Goal: Task Accomplishment & Management: Manage account settings

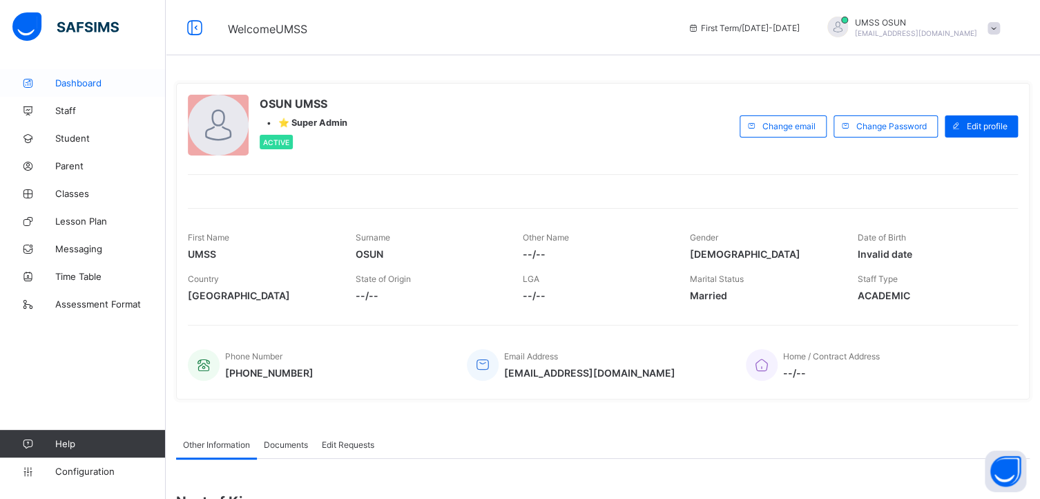
click at [72, 81] on span "Dashboard" at bounding box center [110, 82] width 110 height 11
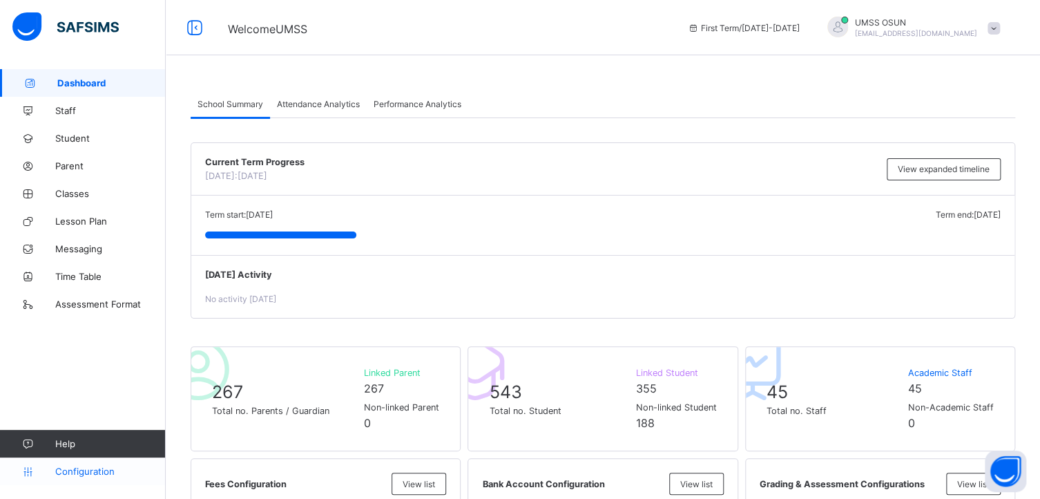
click at [82, 466] on span "Configuration" at bounding box center [110, 470] width 110 height 11
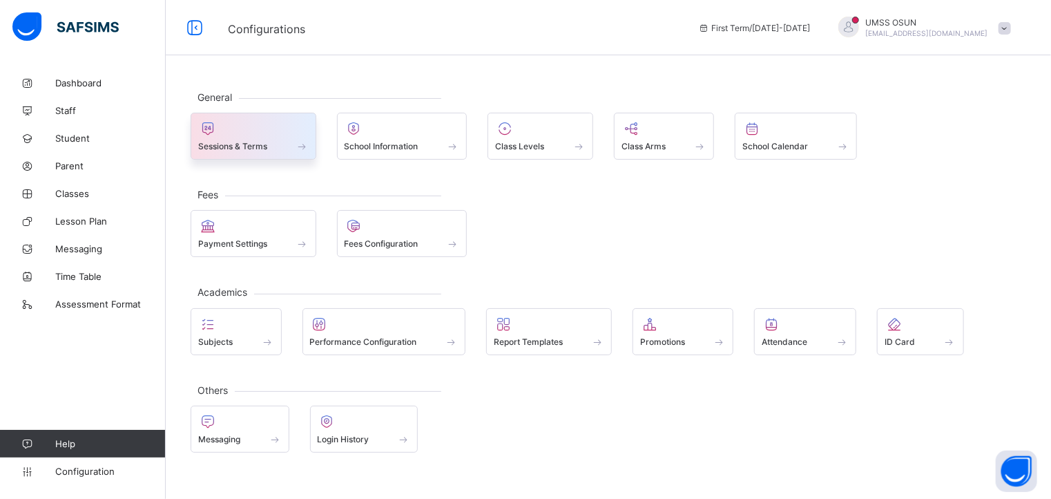
click at [243, 133] on div at bounding box center [253, 128] width 110 height 17
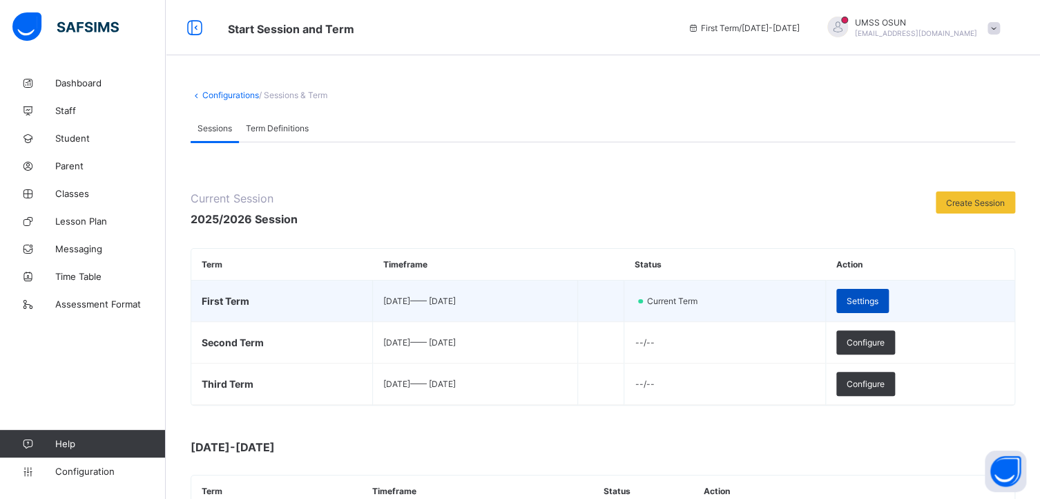
click at [878, 296] on span "Settings" at bounding box center [863, 301] width 32 height 10
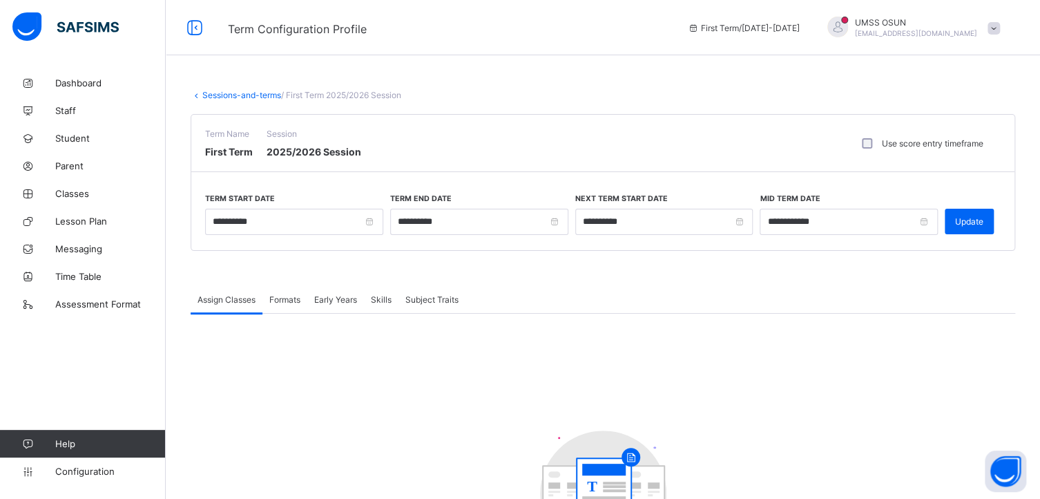
scroll to position [139, 0]
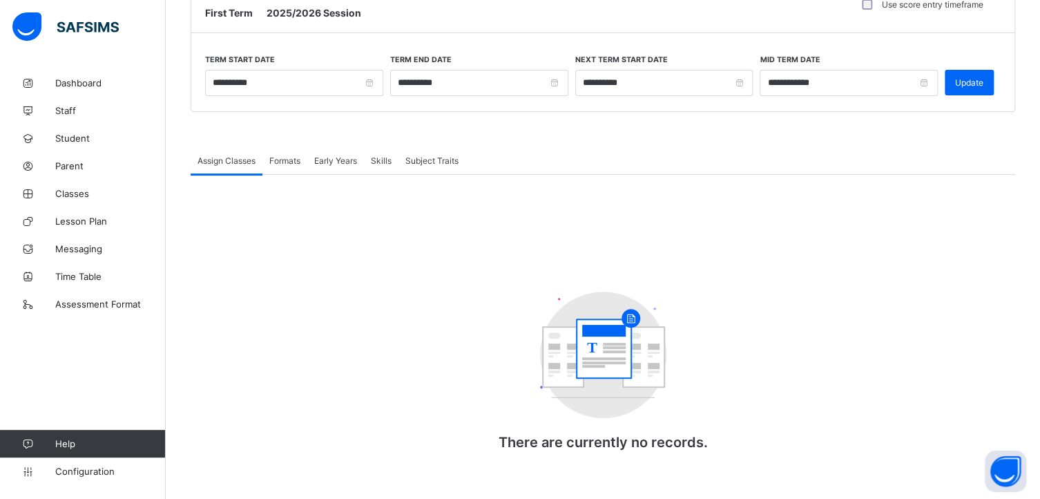
click at [229, 156] on span "Assign Classes" at bounding box center [226, 160] width 58 height 10
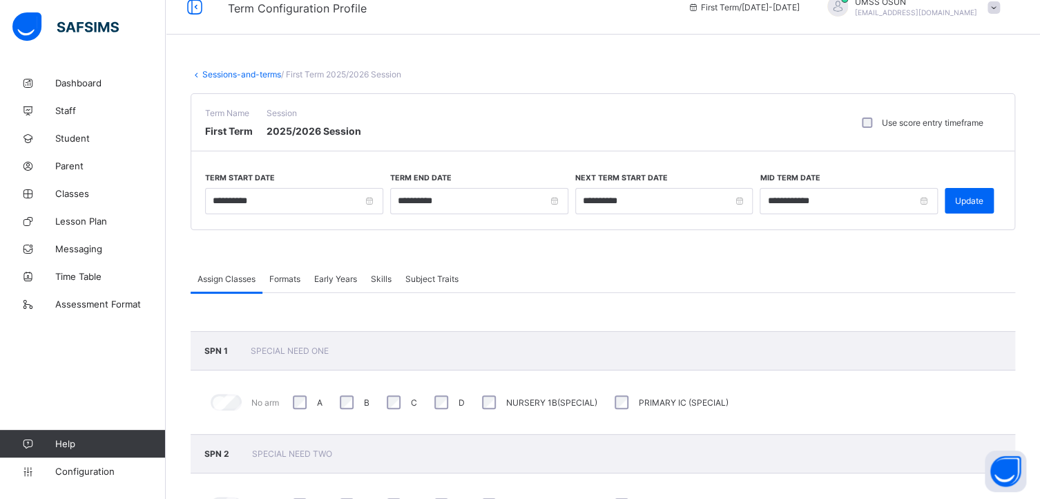
scroll to position [0, 0]
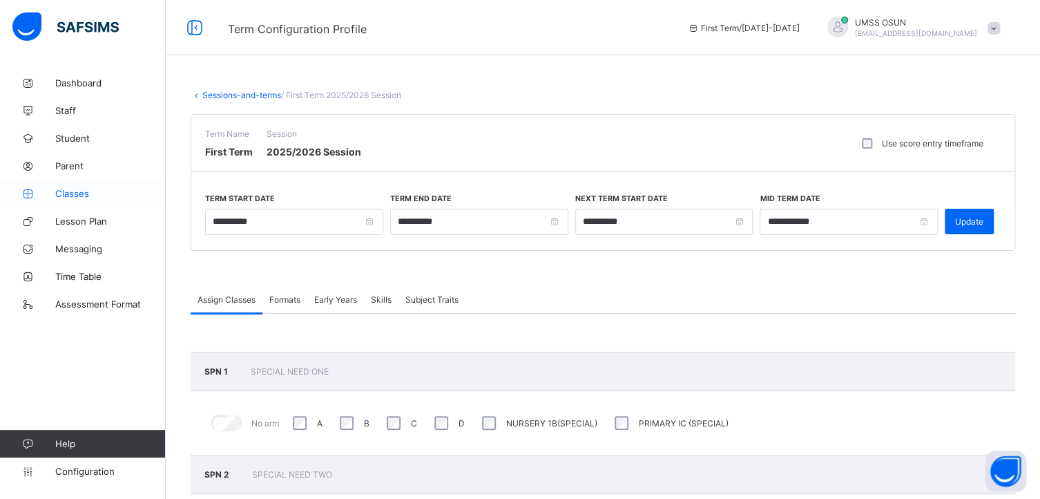
click at [62, 189] on span "Classes" at bounding box center [110, 193] width 110 height 11
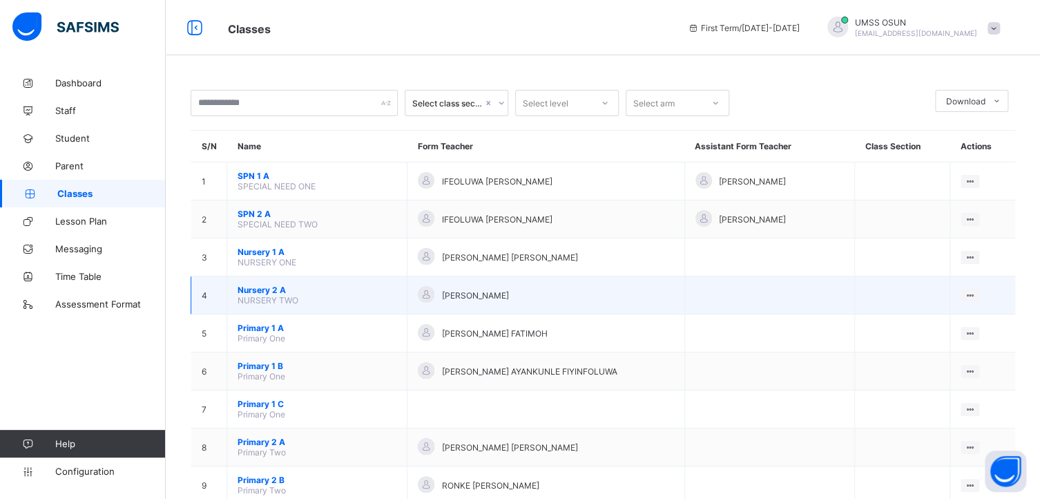
scroll to position [69, 0]
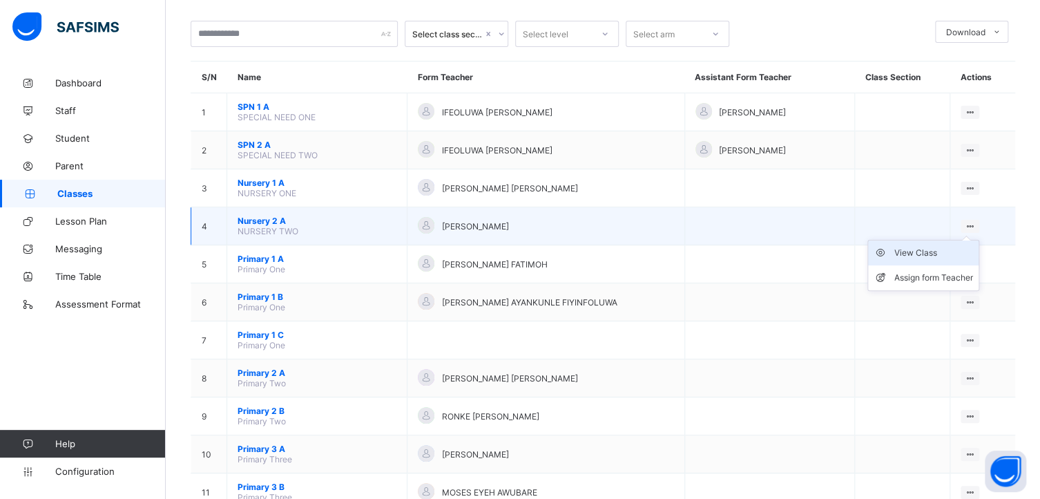
click at [932, 248] on div "View Class" at bounding box center [933, 253] width 79 height 14
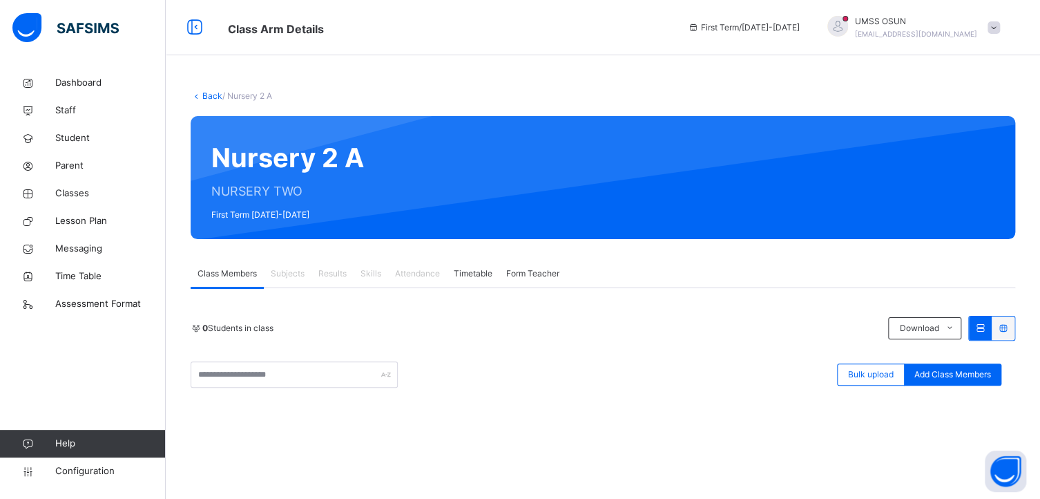
click at [207, 90] on link "Back" at bounding box center [212, 95] width 20 height 10
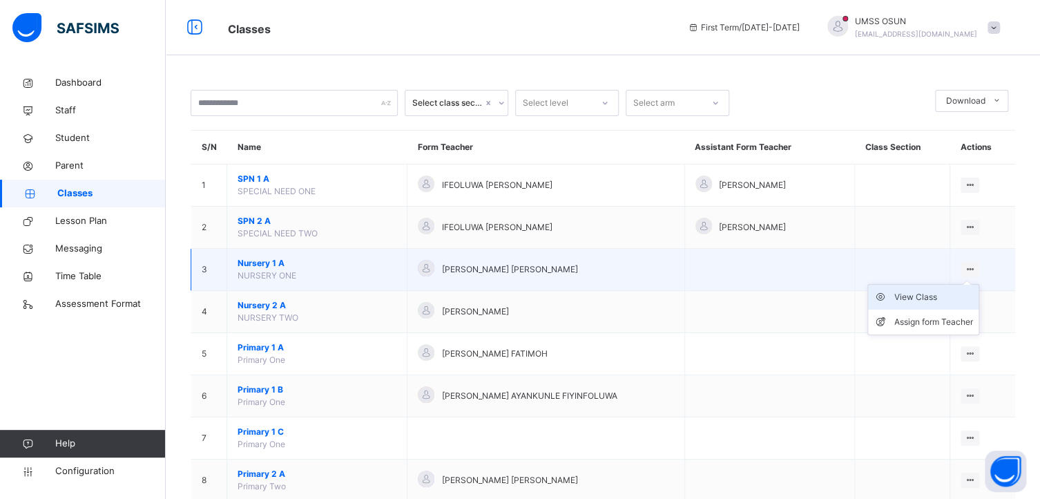
click at [921, 293] on div "View Class" at bounding box center [933, 297] width 79 height 14
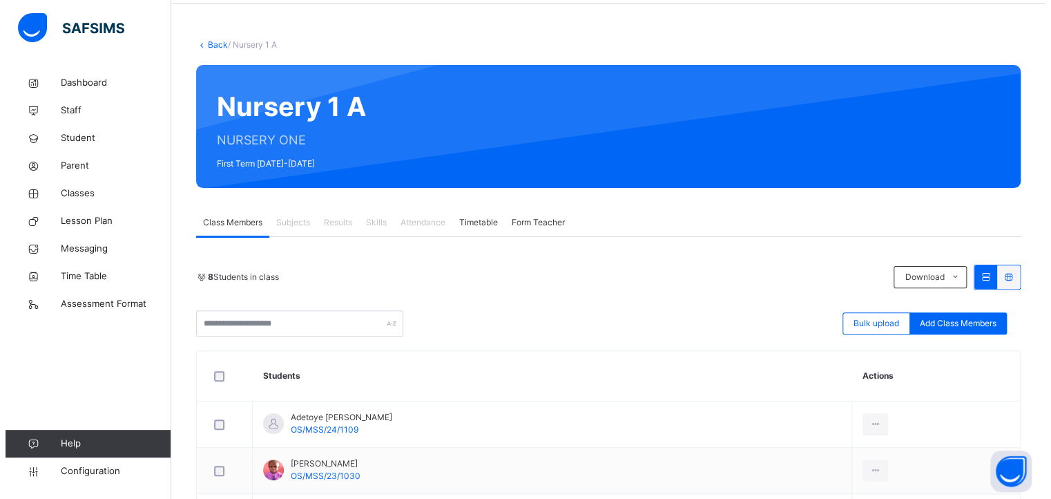
scroll to position [207, 0]
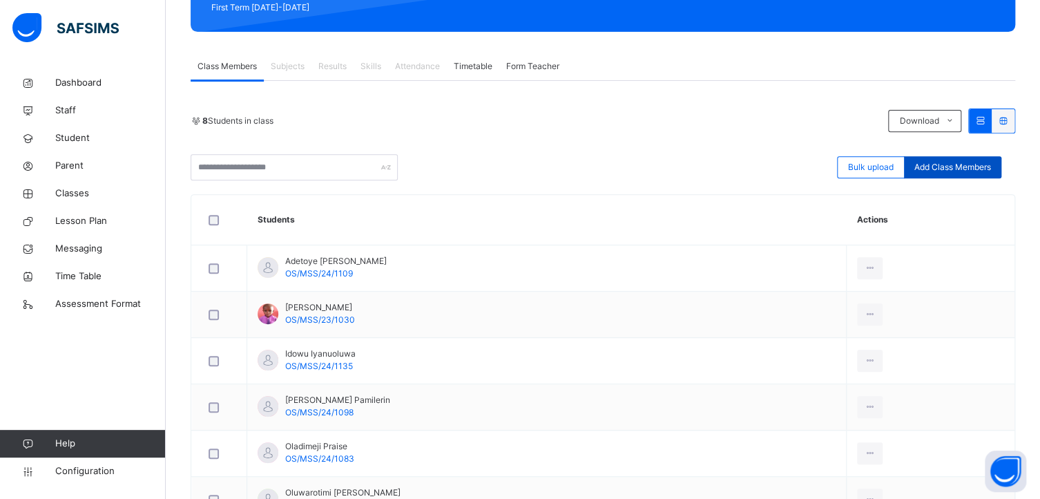
click at [963, 163] on span "Add Class Members" at bounding box center [952, 167] width 77 height 12
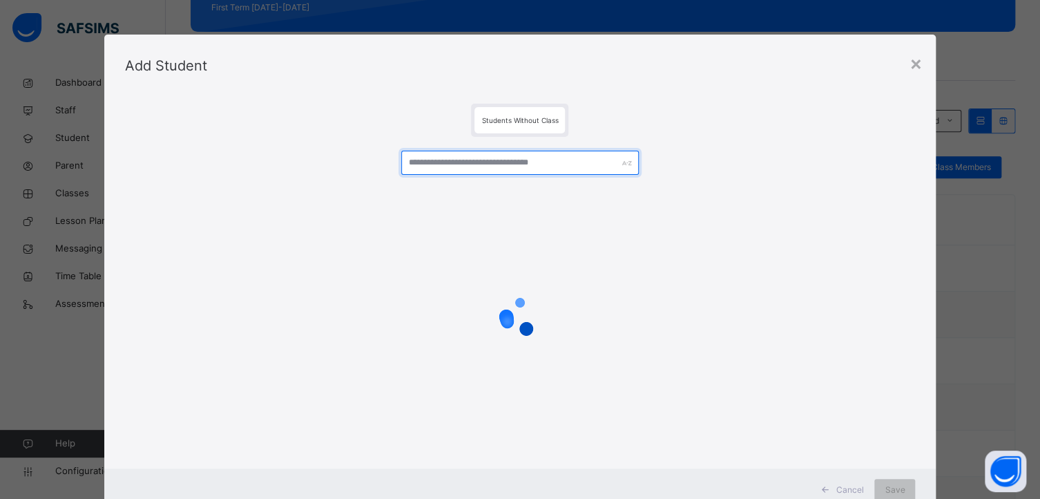
click at [457, 160] on input "text" at bounding box center [519, 163] width 237 height 24
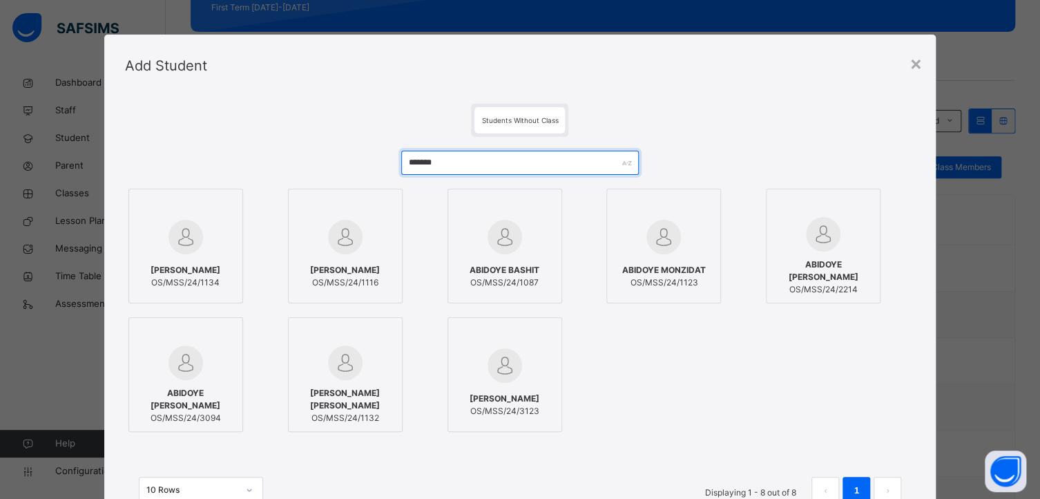
type input "*******"
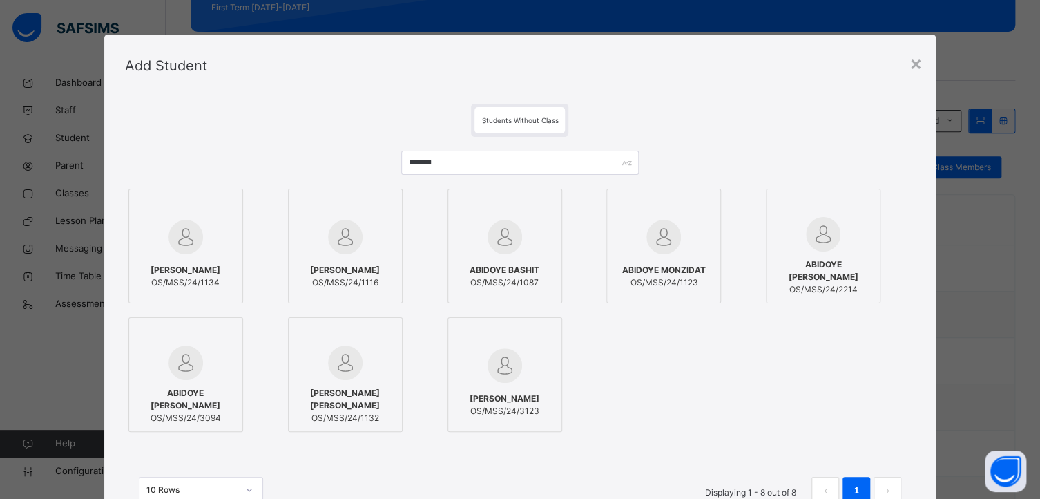
click at [536, 209] on div at bounding box center [504, 206] width 99 height 21
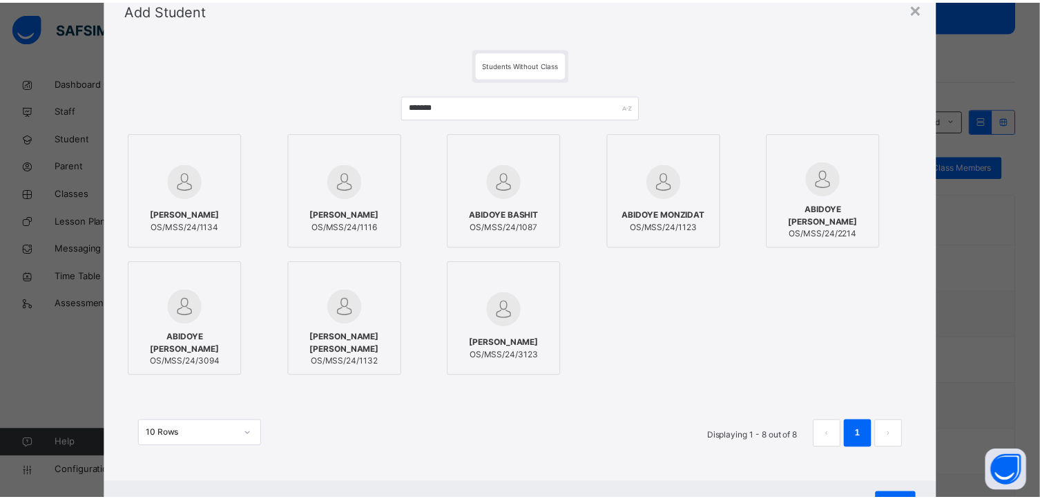
scroll to position [117, 0]
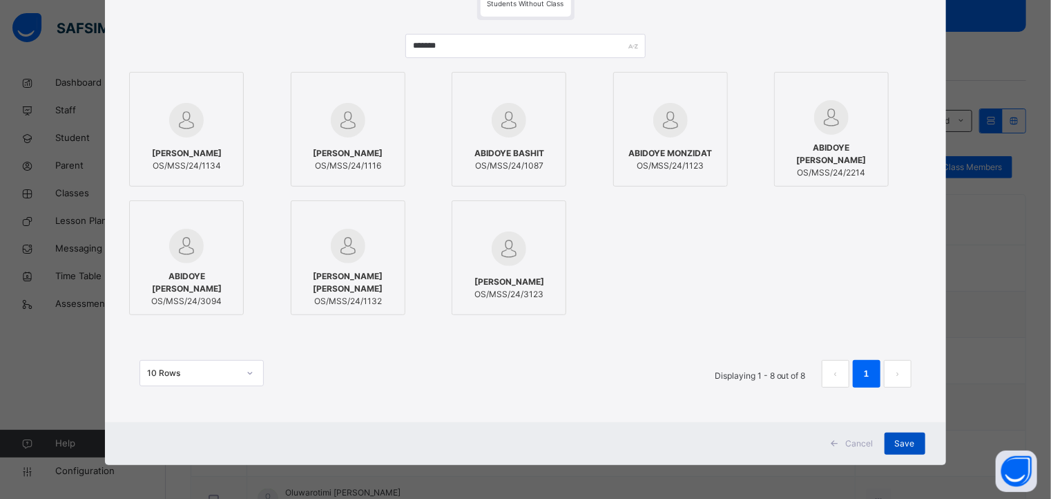
click at [898, 443] on span "Save" at bounding box center [905, 443] width 20 height 12
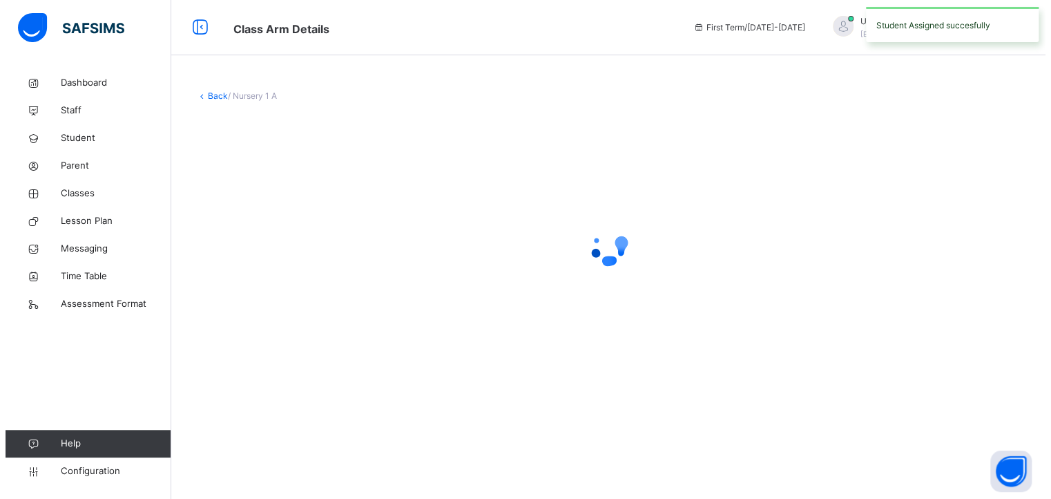
scroll to position [0, 0]
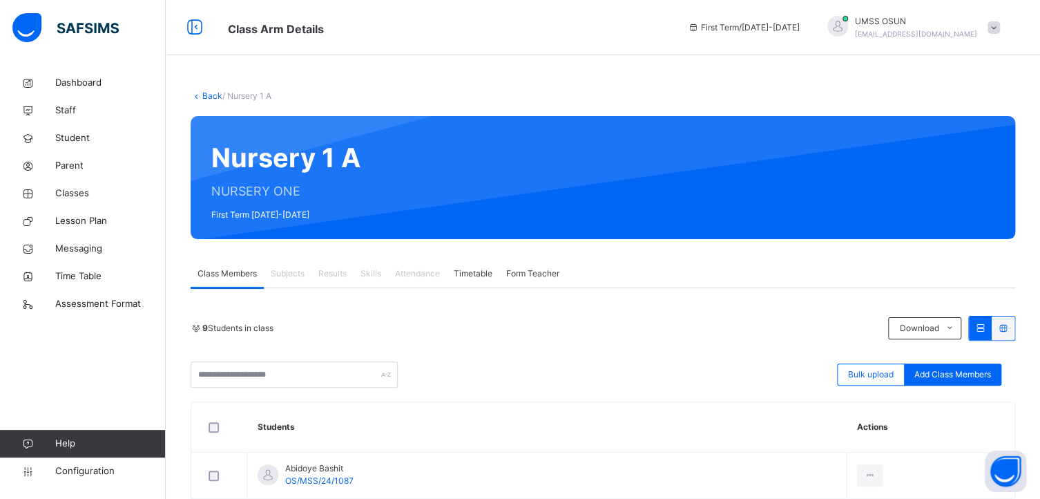
click at [204, 93] on link "Back" at bounding box center [212, 95] width 20 height 10
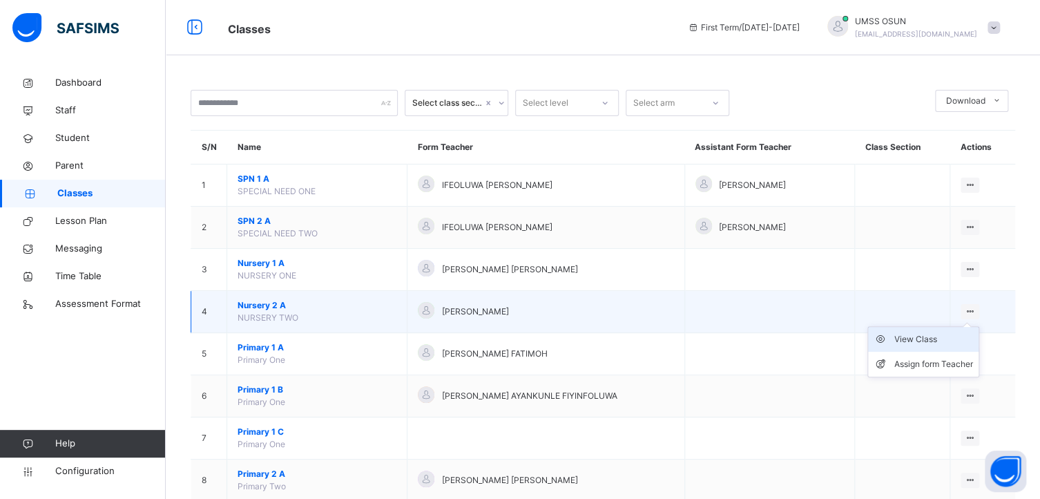
click at [938, 338] on div "View Class" at bounding box center [933, 339] width 79 height 14
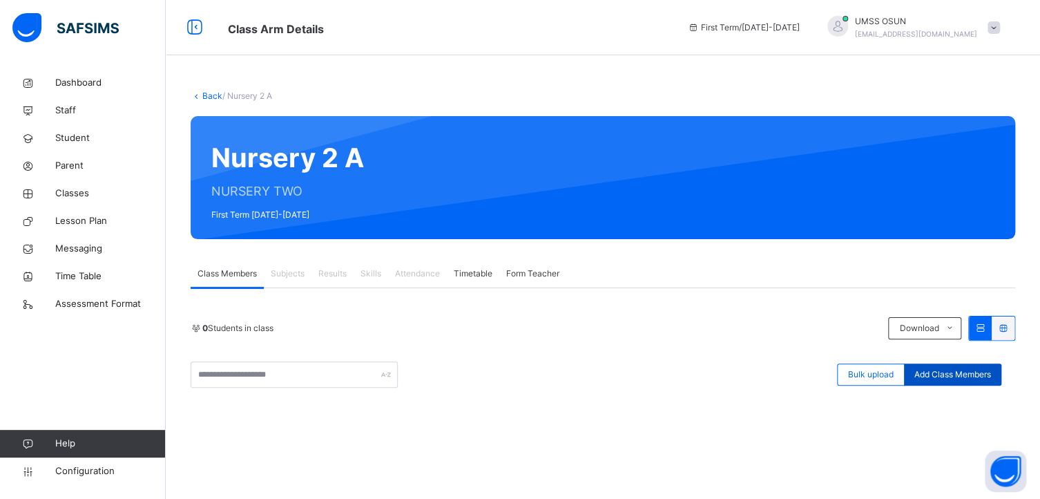
click at [961, 370] on span "Add Class Members" at bounding box center [952, 374] width 77 height 12
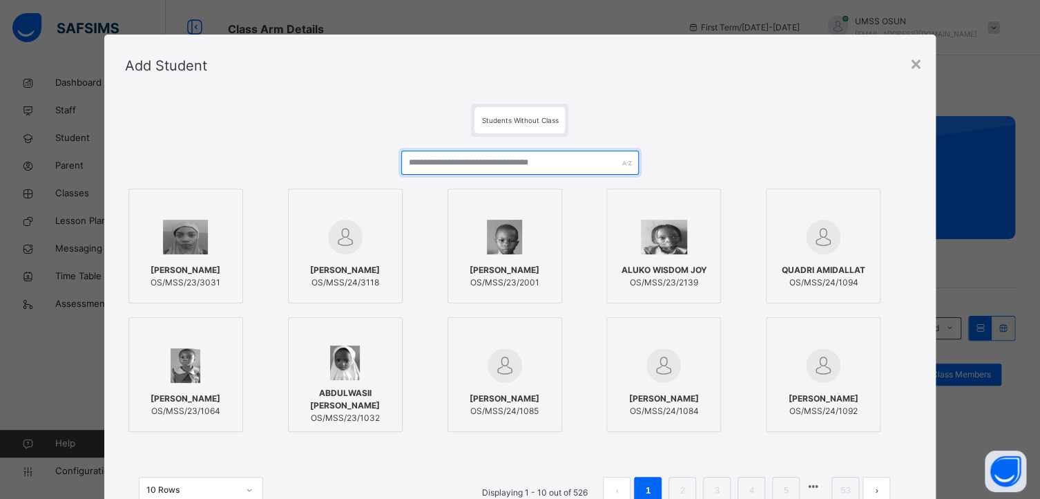
click at [431, 165] on input "text" at bounding box center [519, 163] width 237 height 24
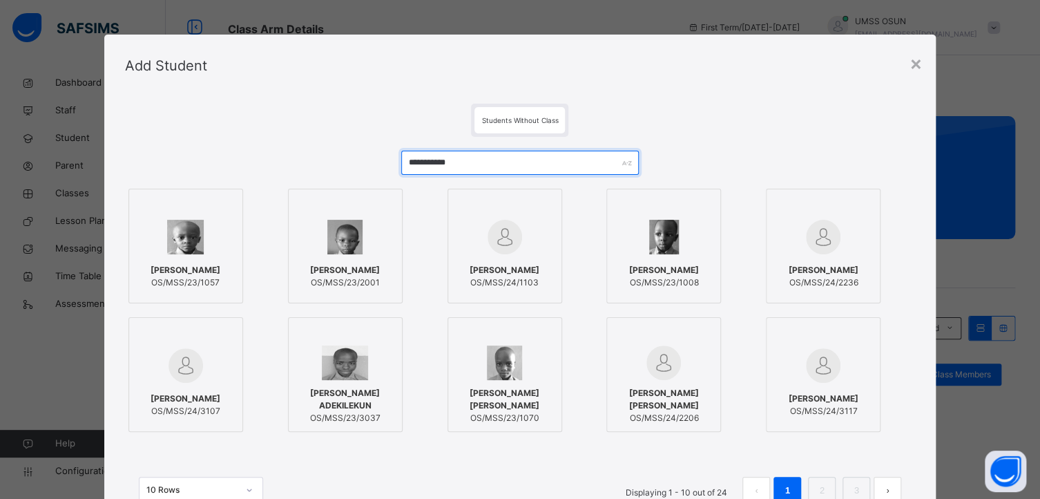
type input "**********"
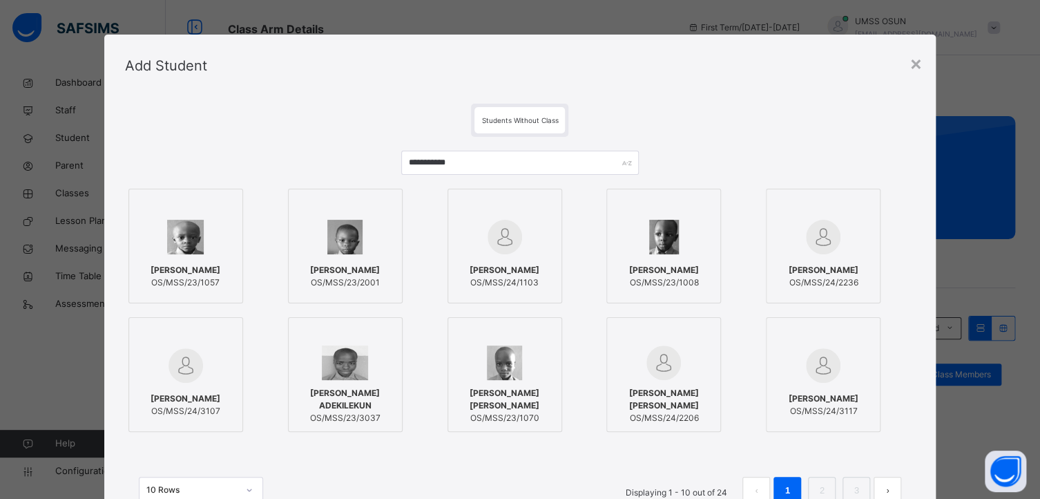
click at [523, 218] on div at bounding box center [504, 237] width 99 height 40
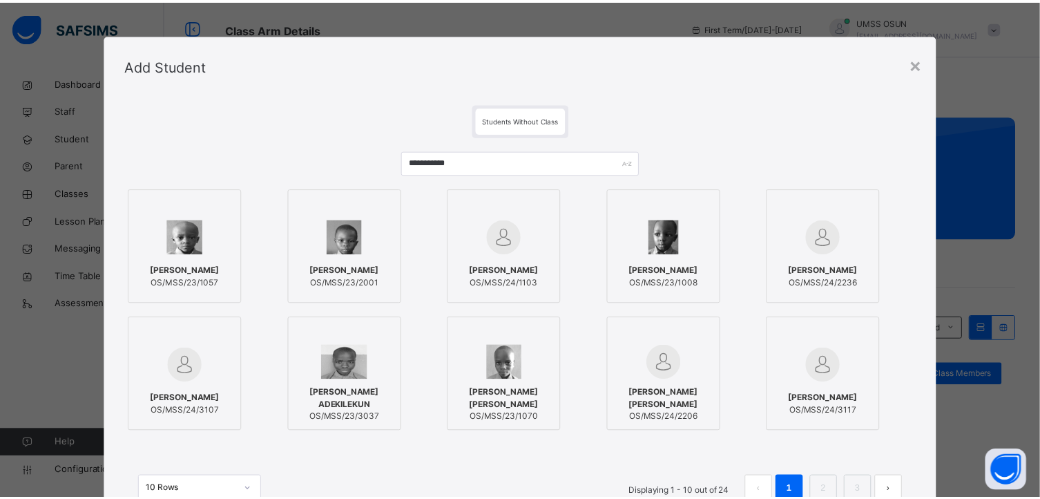
scroll to position [117, 0]
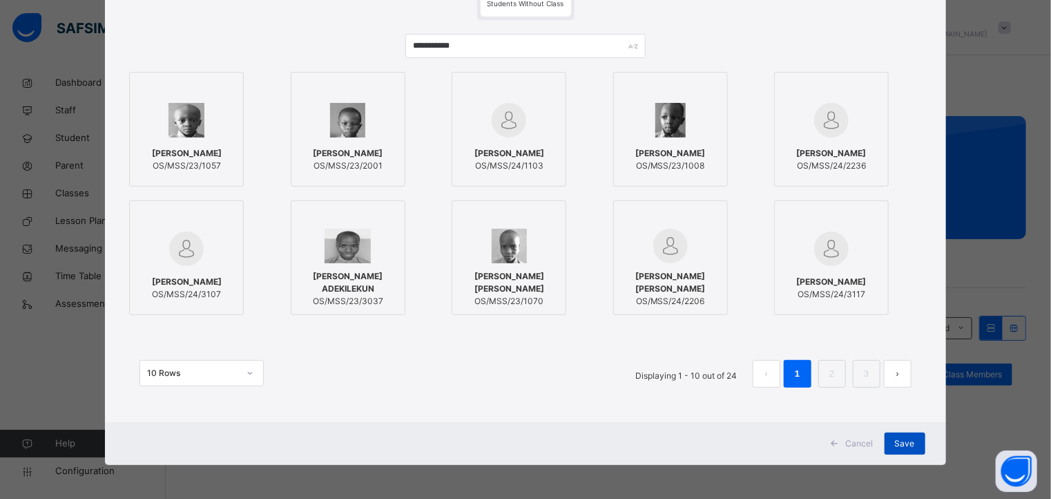
click at [909, 443] on span "Save" at bounding box center [905, 443] width 20 height 12
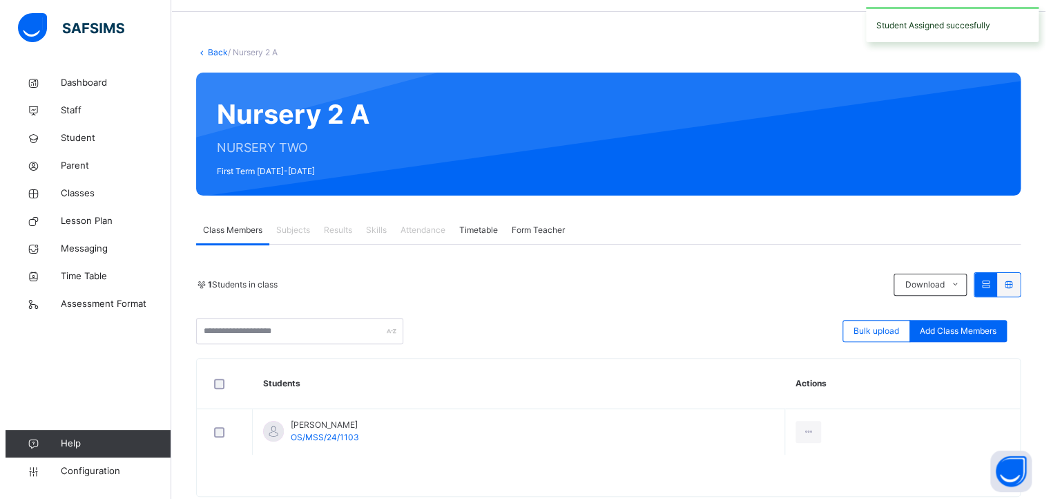
scroll to position [75, 0]
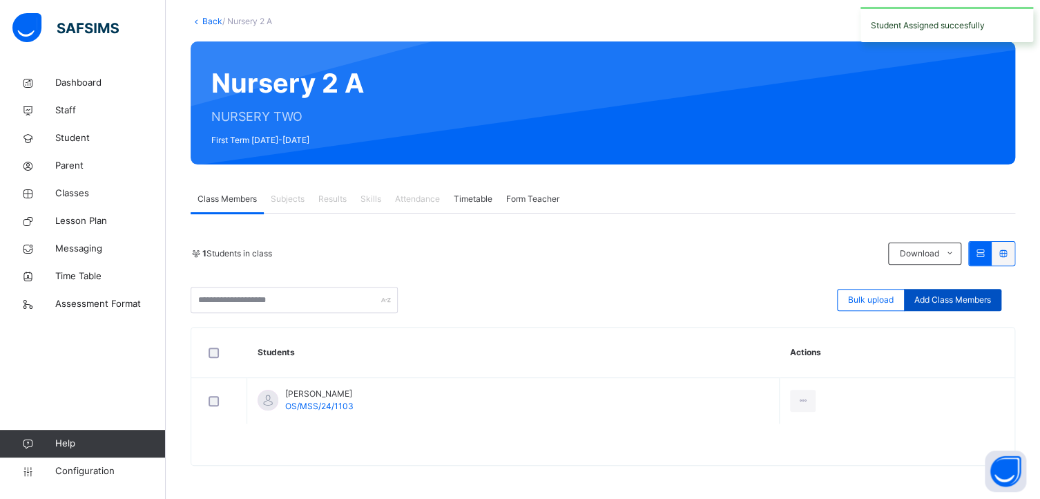
click at [980, 297] on span "Add Class Members" at bounding box center [952, 299] width 77 height 12
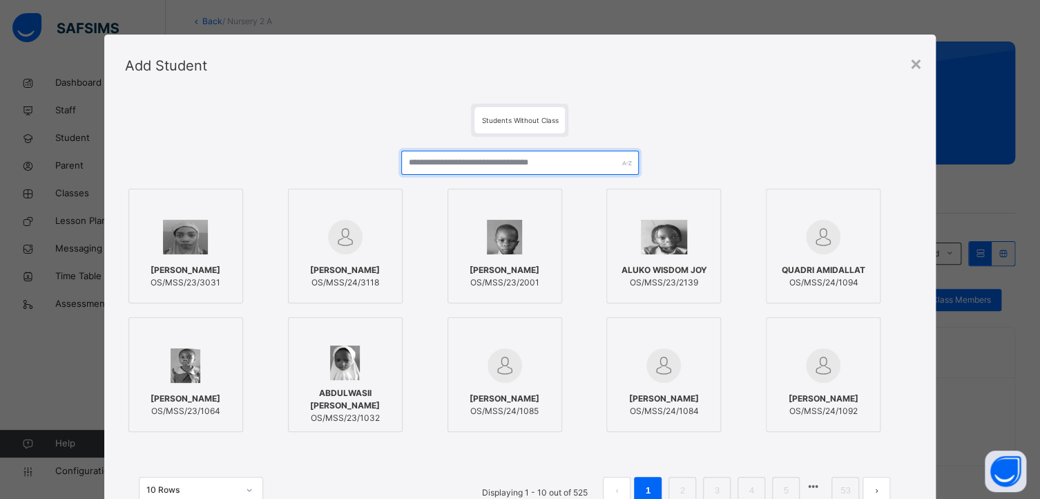
click at [442, 162] on input "text" at bounding box center [519, 163] width 237 height 24
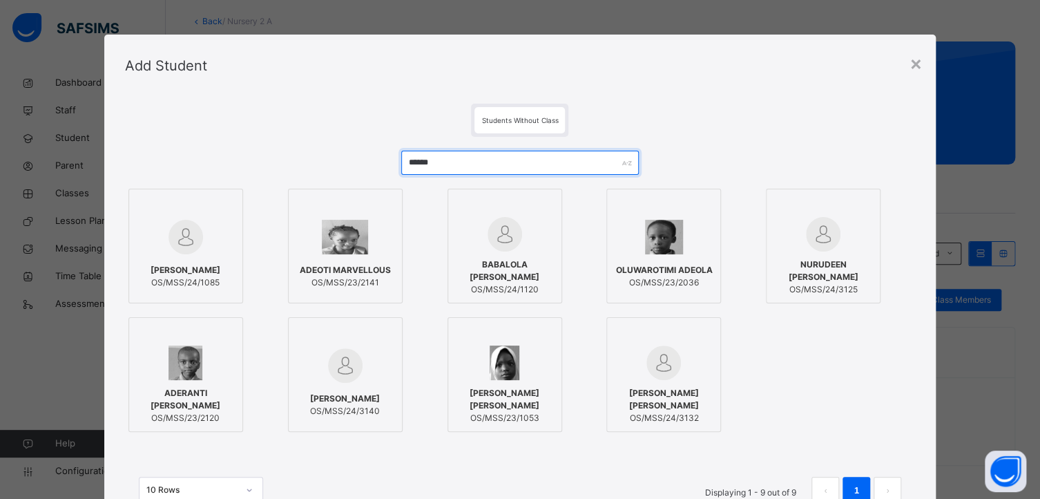
type input "******"
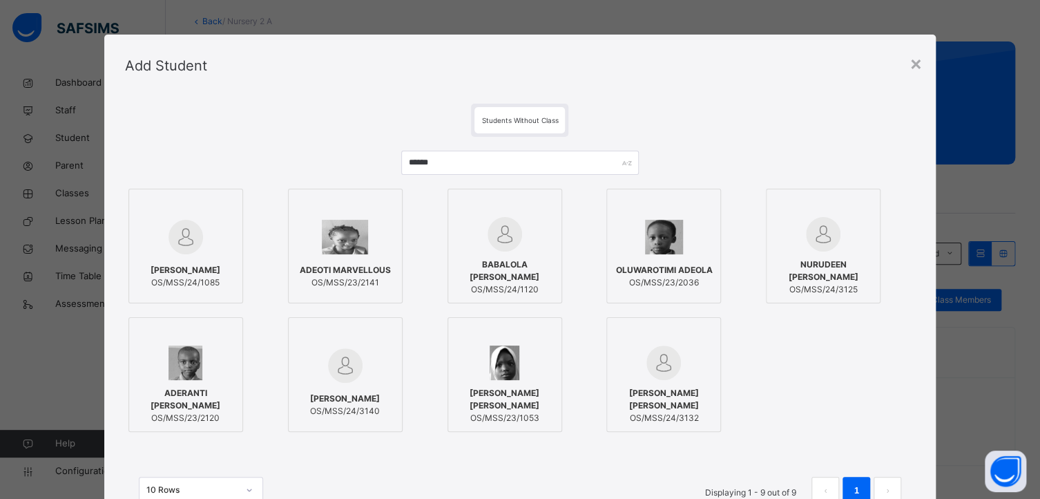
click at [204, 230] on div at bounding box center [185, 237] width 99 height 40
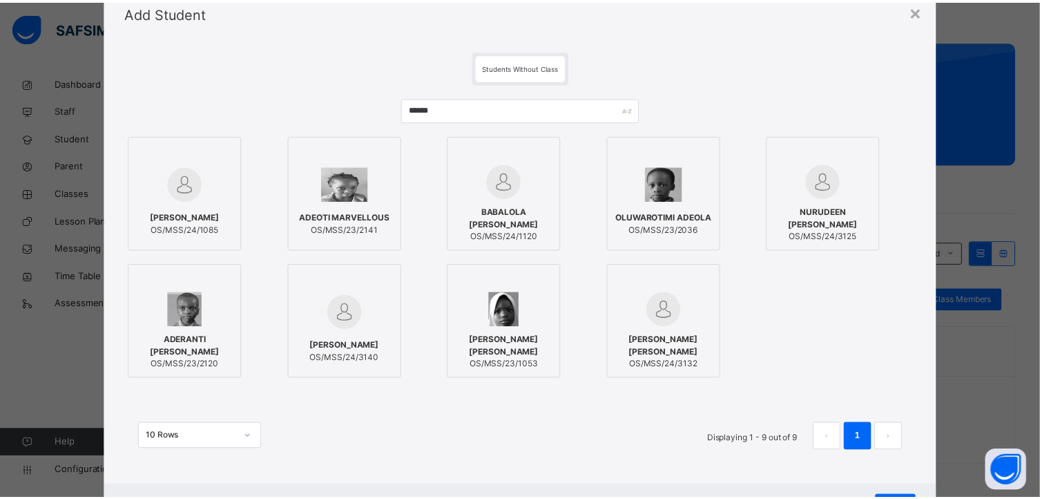
scroll to position [117, 0]
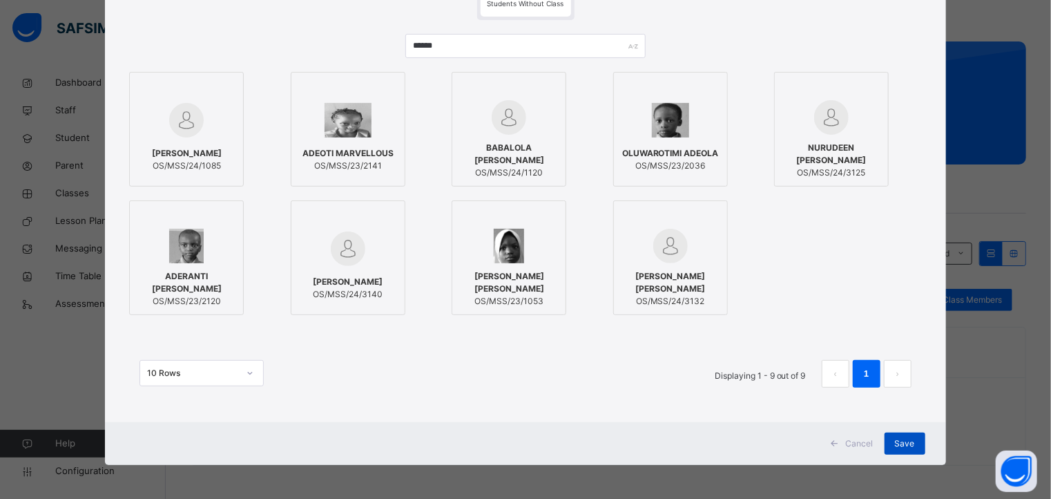
click at [907, 450] on div "Save" at bounding box center [905, 443] width 41 height 22
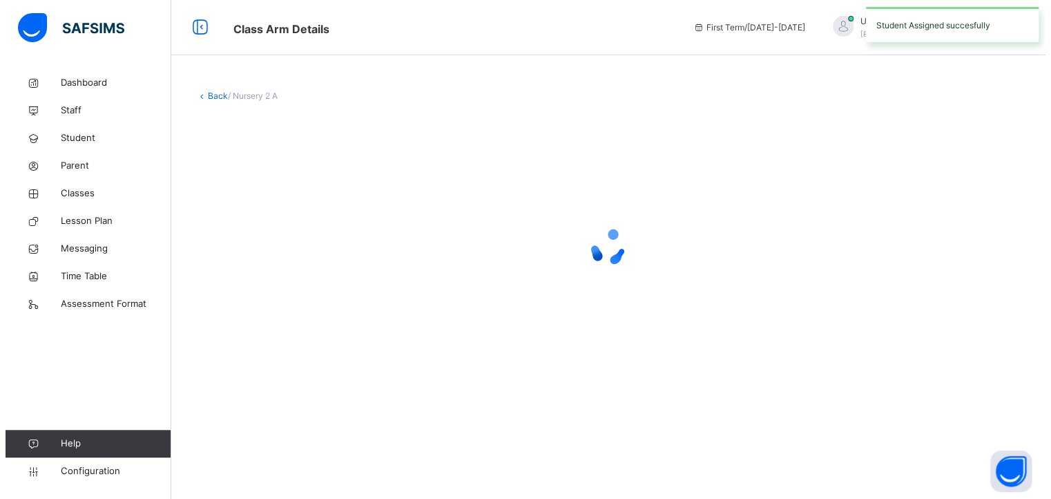
scroll to position [0, 0]
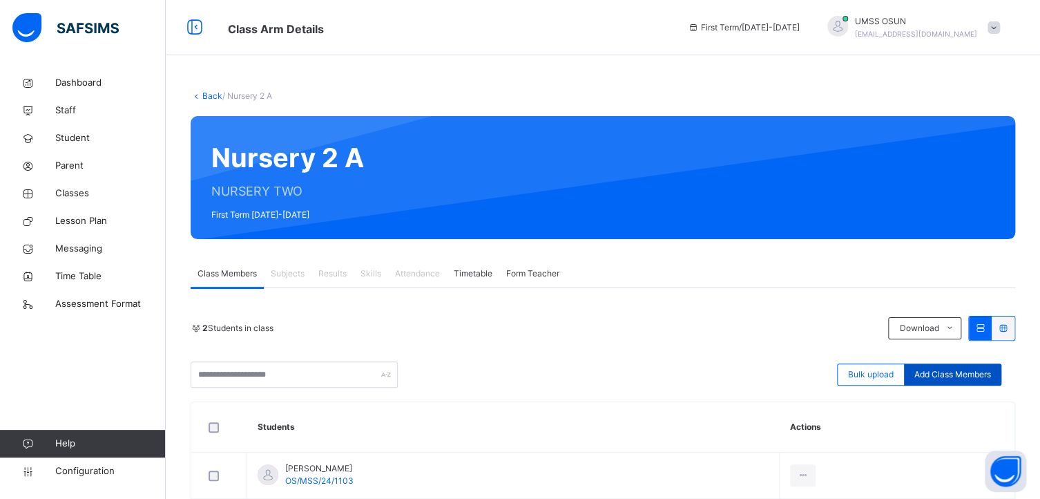
click at [978, 371] on span "Add Class Members" at bounding box center [952, 374] width 77 height 12
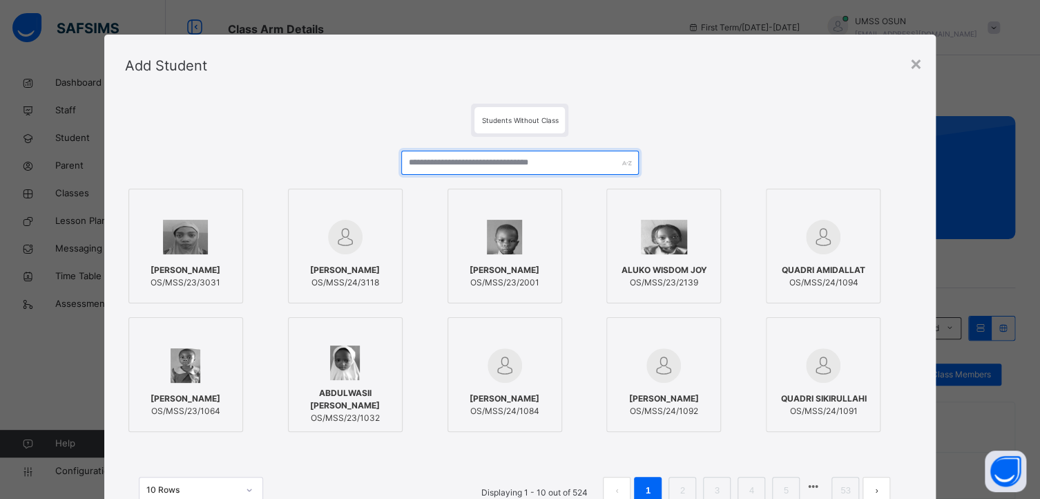
click at [436, 158] on input "text" at bounding box center [519, 163] width 237 height 24
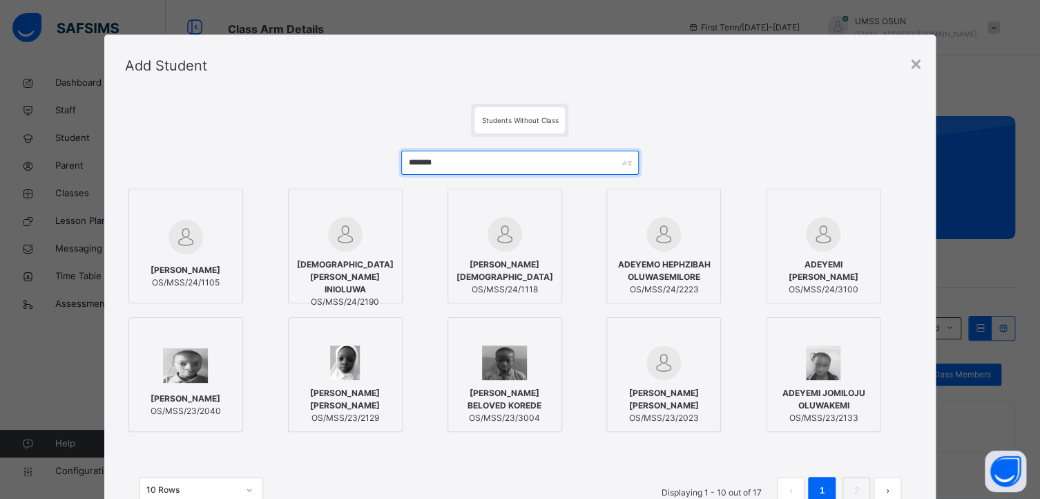
type input "*******"
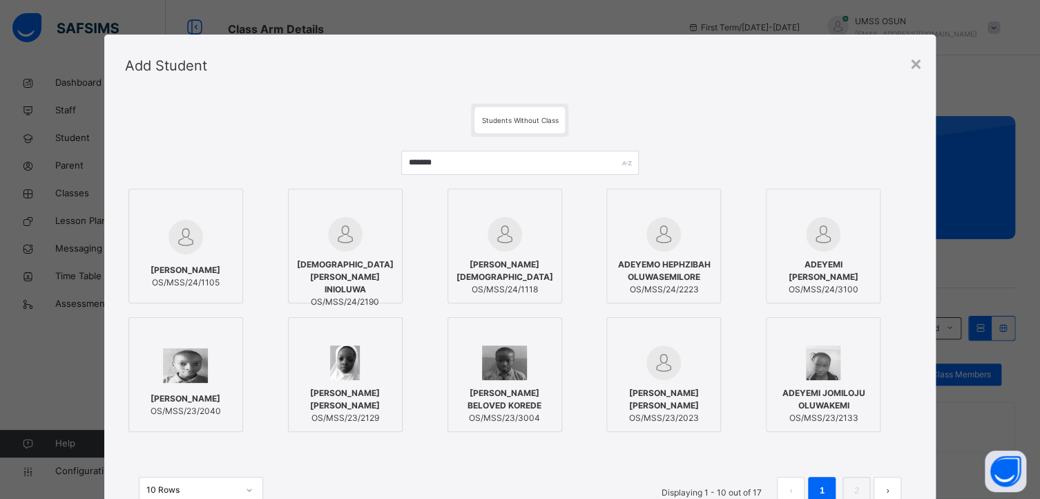
click at [220, 220] on div at bounding box center [185, 237] width 99 height 40
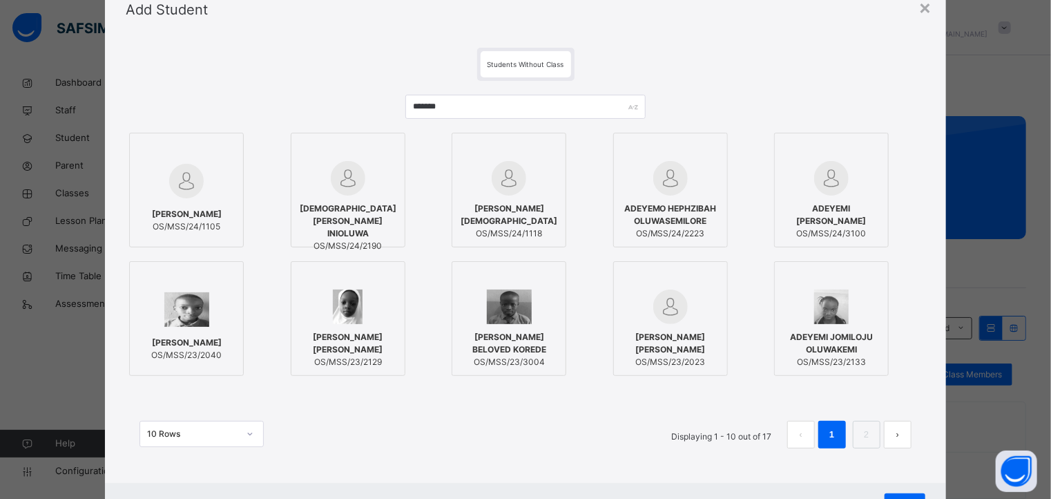
scroll to position [117, 0]
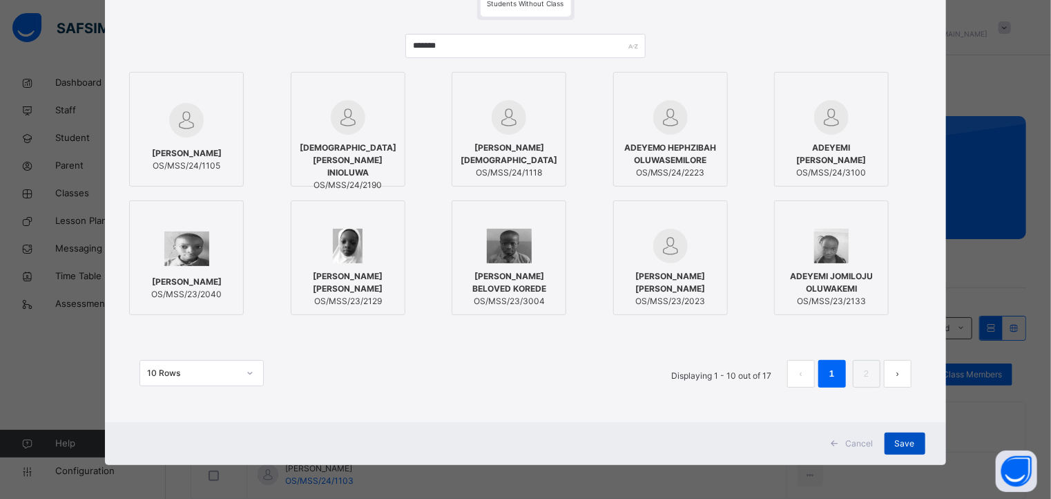
click at [896, 437] on span "Save" at bounding box center [905, 443] width 20 height 12
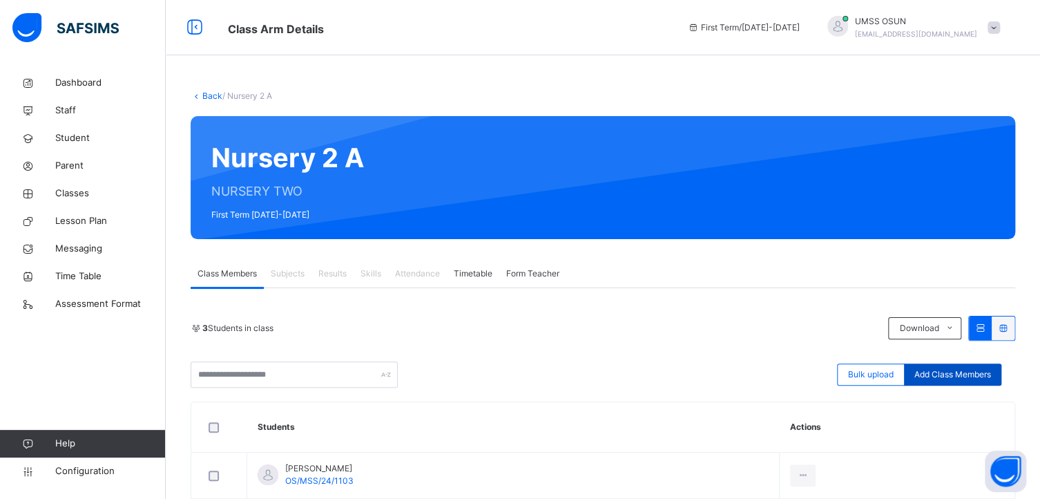
click at [950, 369] on span "Add Class Members" at bounding box center [952, 374] width 77 height 12
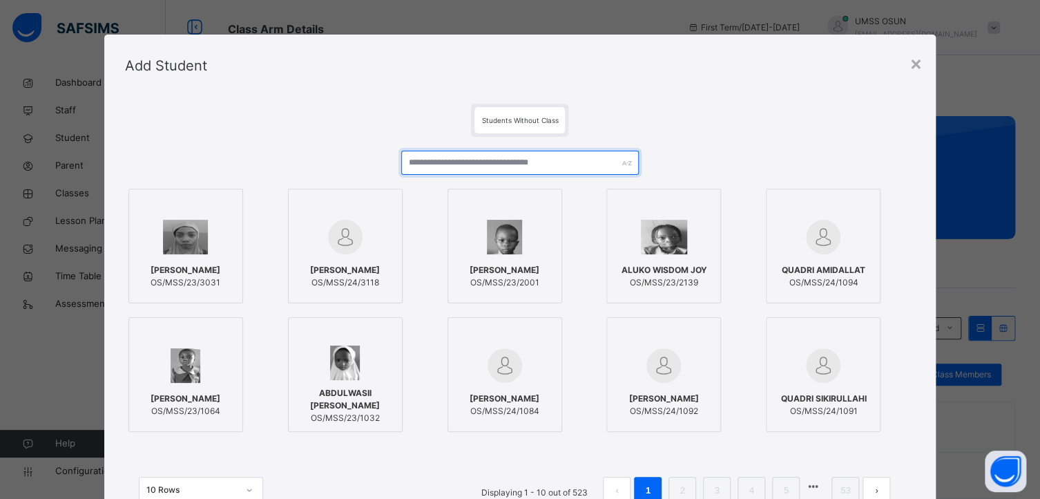
click at [432, 164] on input "text" at bounding box center [519, 163] width 237 height 24
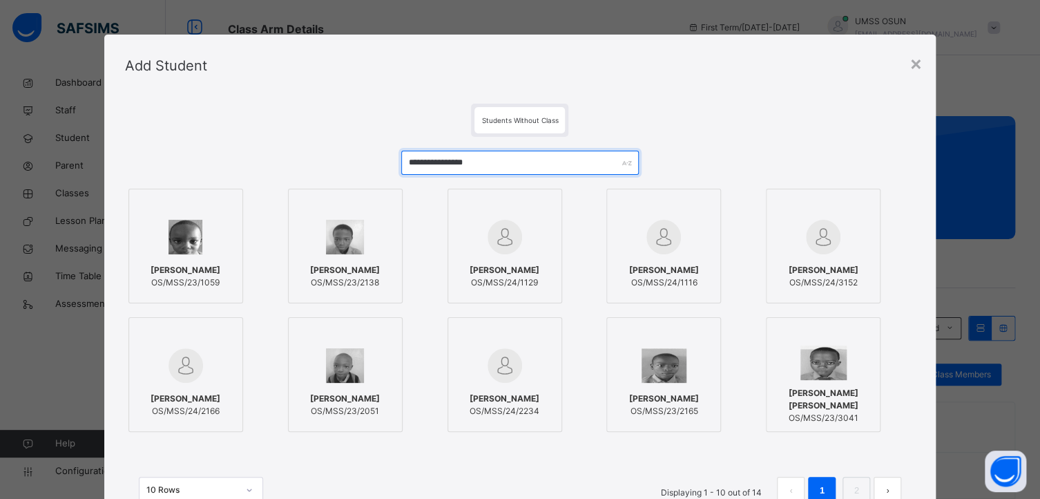
type input "**********"
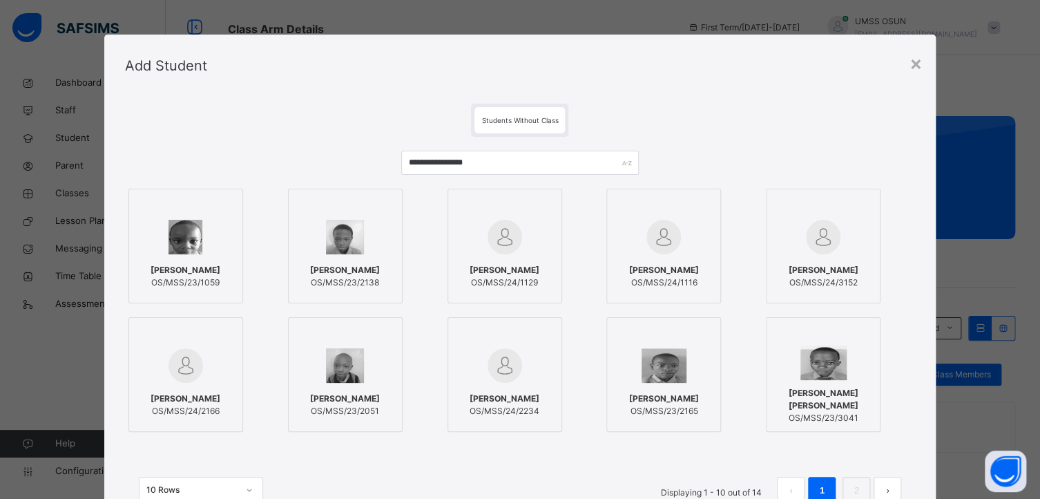
click at [215, 233] on div at bounding box center [185, 237] width 99 height 40
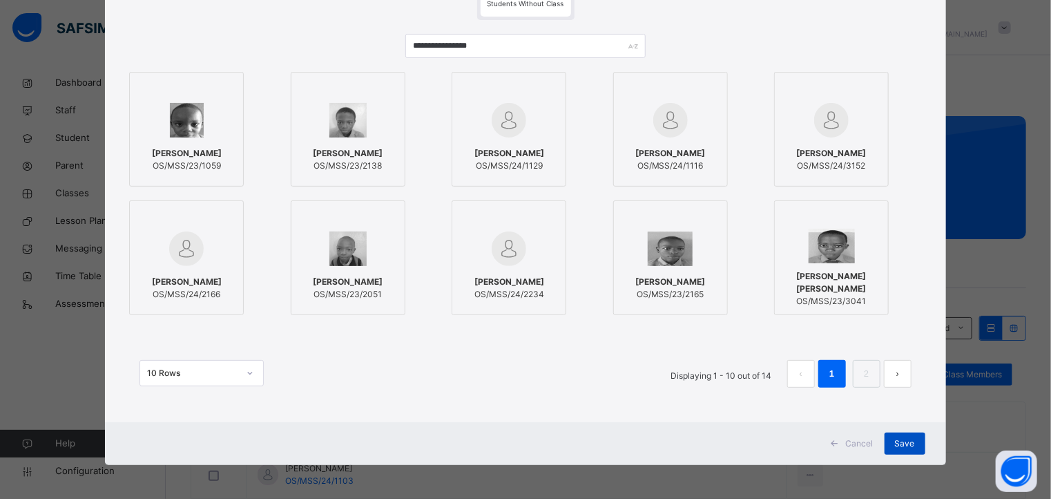
click at [896, 438] on span "Save" at bounding box center [905, 443] width 20 height 12
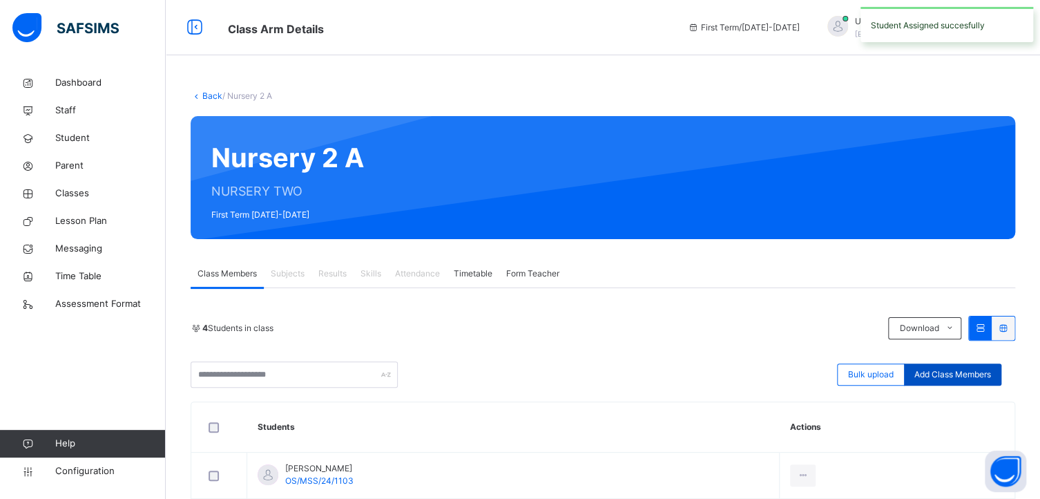
click at [991, 372] on span "Add Class Members" at bounding box center [952, 374] width 77 height 12
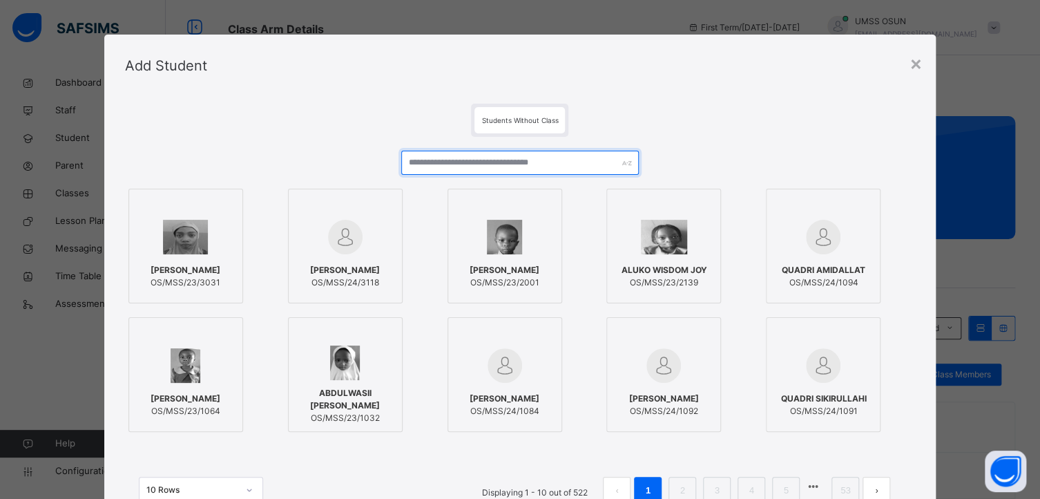
click at [483, 160] on input "text" at bounding box center [519, 163] width 237 height 24
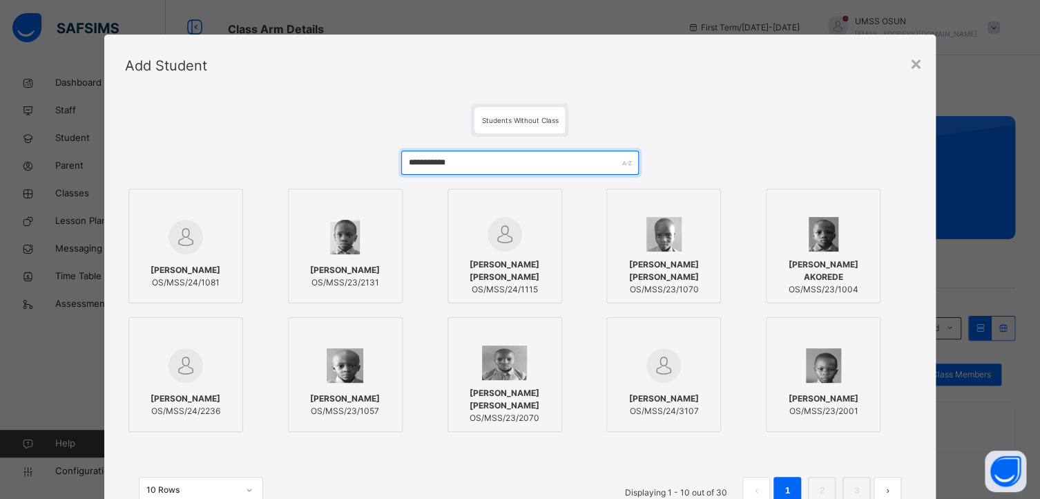
type input "**********"
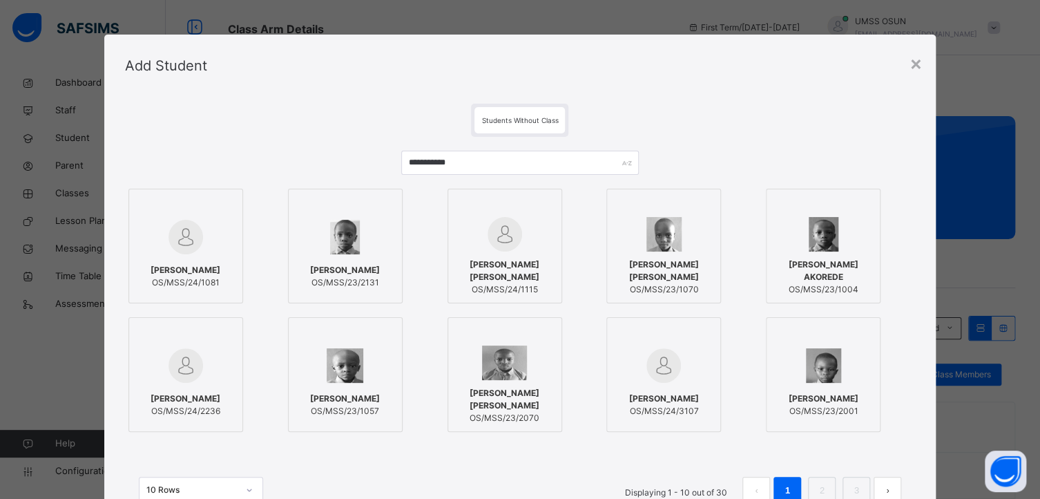
click at [207, 224] on div at bounding box center [185, 237] width 99 height 40
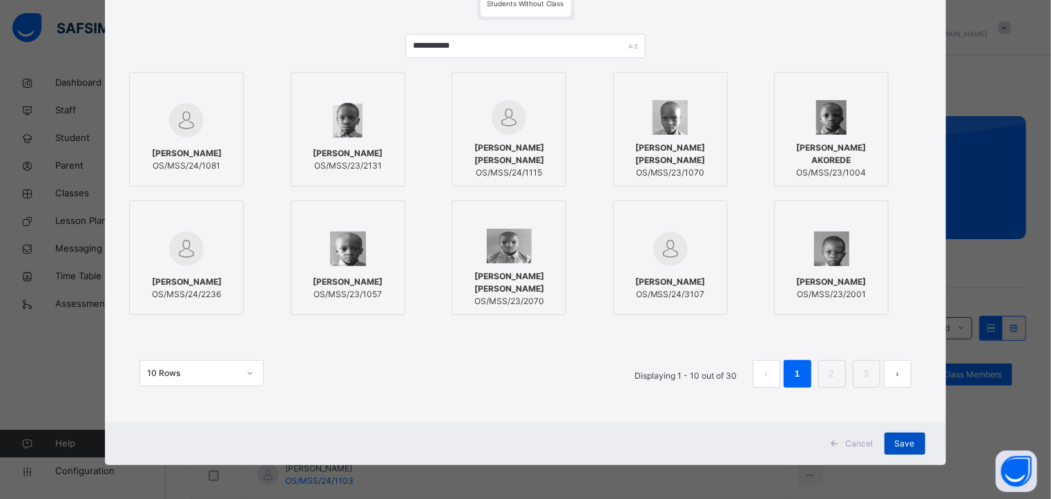
click at [912, 441] on div "Save" at bounding box center [905, 443] width 41 height 22
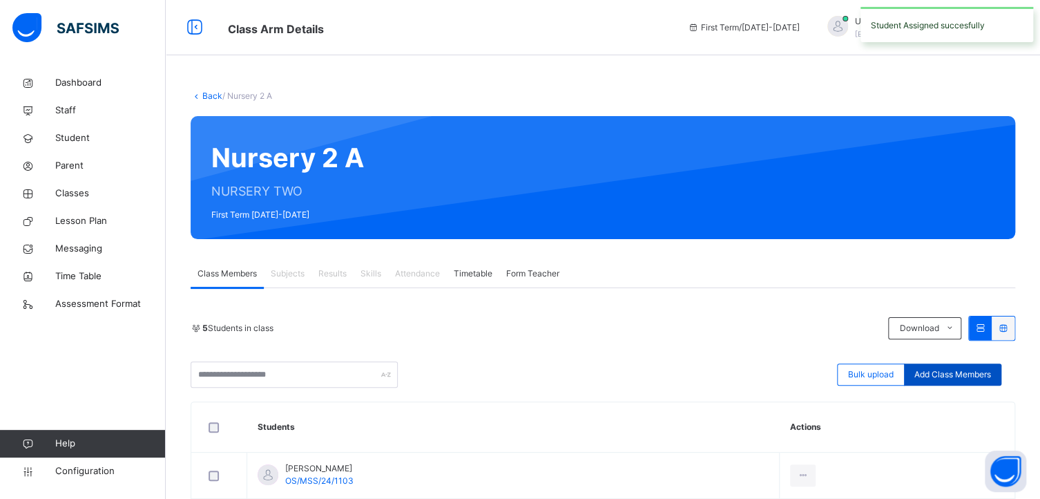
click at [923, 378] on span "Add Class Members" at bounding box center [952, 374] width 77 height 12
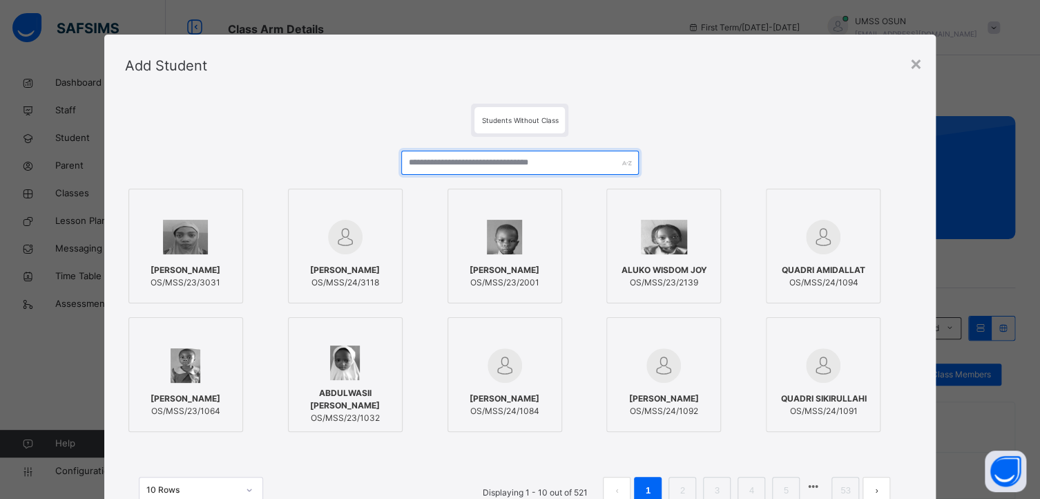
click at [427, 164] on input "text" at bounding box center [519, 163] width 237 height 24
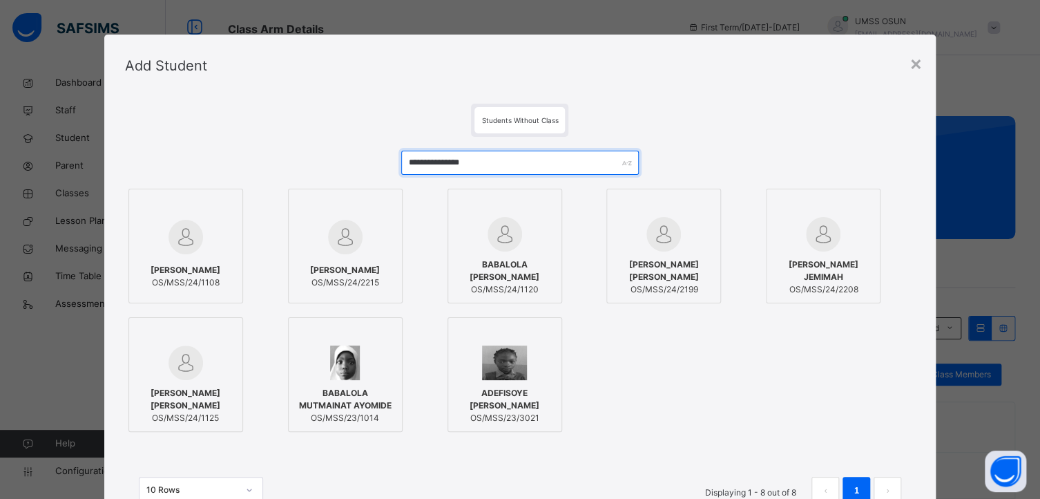
type input "**********"
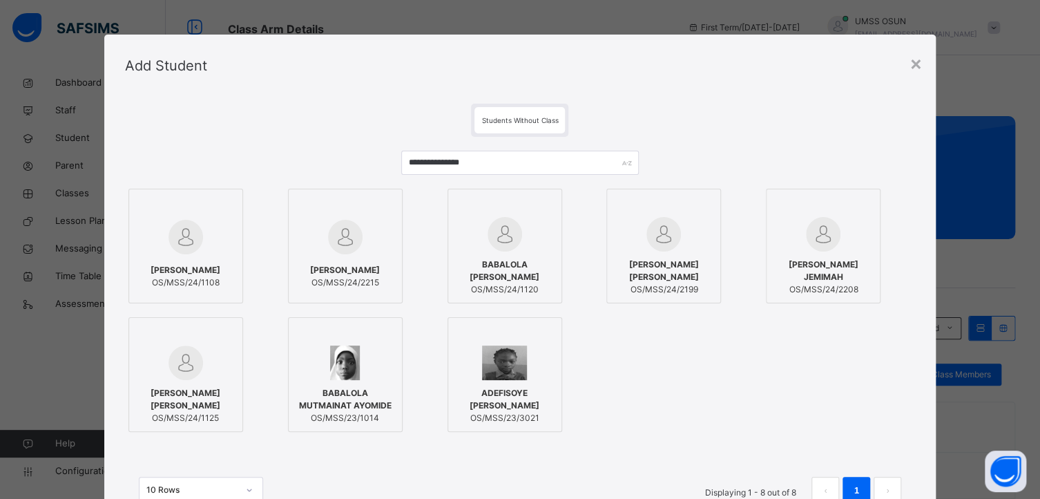
click at [209, 218] on div at bounding box center [185, 237] width 99 height 40
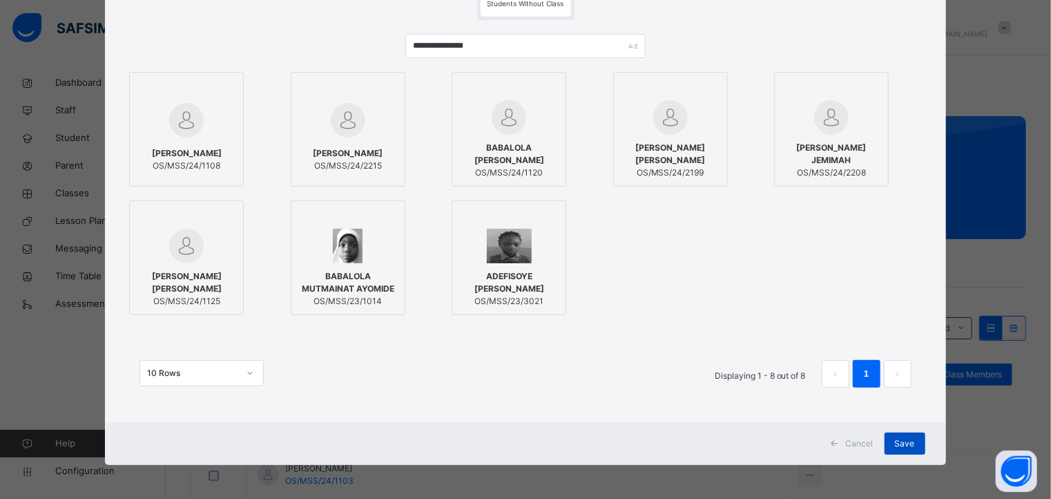
click at [902, 443] on span "Save" at bounding box center [905, 443] width 20 height 12
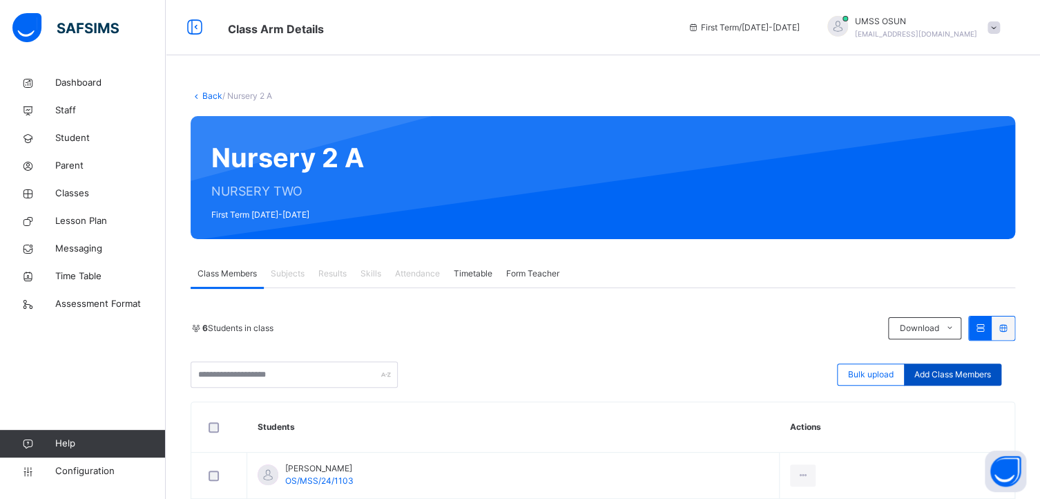
click at [950, 378] on span "Add Class Members" at bounding box center [952, 374] width 77 height 12
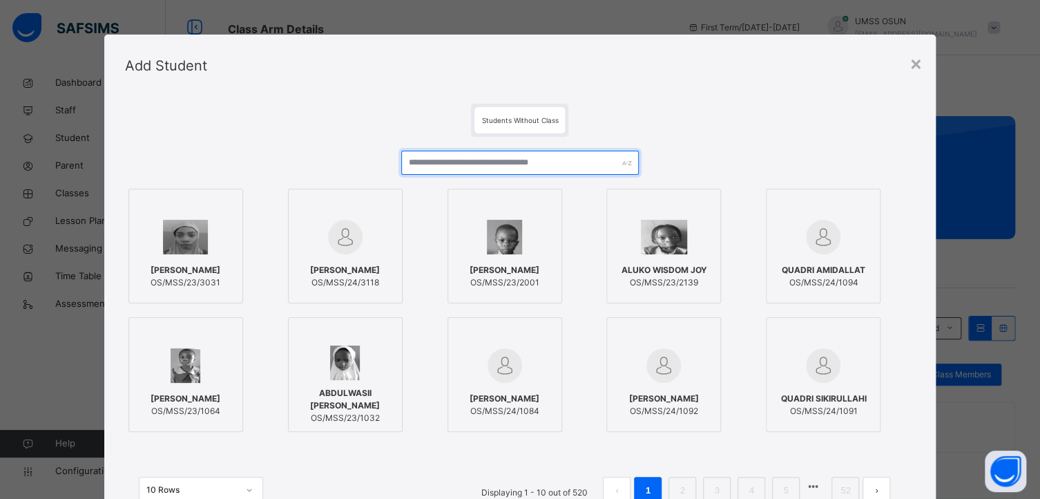
click at [425, 160] on input "text" at bounding box center [519, 163] width 237 height 24
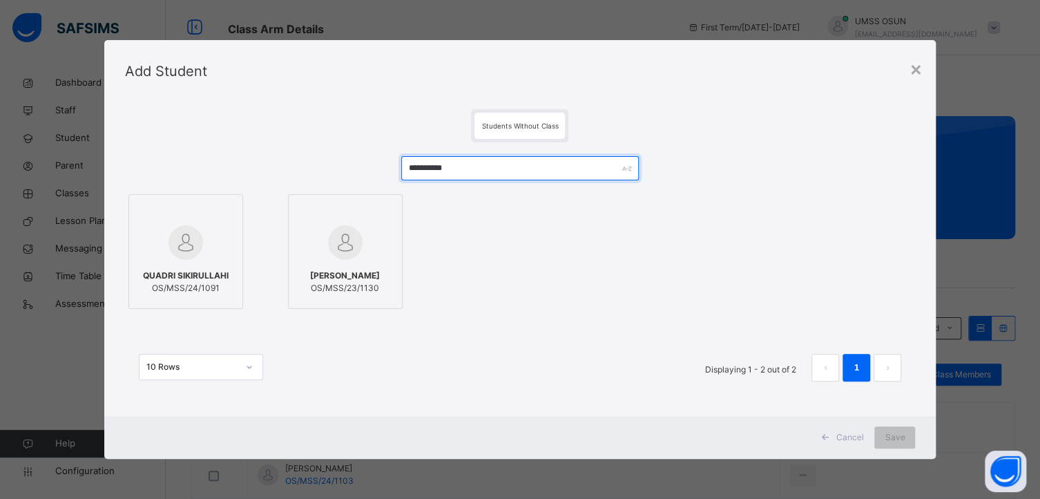
type input "**********"
click at [373, 235] on div at bounding box center [345, 242] width 99 height 40
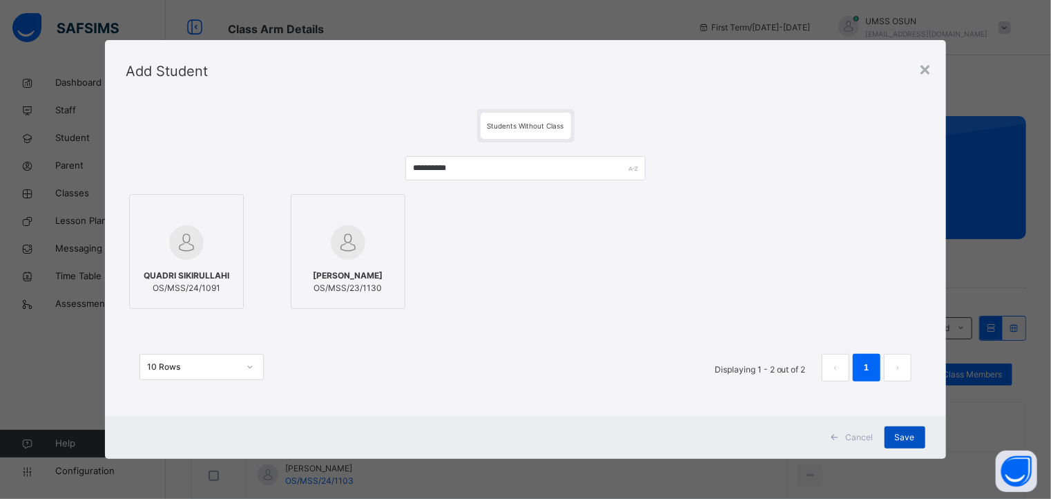
click at [906, 438] on span "Save" at bounding box center [905, 437] width 20 height 12
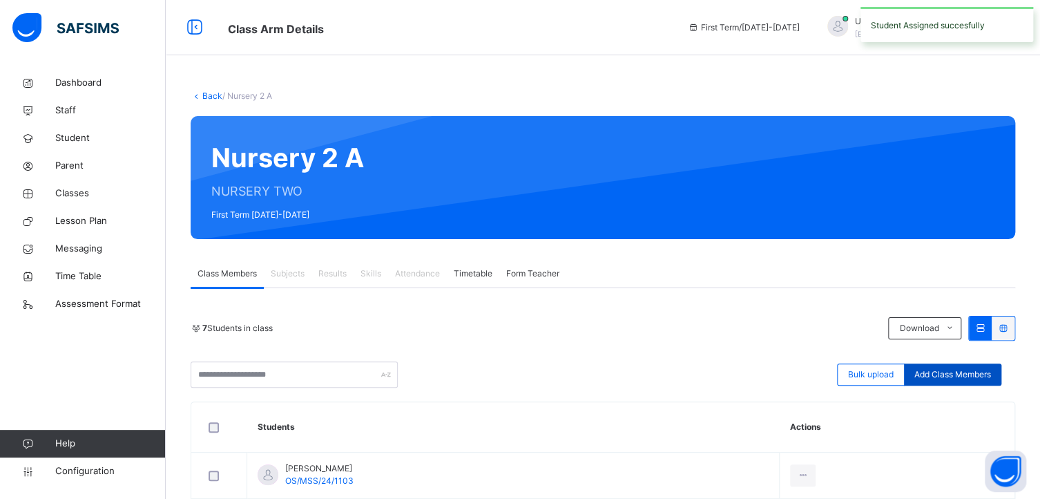
click at [938, 368] on span "Add Class Members" at bounding box center [952, 374] width 77 height 12
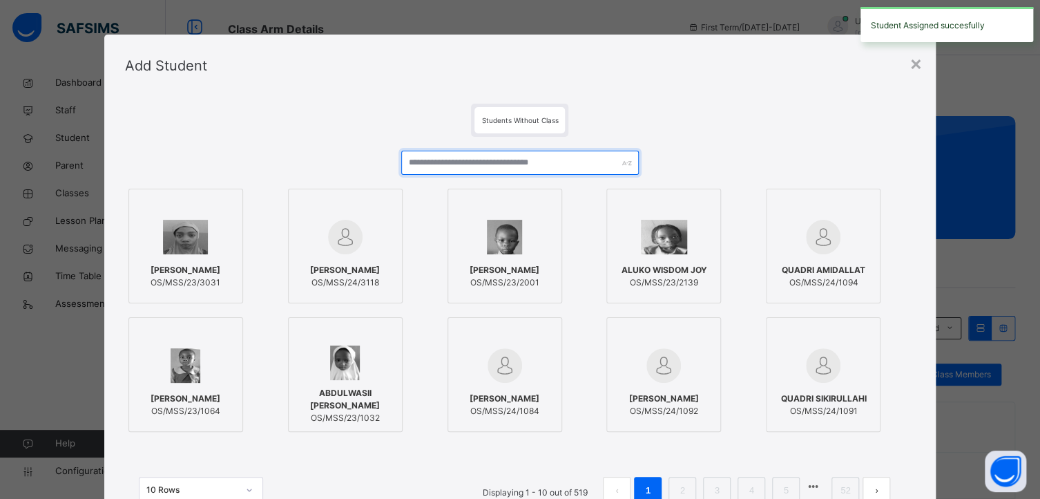
click at [460, 158] on input "text" at bounding box center [519, 163] width 237 height 24
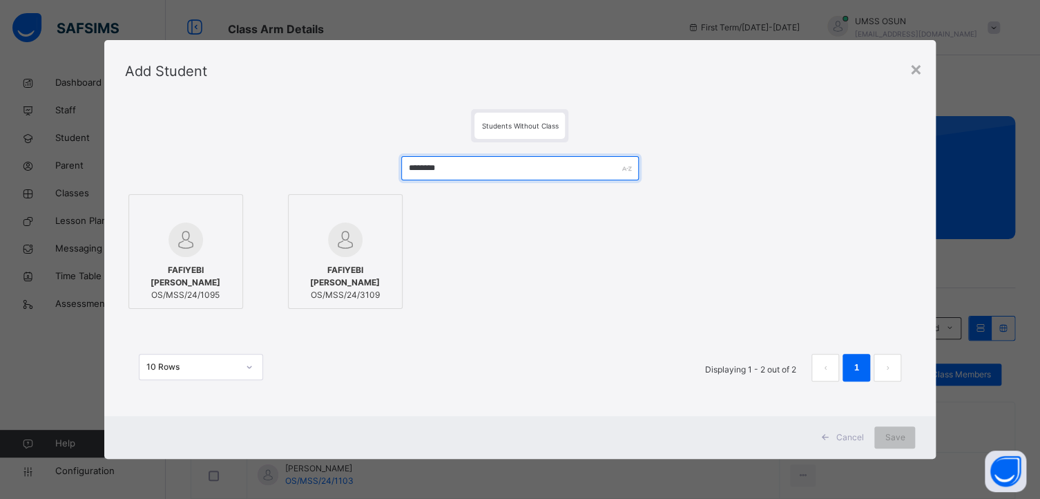
type input "********"
click at [215, 227] on div at bounding box center [185, 239] width 99 height 35
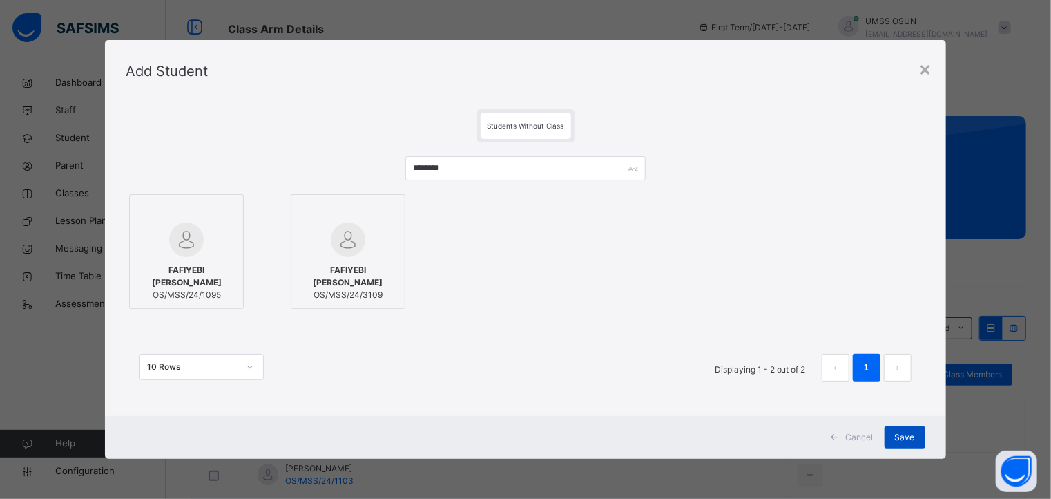
click at [907, 434] on span "Save" at bounding box center [905, 437] width 20 height 12
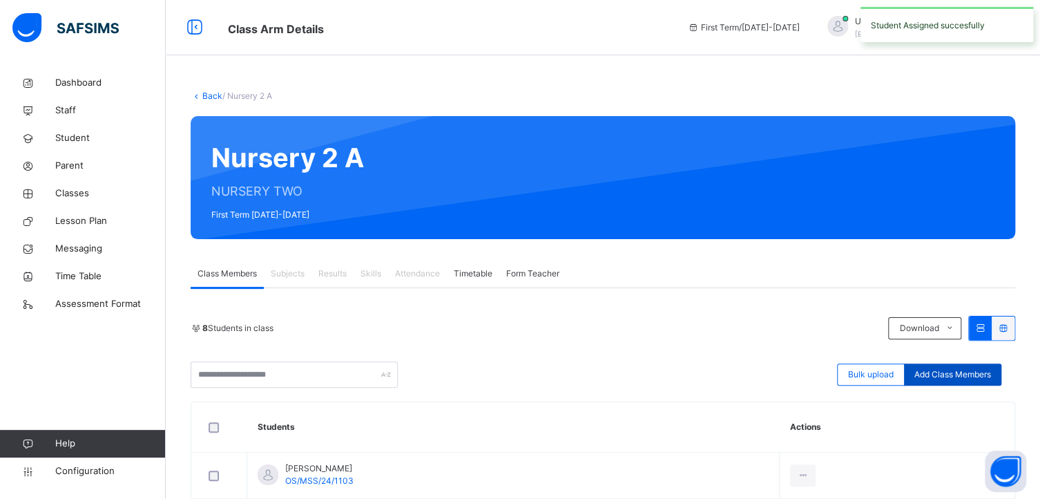
click at [986, 374] on span "Add Class Members" at bounding box center [952, 374] width 77 height 12
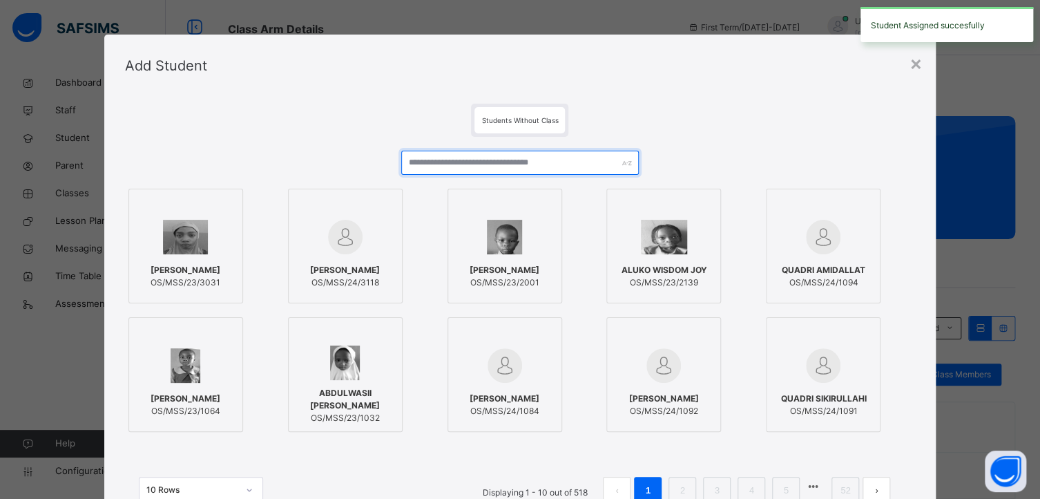
drag, startPoint x: 443, startPoint y: 154, endPoint x: 445, endPoint y: 164, distance: 10.6
click at [444, 164] on input "text" at bounding box center [519, 163] width 237 height 24
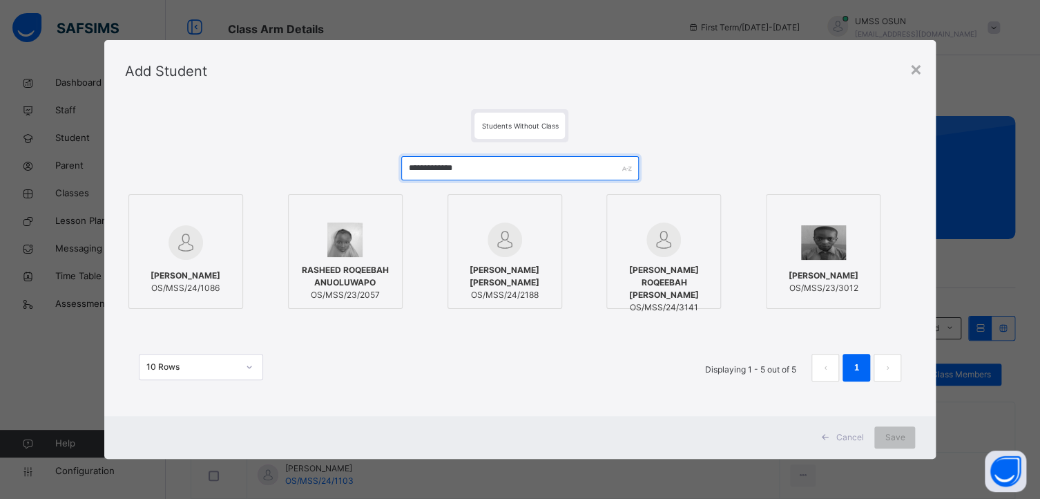
type input "**********"
click at [213, 216] on div at bounding box center [185, 212] width 99 height 21
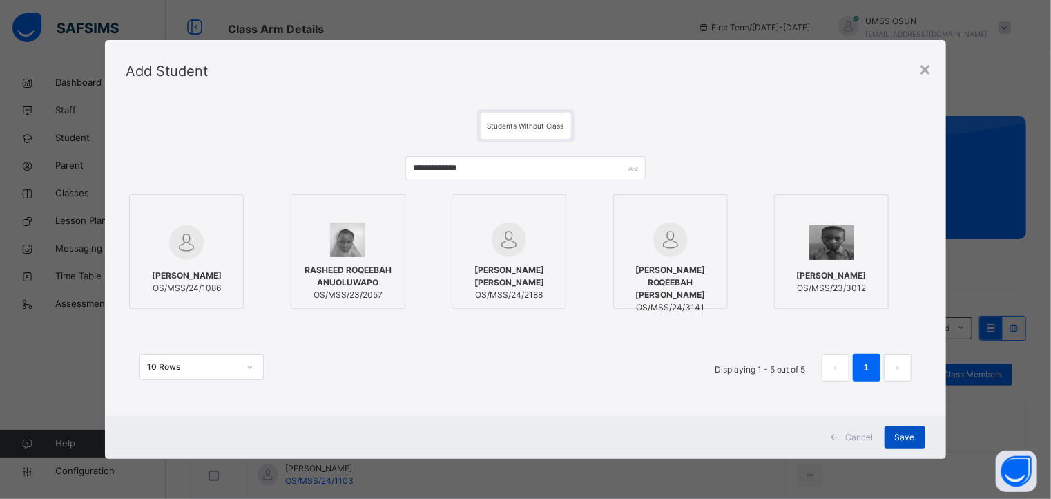
click at [905, 432] on span "Save" at bounding box center [905, 437] width 20 height 12
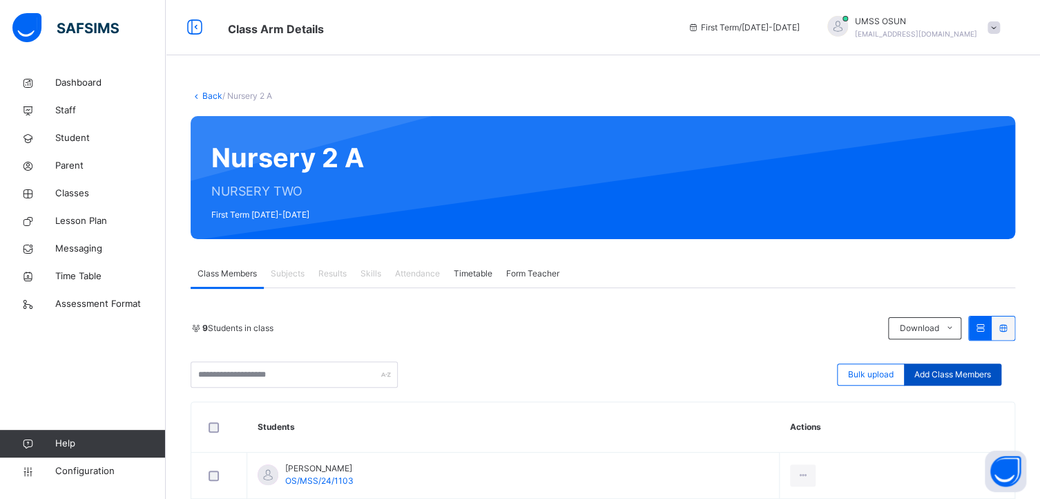
click at [977, 371] on span "Add Class Members" at bounding box center [952, 374] width 77 height 12
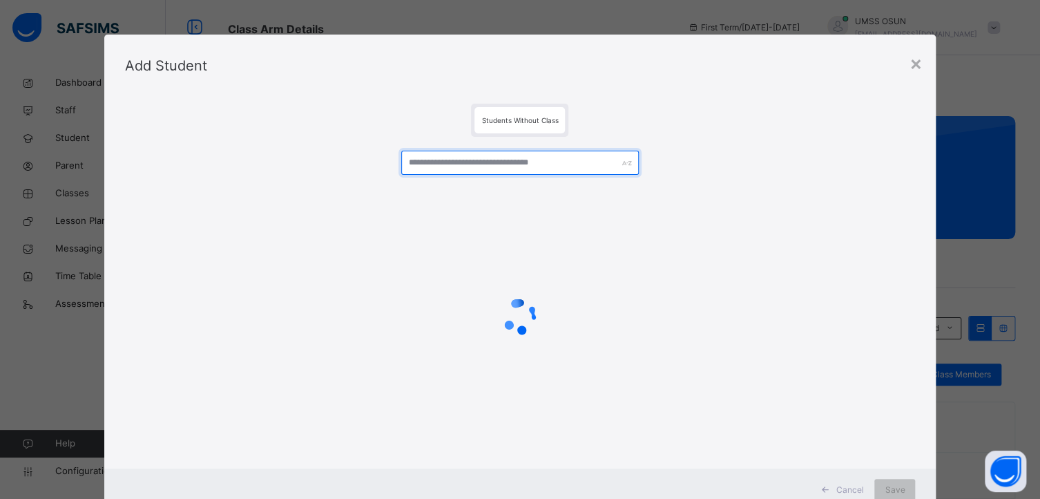
click at [495, 164] on input "text" at bounding box center [519, 163] width 237 height 24
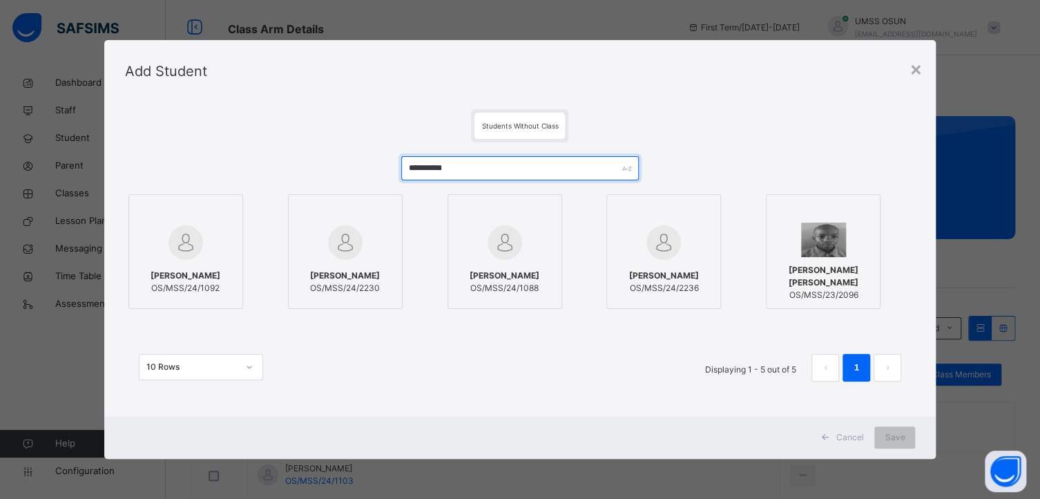
type input "**********"
click at [217, 224] on div at bounding box center [185, 242] width 99 height 40
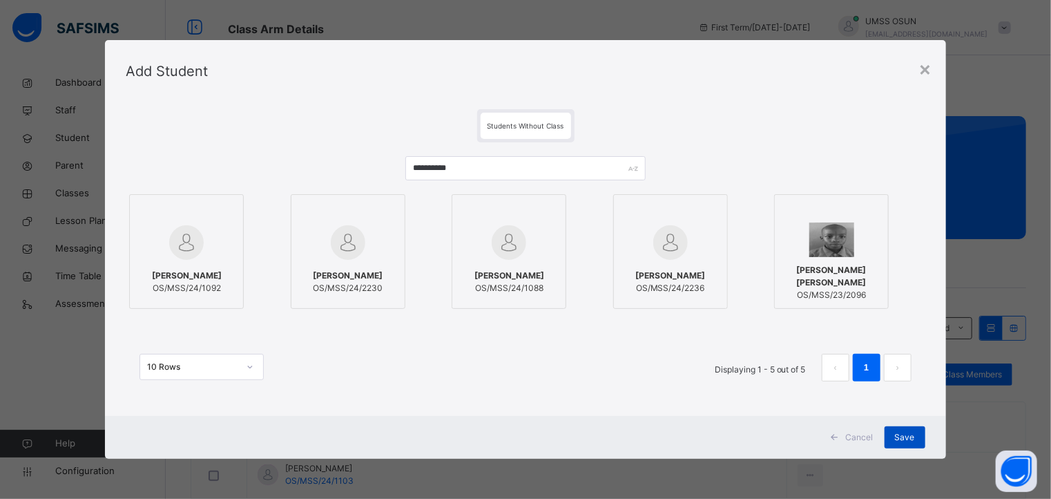
click at [900, 431] on span "Save" at bounding box center [905, 437] width 20 height 12
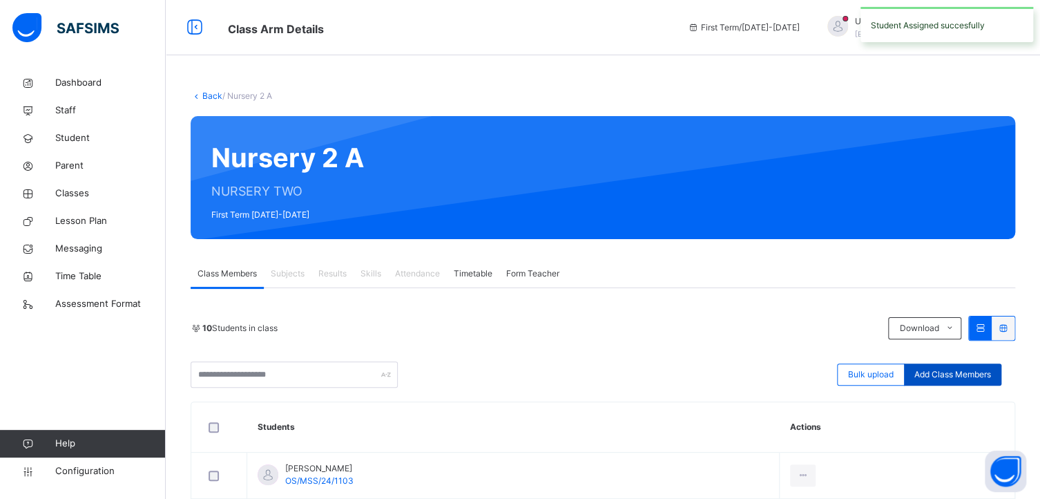
click at [963, 366] on div "Add Class Members" at bounding box center [952, 374] width 97 height 22
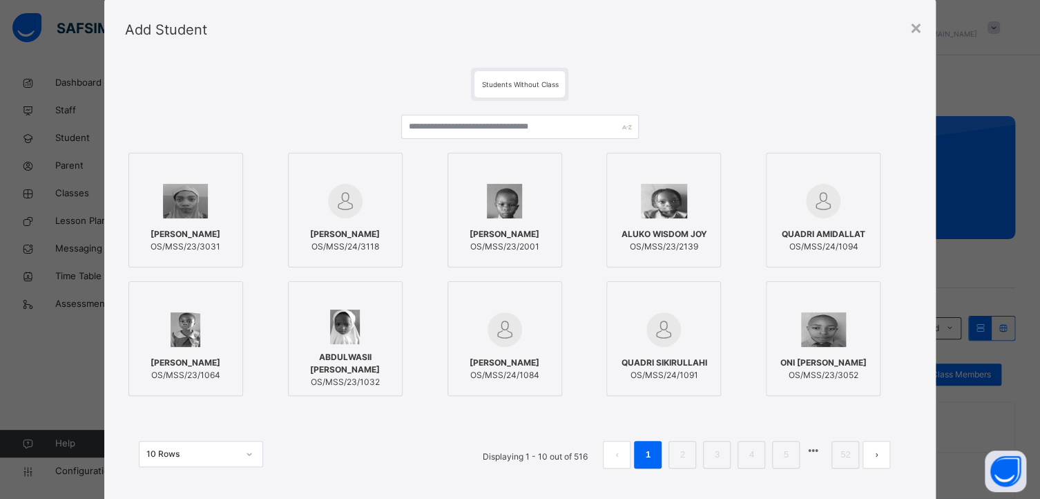
scroll to position [47, 0]
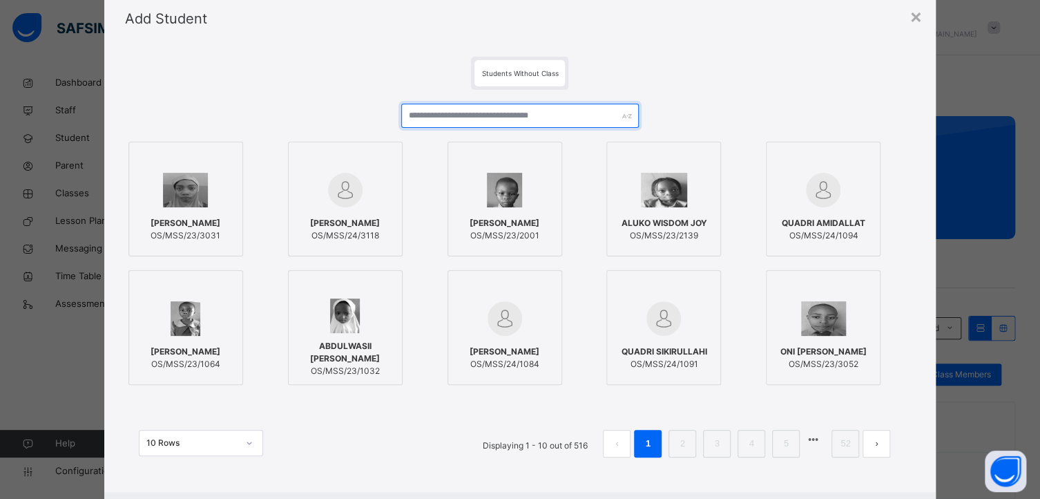
click at [449, 116] on input "text" at bounding box center [519, 116] width 237 height 24
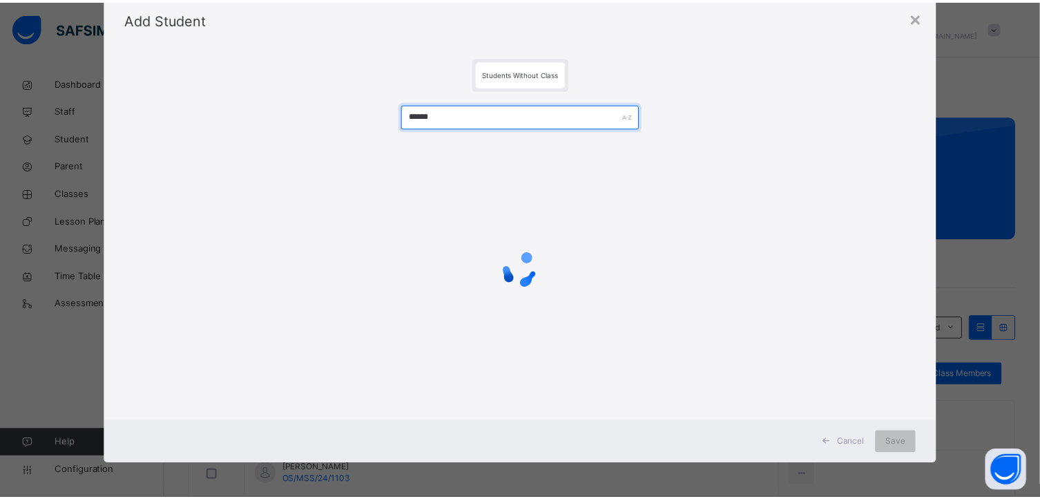
scroll to position [0, 0]
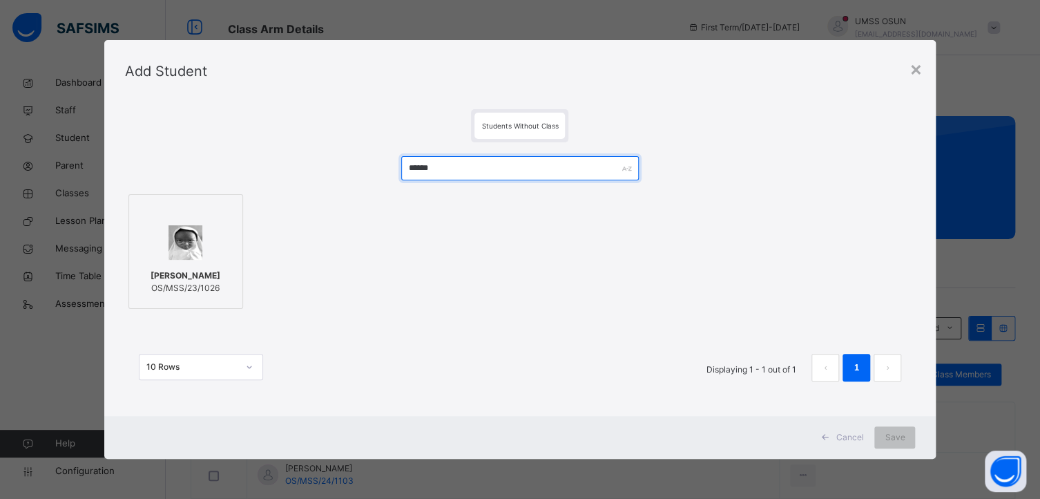
type input "******"
click at [213, 227] on div at bounding box center [185, 242] width 99 height 40
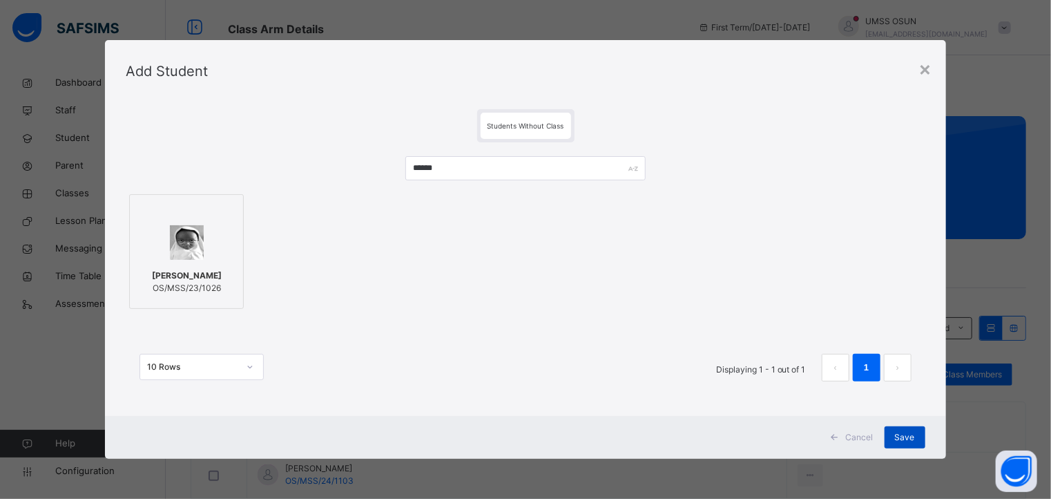
click at [912, 434] on span "Save" at bounding box center [905, 437] width 20 height 12
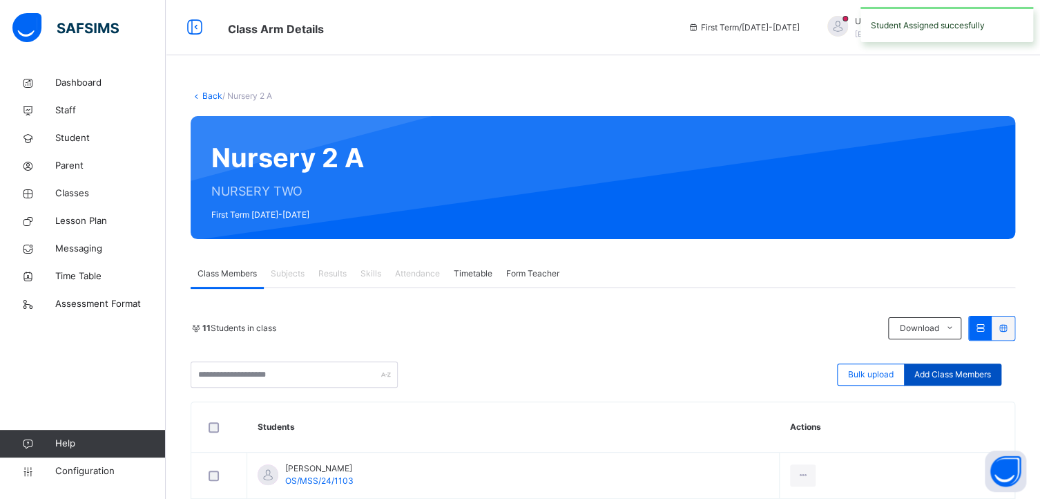
click at [983, 365] on div "Add Class Members" at bounding box center [952, 374] width 97 height 22
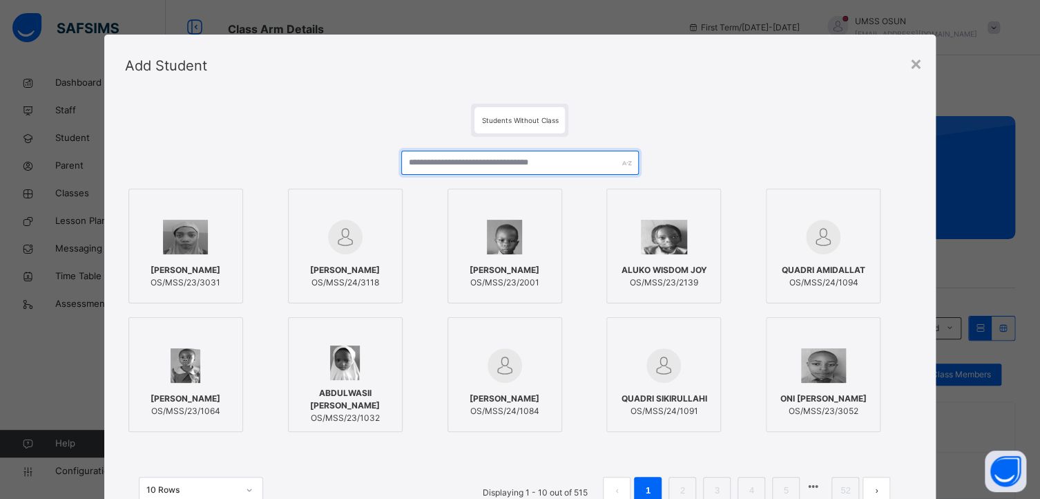
click at [464, 163] on input "text" at bounding box center [519, 163] width 237 height 24
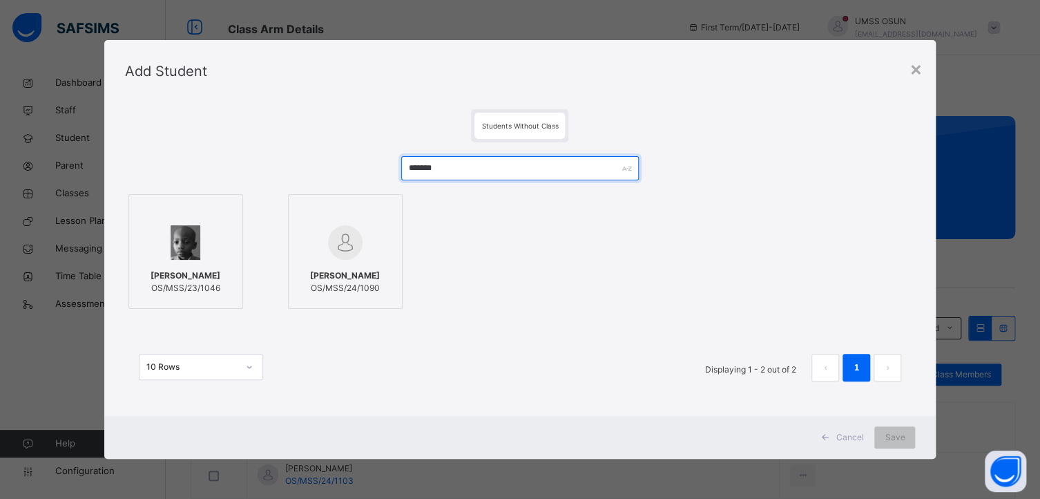
type input "******"
click at [374, 225] on div at bounding box center [345, 242] width 99 height 40
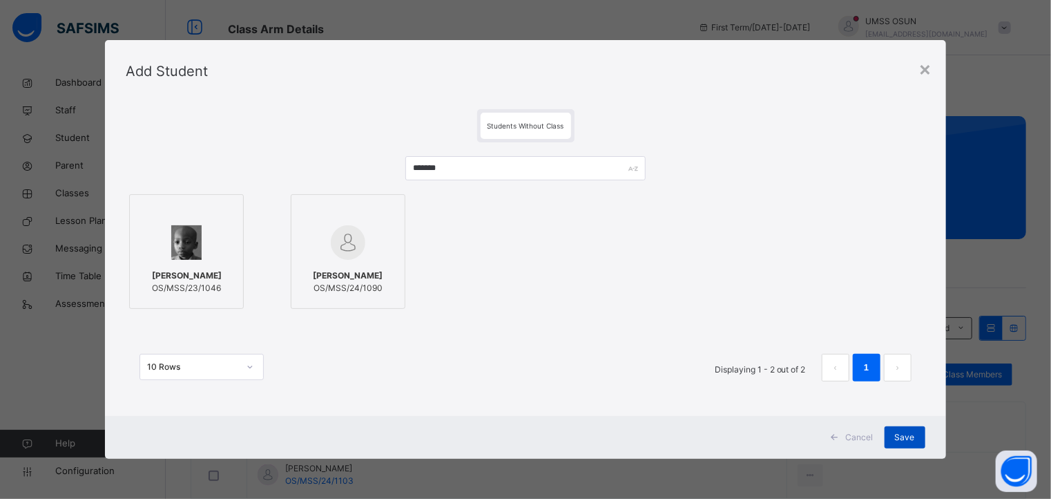
click at [909, 431] on span "Save" at bounding box center [905, 437] width 20 height 12
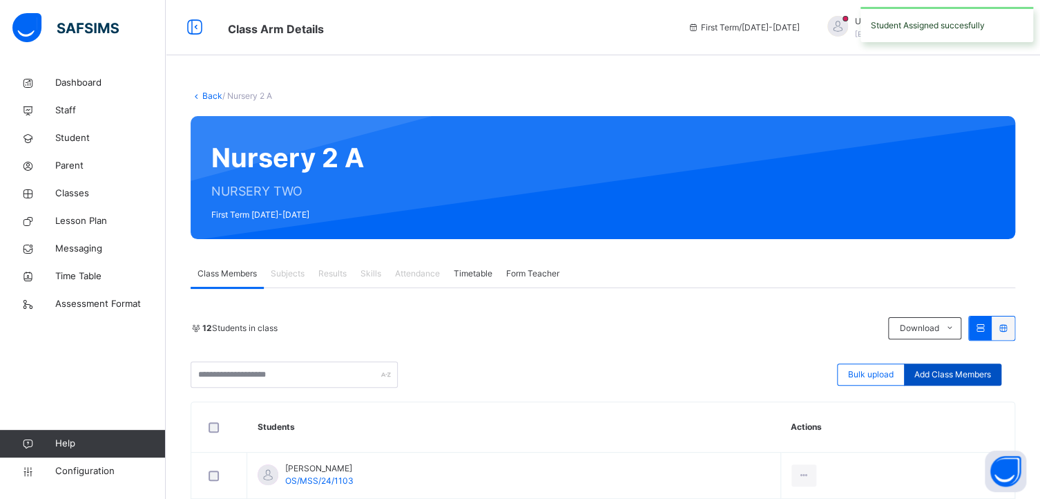
click at [982, 368] on span "Add Class Members" at bounding box center [952, 374] width 77 height 12
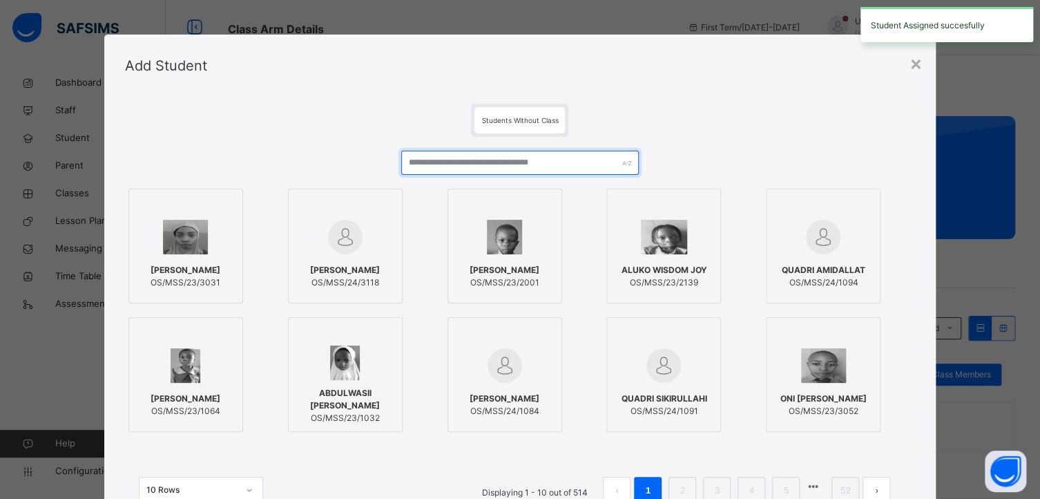
click at [429, 163] on input "text" at bounding box center [519, 163] width 237 height 24
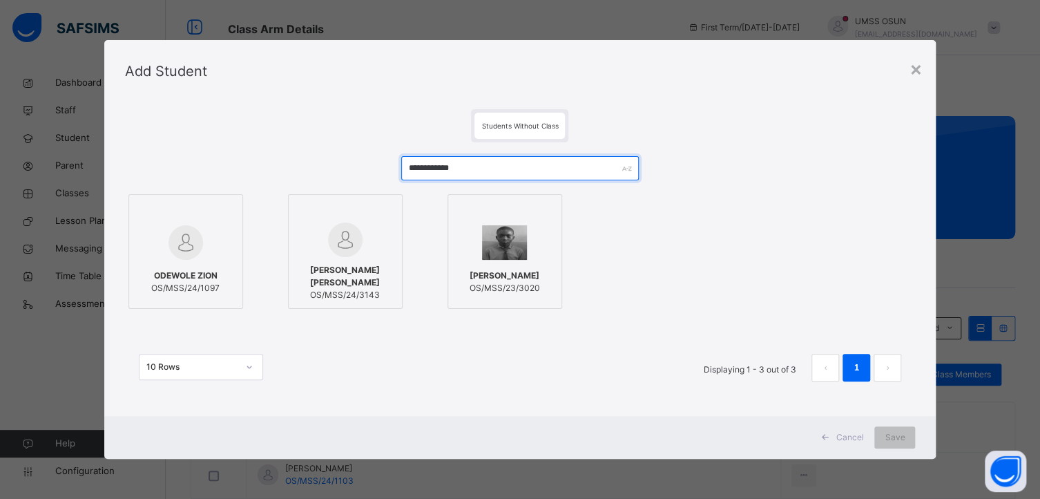
type input "**********"
click at [204, 225] on div at bounding box center [185, 242] width 99 height 40
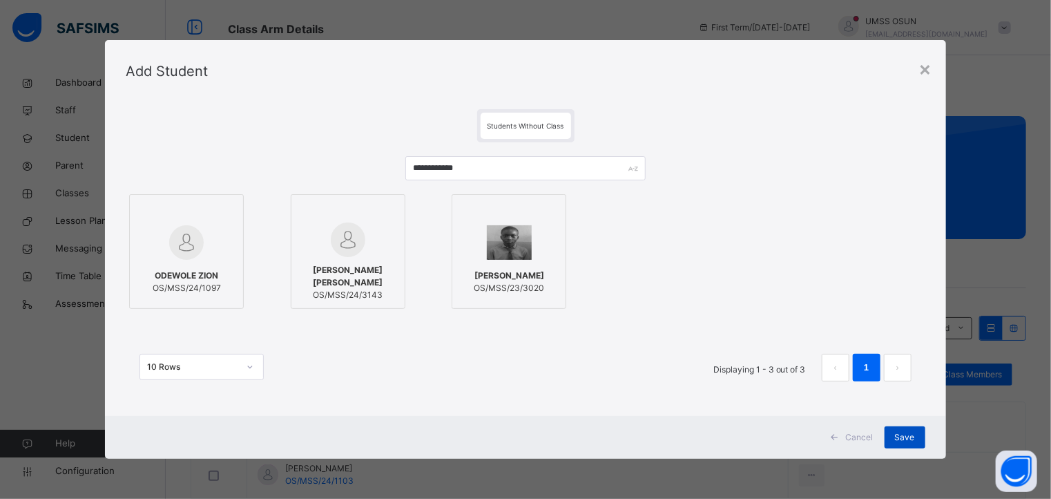
click at [903, 427] on div "Save" at bounding box center [905, 437] width 41 height 22
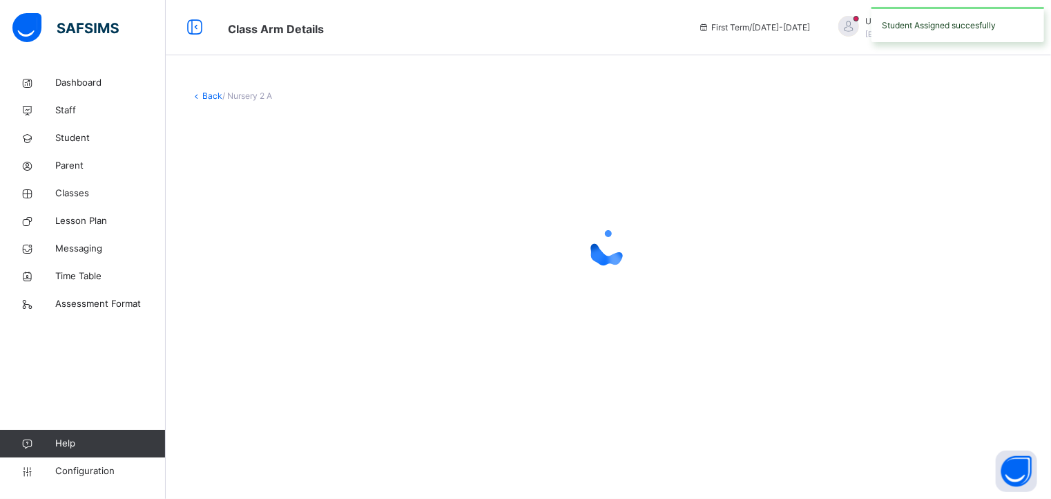
click at [903, 432] on div "Back / Nursery 2 A" at bounding box center [608, 249] width 885 height 499
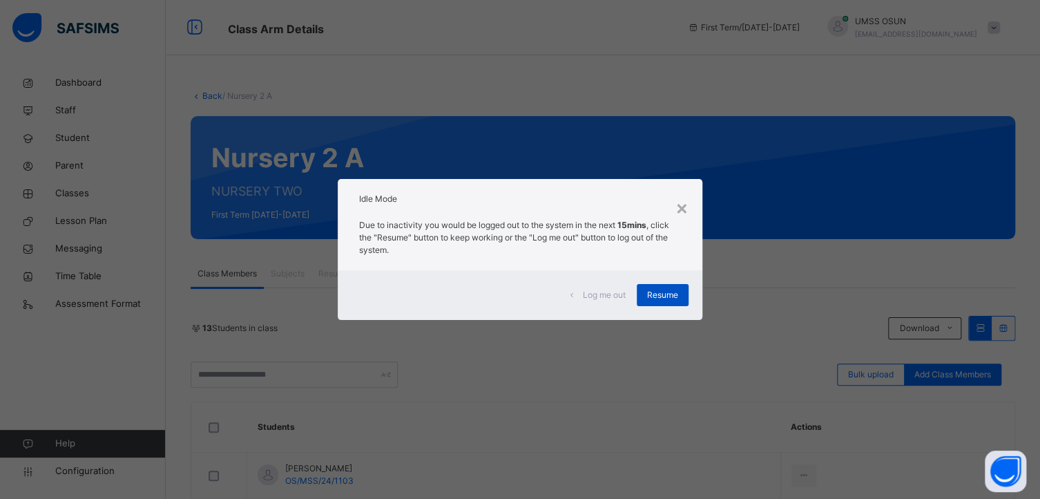
click at [655, 299] on span "Resume" at bounding box center [662, 295] width 31 height 12
click at [666, 293] on span "Resume" at bounding box center [662, 295] width 31 height 12
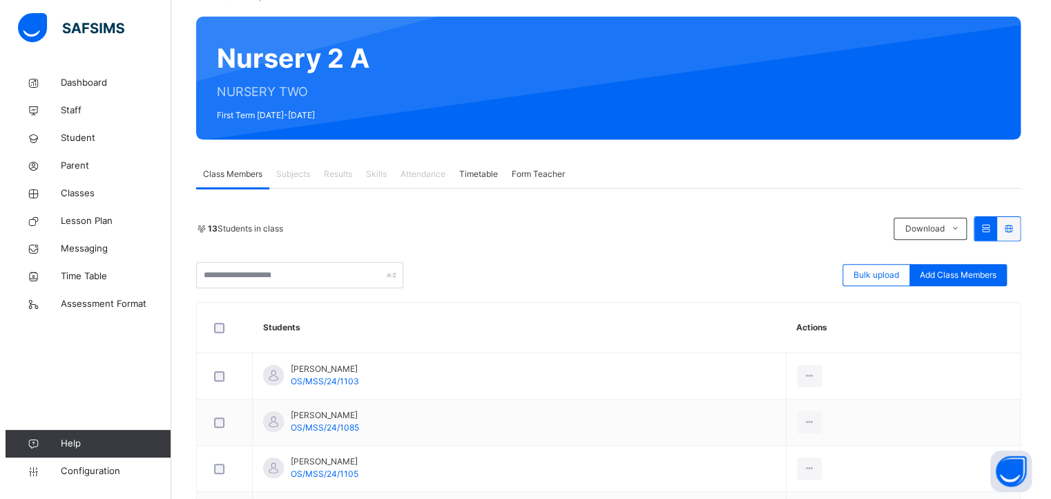
scroll to position [76, 0]
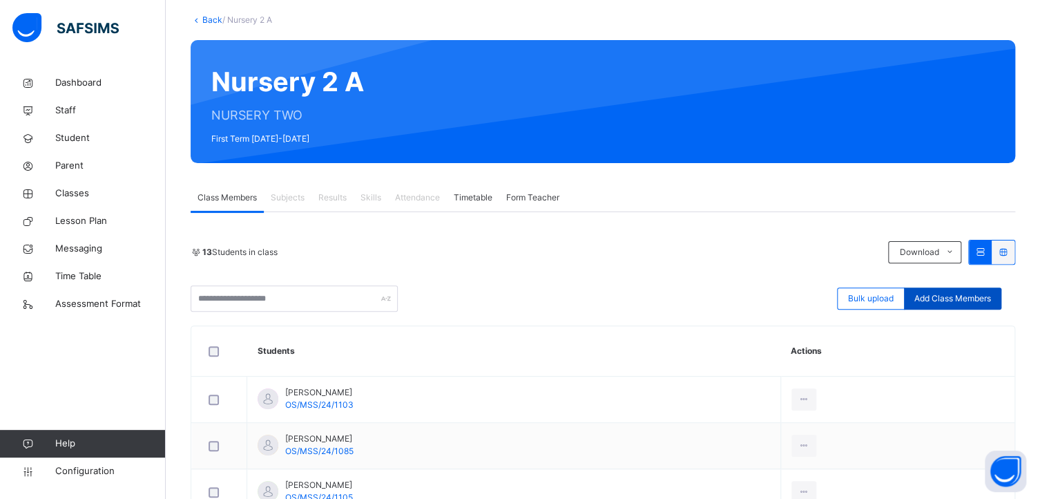
click at [952, 297] on span "Add Class Members" at bounding box center [952, 298] width 77 height 12
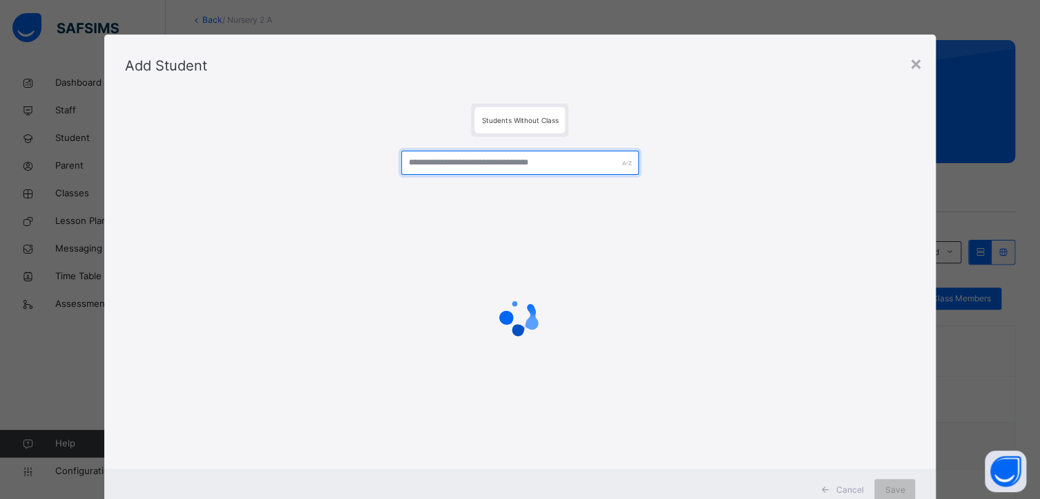
click at [512, 154] on input "text" at bounding box center [519, 163] width 237 height 24
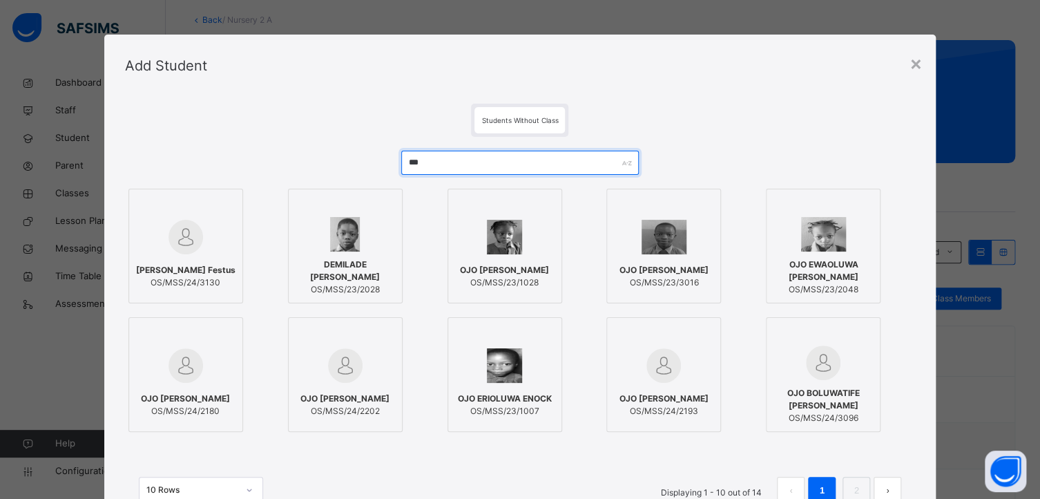
type input "***"
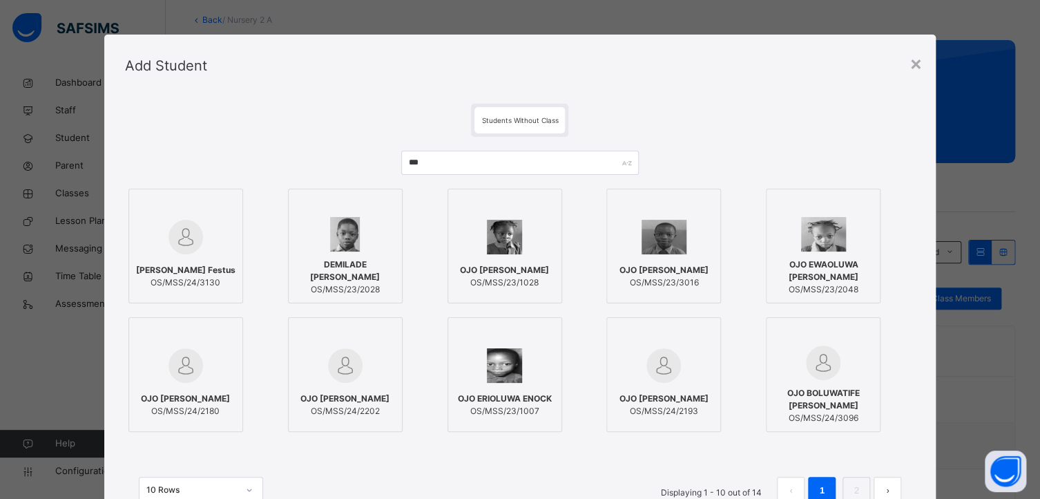
click at [533, 232] on div at bounding box center [504, 237] width 99 height 40
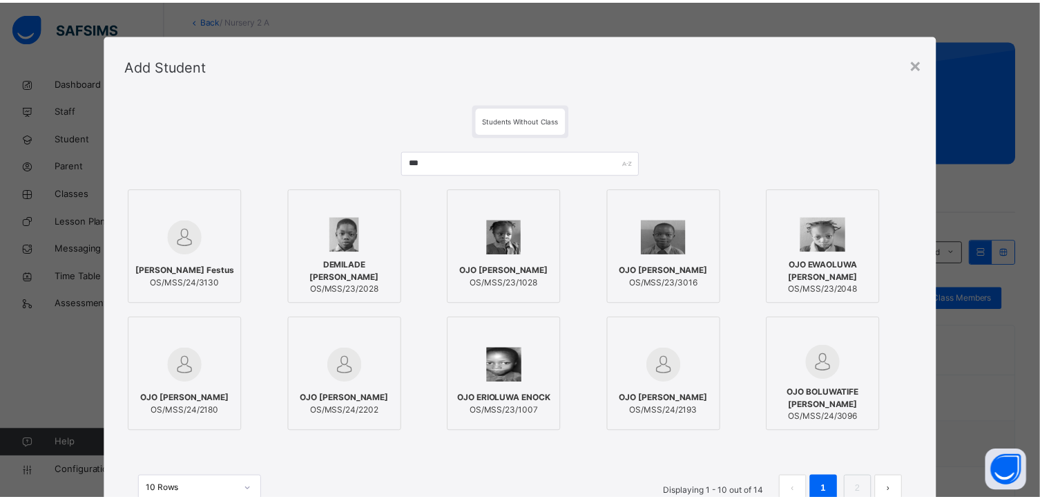
scroll to position [117, 0]
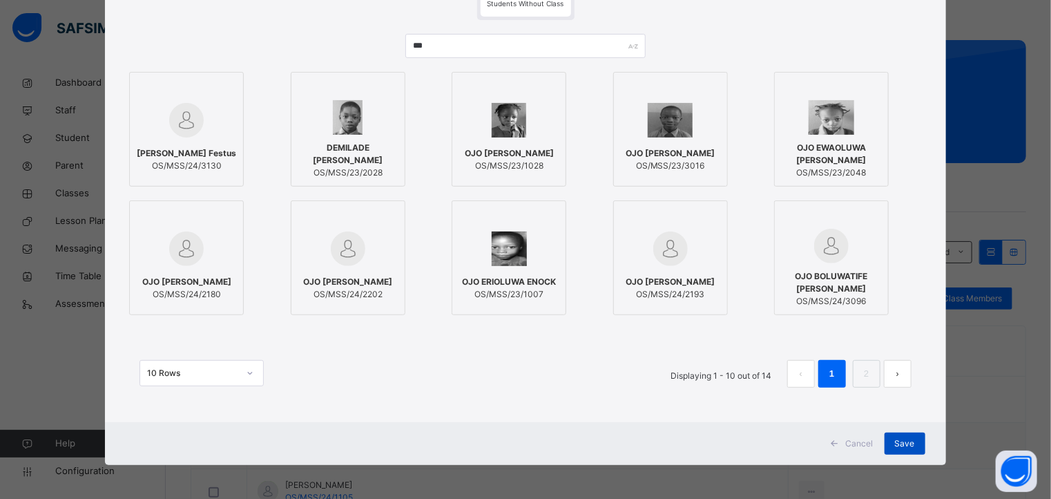
click at [900, 441] on span "Save" at bounding box center [905, 443] width 20 height 12
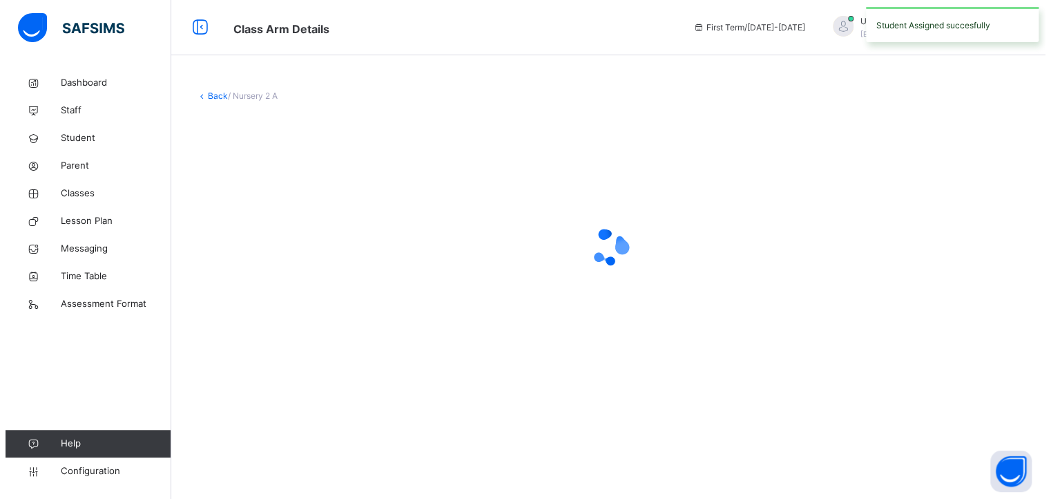
scroll to position [0, 0]
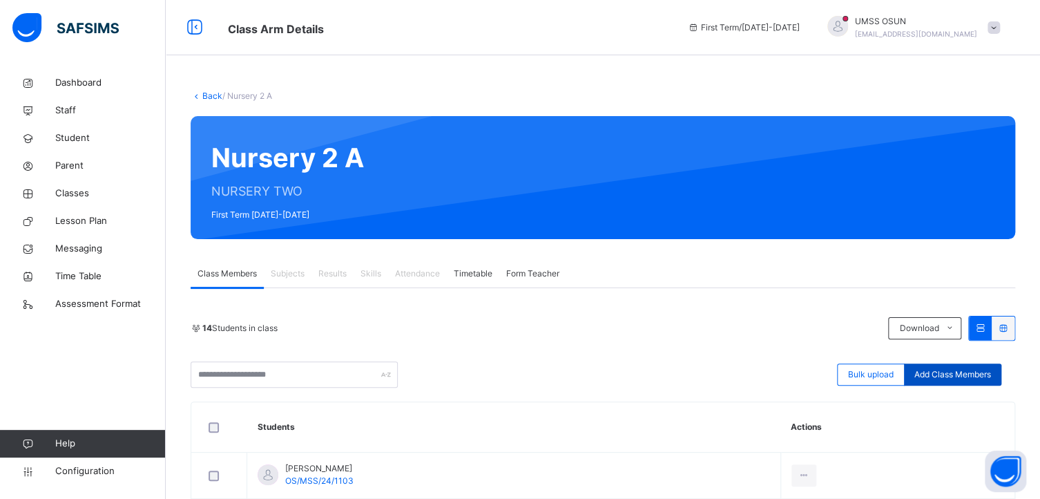
click at [953, 372] on span "Add Class Members" at bounding box center [952, 374] width 77 height 12
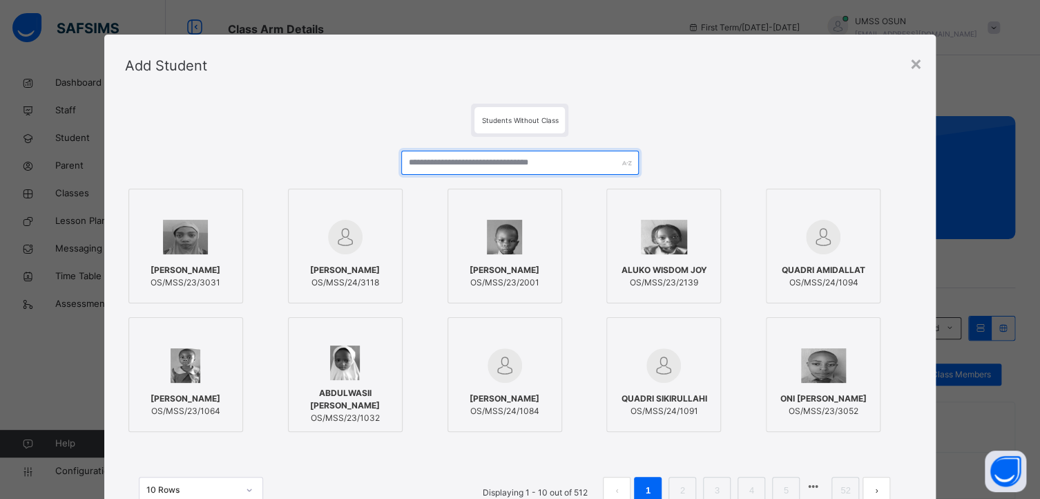
click at [501, 166] on input "text" at bounding box center [519, 163] width 237 height 24
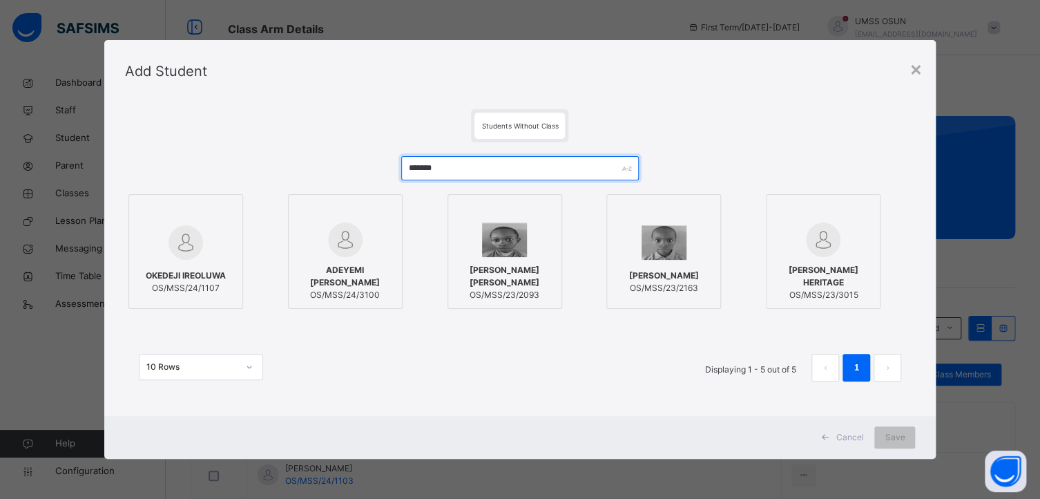
type input "*******"
click at [222, 228] on div at bounding box center [185, 242] width 99 height 40
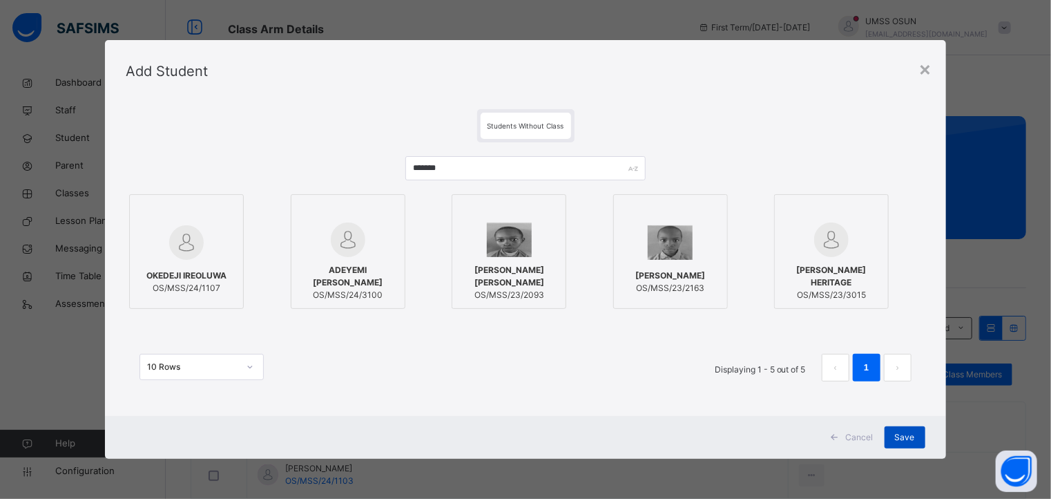
click at [903, 433] on span "Save" at bounding box center [905, 437] width 20 height 12
click at [901, 435] on span "Save" at bounding box center [895, 437] width 20 height 12
click at [903, 432] on span "Save" at bounding box center [895, 437] width 20 height 12
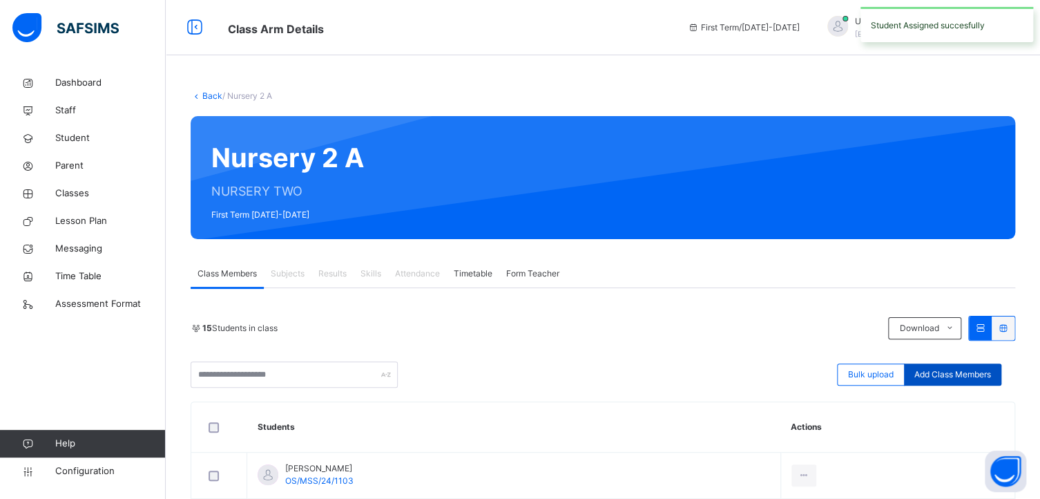
click at [945, 374] on span "Add Class Members" at bounding box center [952, 374] width 77 height 12
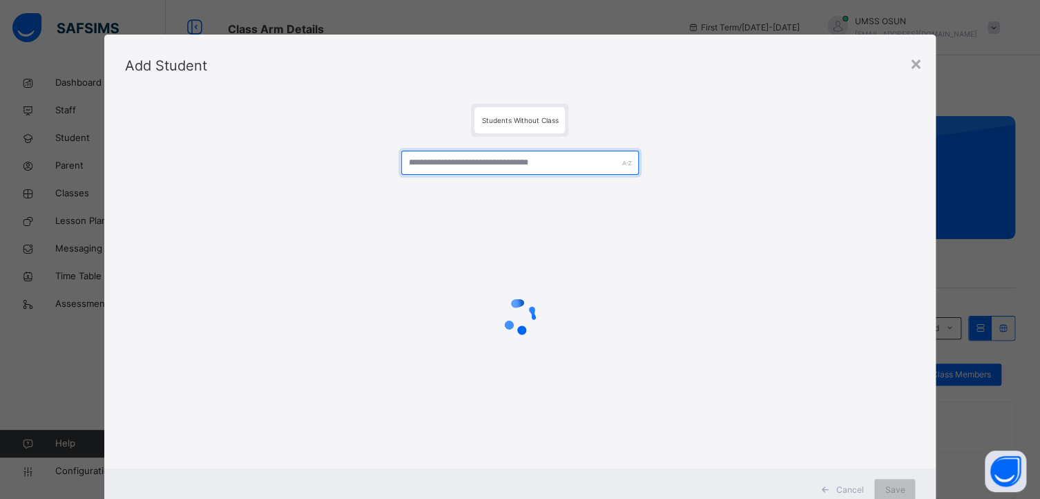
click at [423, 163] on input "text" at bounding box center [519, 163] width 237 height 24
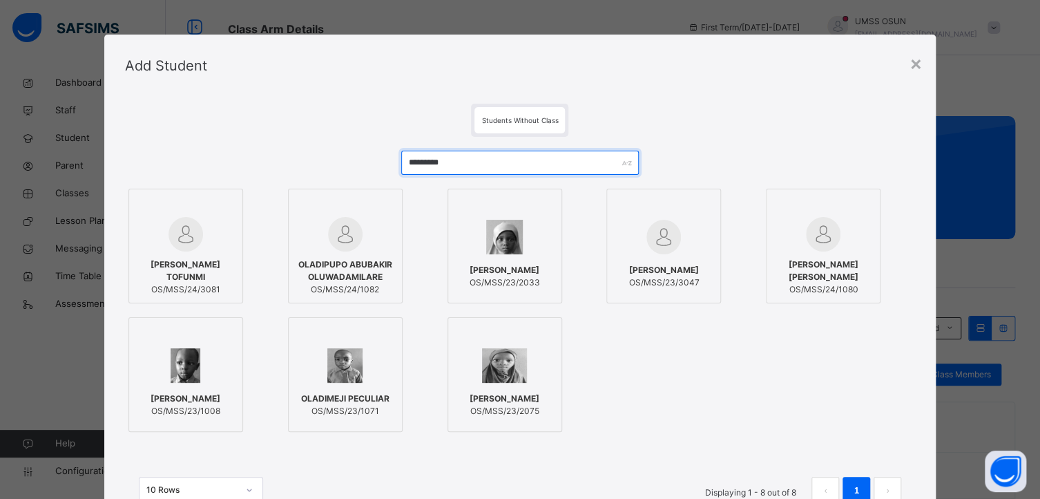
type input "*********"
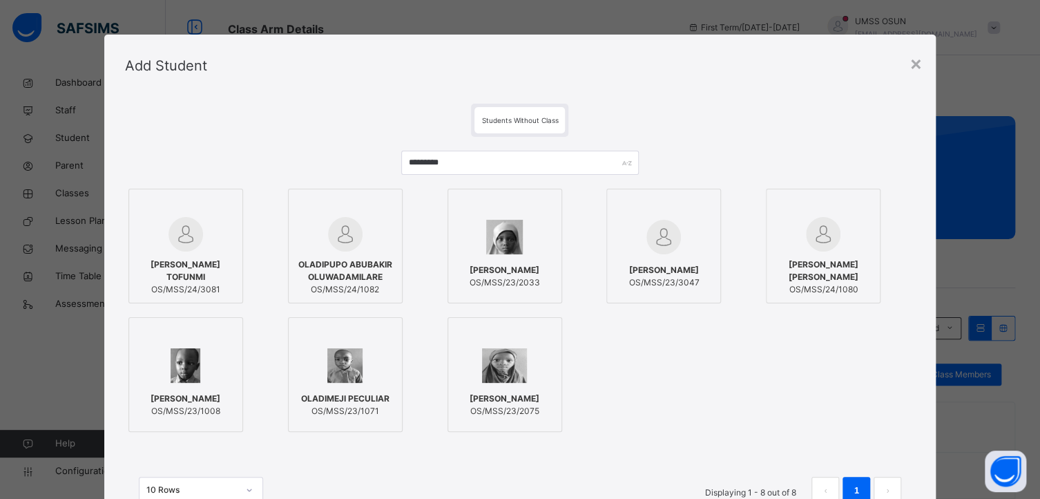
click at [370, 237] on div at bounding box center [345, 234] width 99 height 35
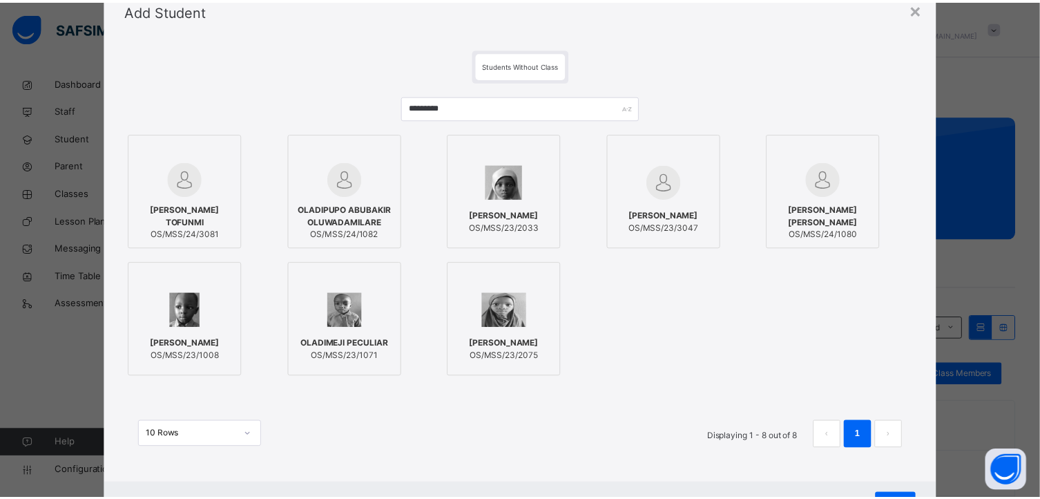
scroll to position [117, 0]
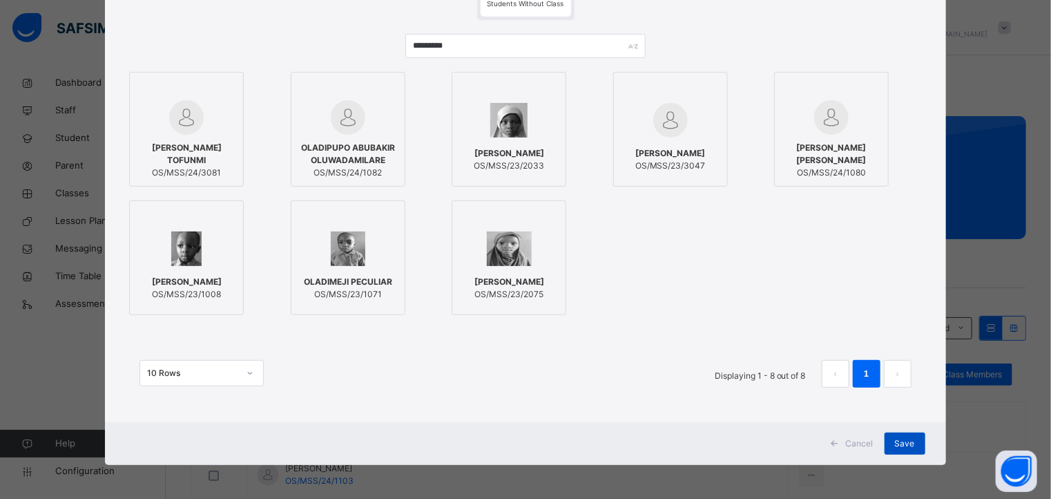
click at [895, 438] on span "Save" at bounding box center [905, 443] width 20 height 12
click at [900, 440] on div "Save" at bounding box center [894, 443] width 41 height 22
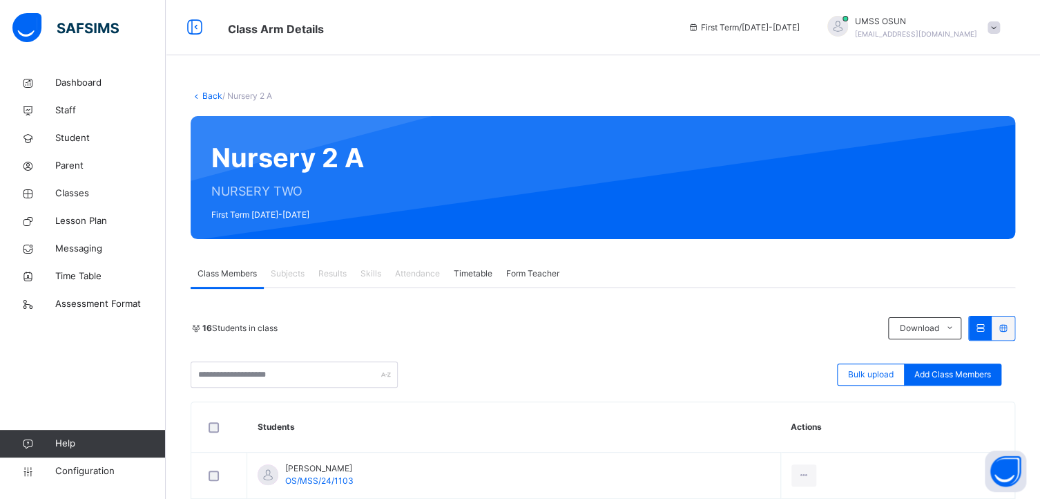
drag, startPoint x: 601, startPoint y: 359, endPoint x: 242, endPoint y: 336, distance: 359.9
click at [599, 359] on div "16 Students in class Download Pdf Report Excel Report Bulk upload Add Class Mem…" at bounding box center [603, 352] width 825 height 72
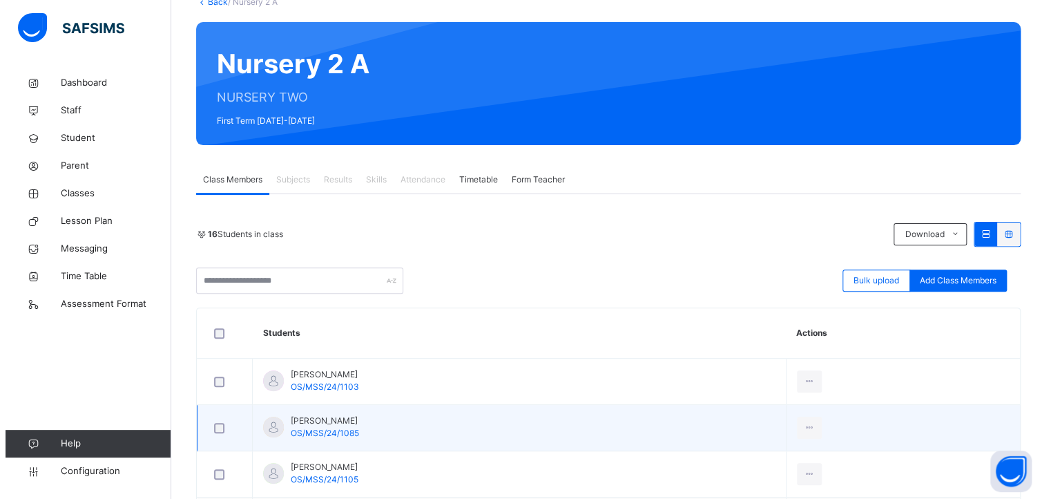
scroll to position [276, 0]
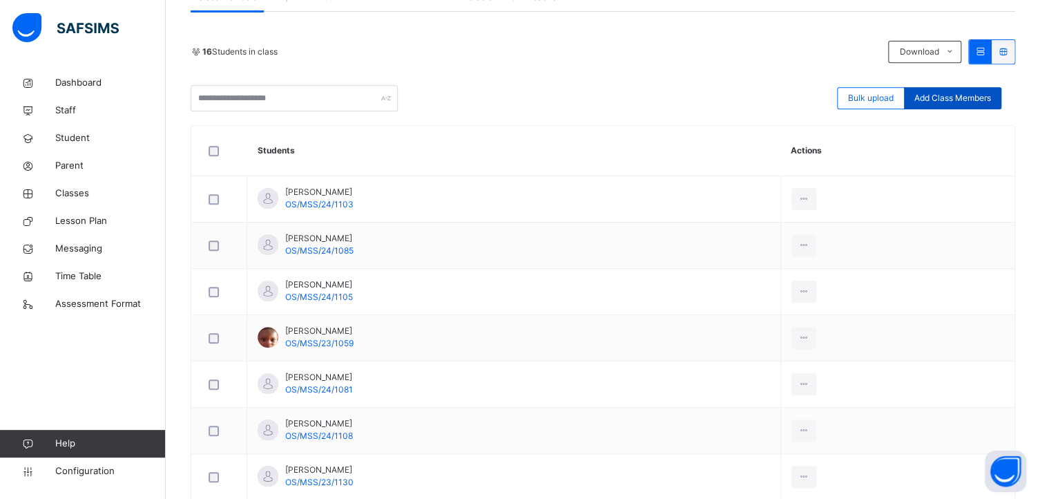
click at [976, 96] on span "Add Class Members" at bounding box center [952, 98] width 77 height 12
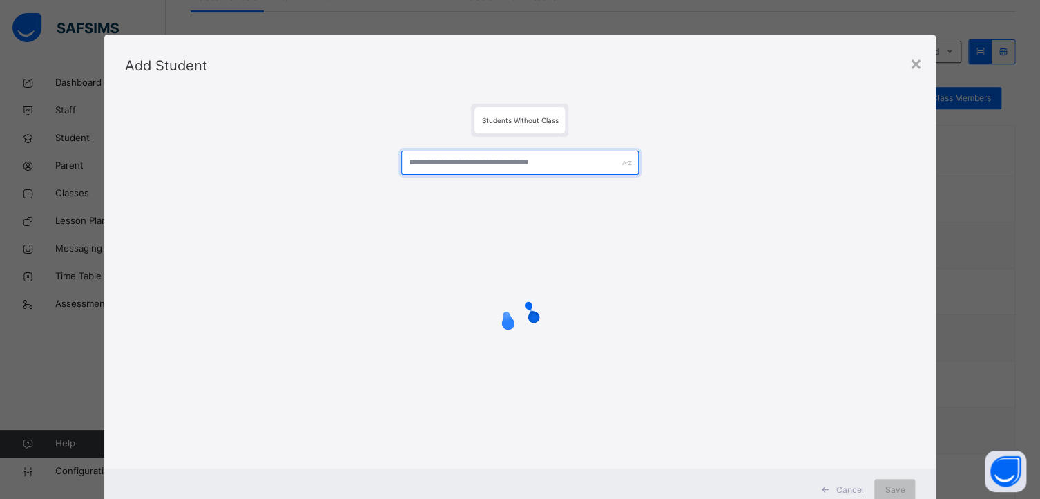
click at [468, 153] on input "text" at bounding box center [519, 163] width 237 height 24
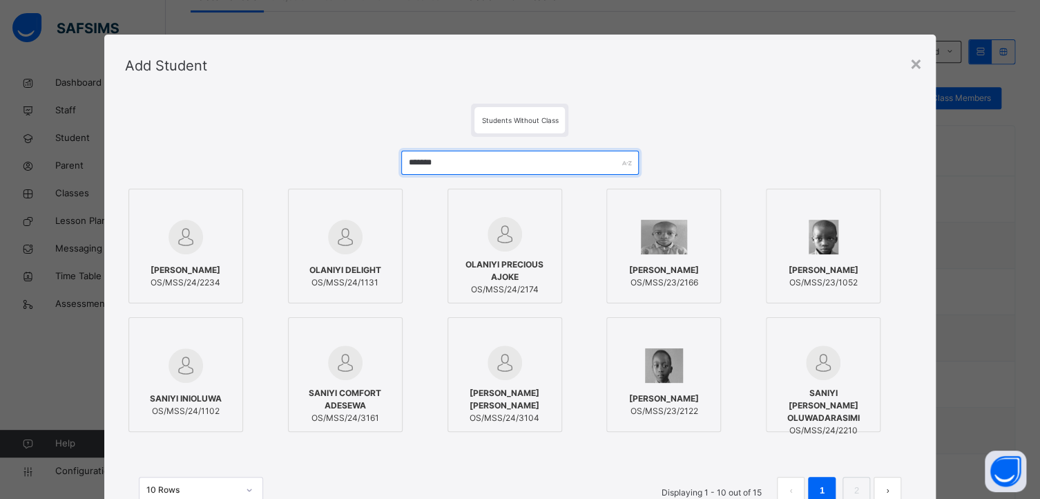
type input "*******"
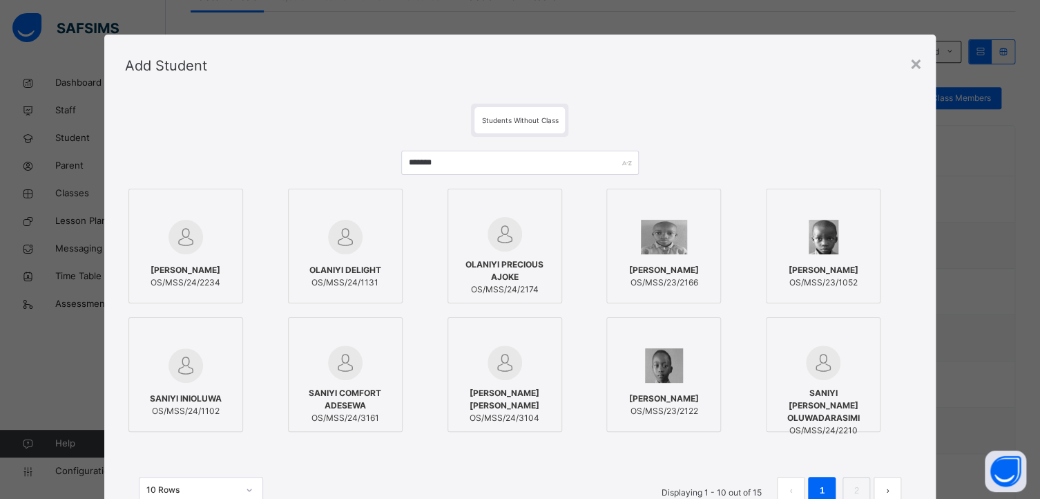
click at [378, 222] on div at bounding box center [345, 237] width 99 height 40
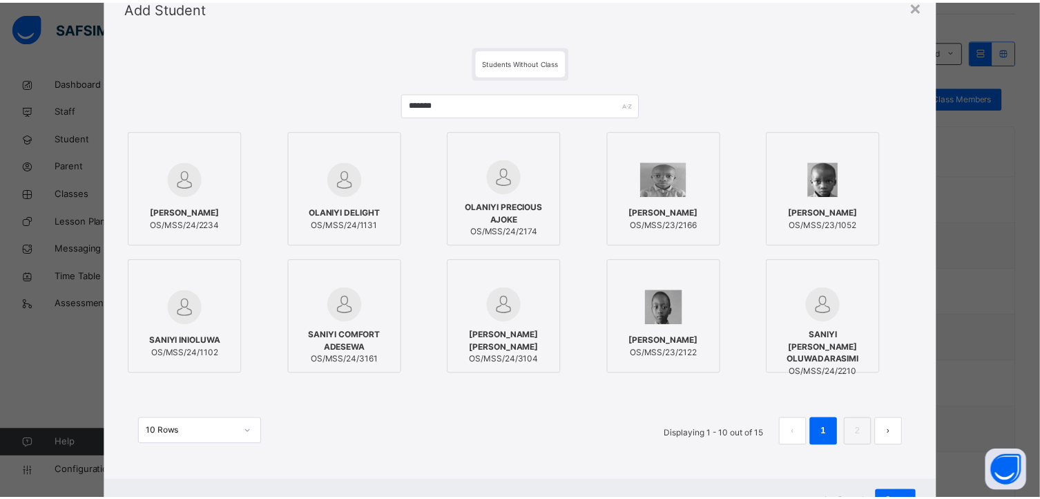
scroll to position [117, 0]
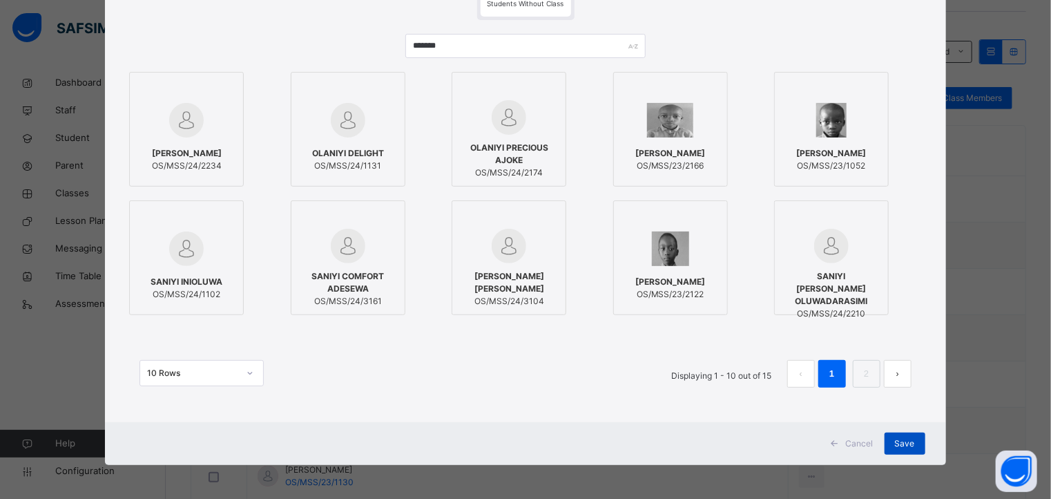
click at [899, 445] on span "Save" at bounding box center [905, 443] width 20 height 12
click at [892, 444] on div "Save" at bounding box center [894, 443] width 41 height 22
click at [887, 440] on span "Save" at bounding box center [895, 443] width 20 height 12
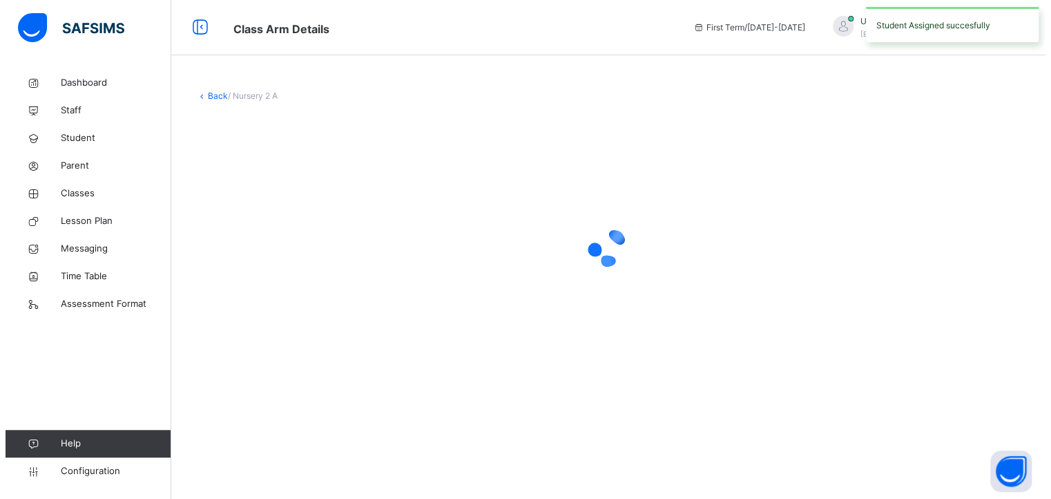
scroll to position [0, 0]
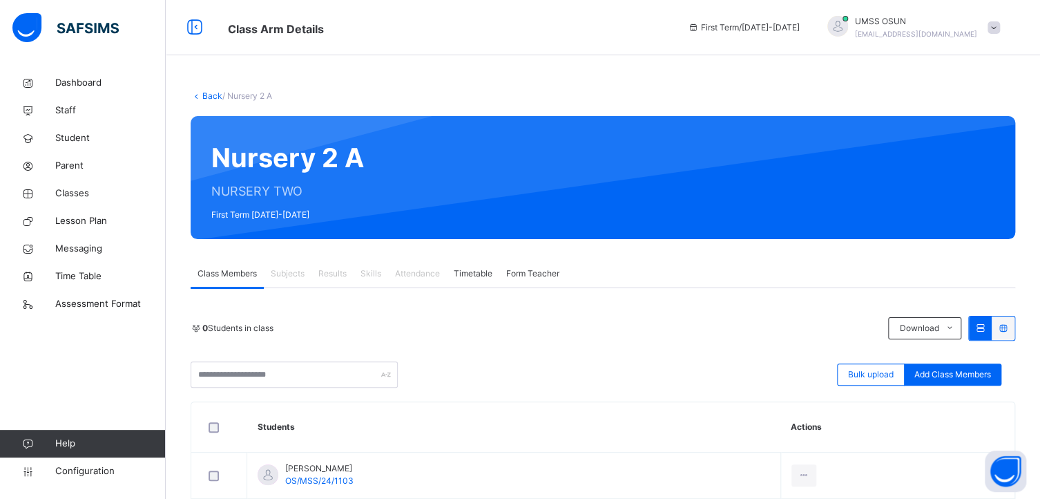
click at [970, 369] on span "Add Class Members" at bounding box center [952, 374] width 77 height 12
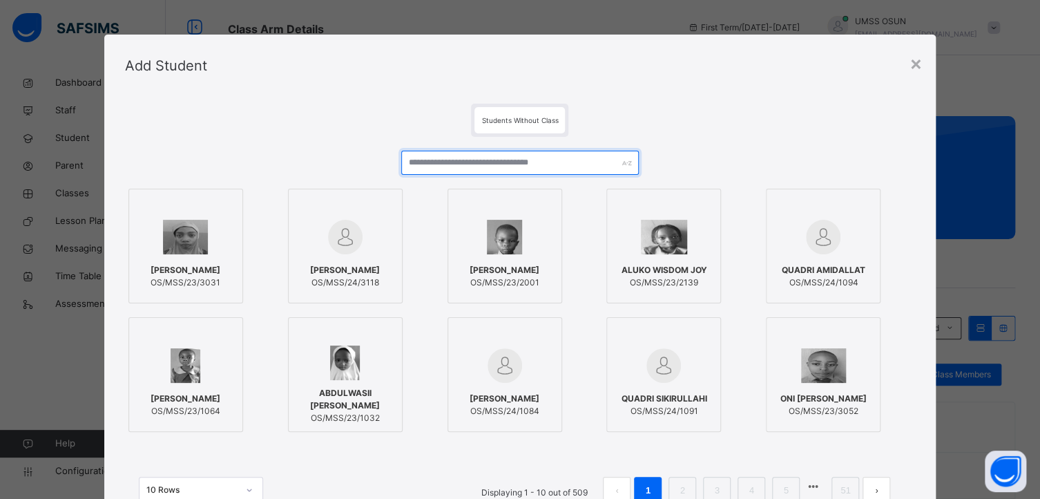
click at [445, 163] on input "text" at bounding box center [519, 163] width 237 height 24
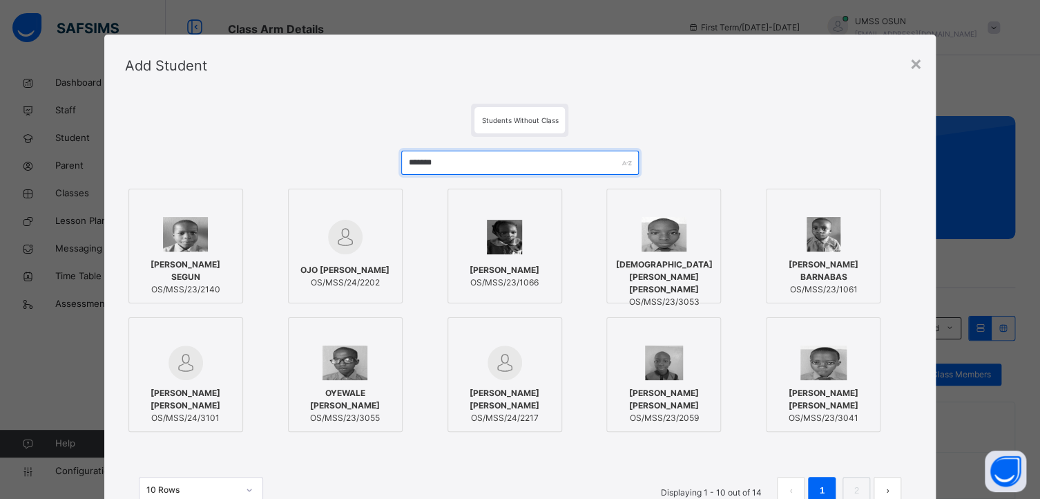
type input "*******"
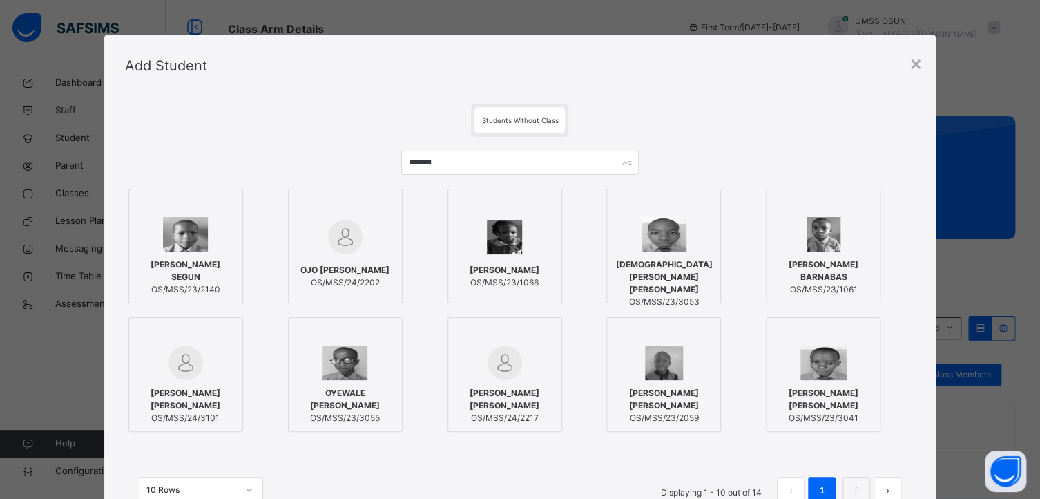
click at [532, 219] on div at bounding box center [504, 237] width 99 height 40
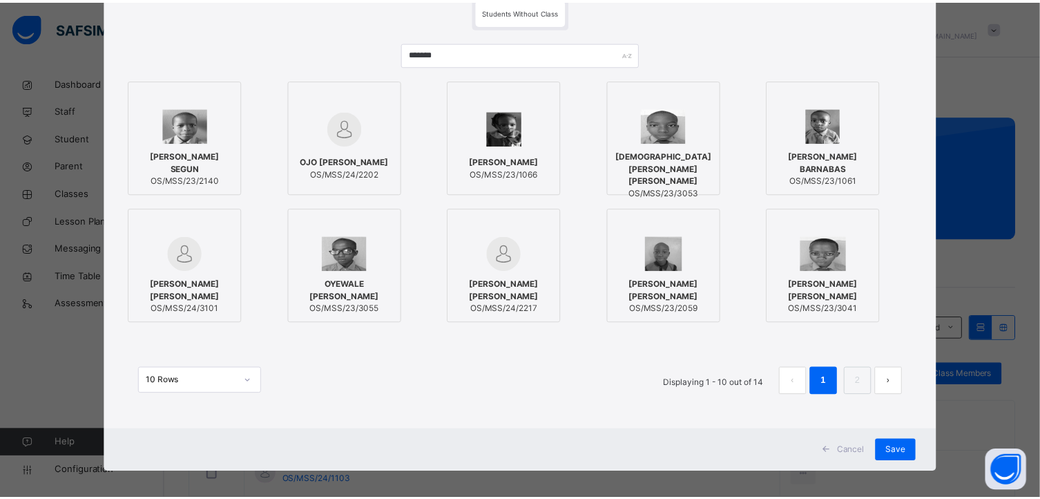
scroll to position [117, 0]
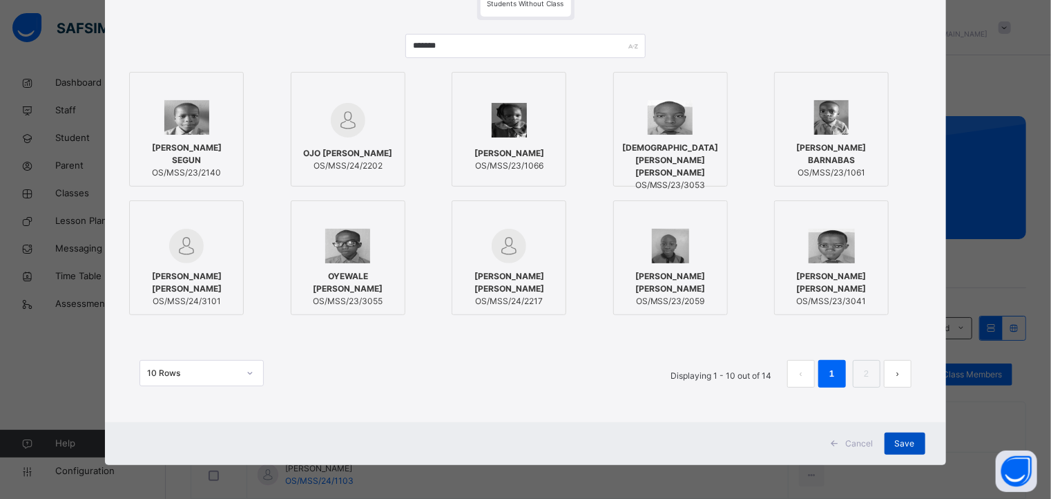
click at [906, 448] on span "Save" at bounding box center [905, 443] width 20 height 12
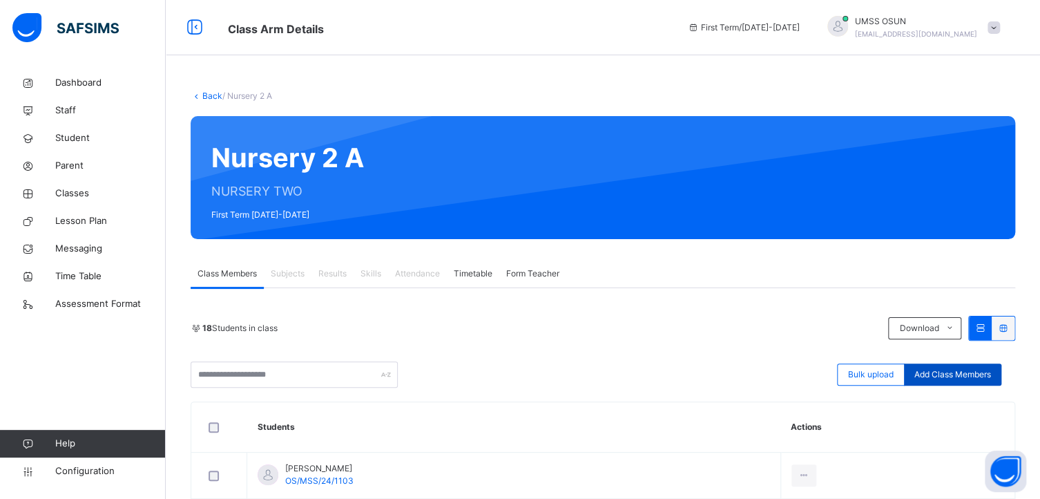
click at [958, 375] on span "Add Class Members" at bounding box center [952, 374] width 77 height 12
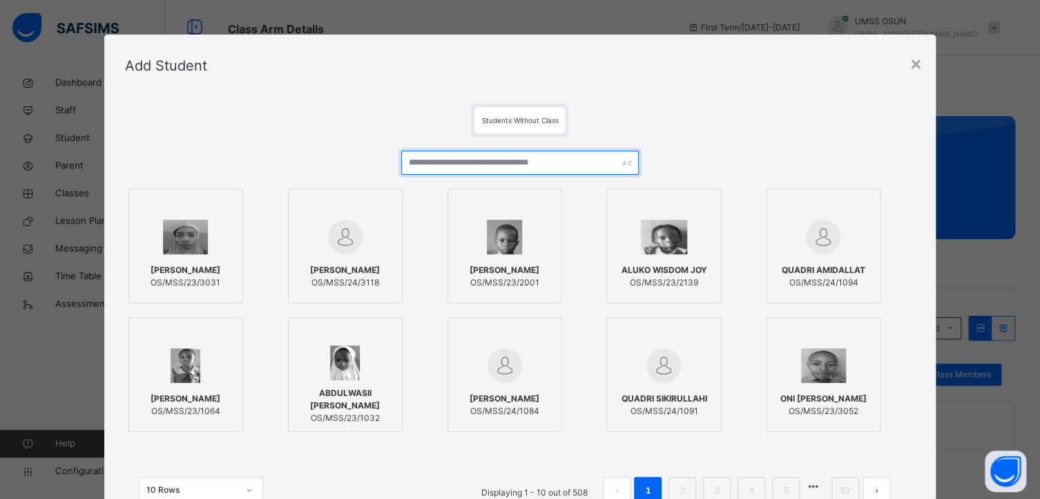
click at [420, 161] on input "text" at bounding box center [519, 163] width 237 height 24
click at [529, 157] on input "text" at bounding box center [519, 163] width 237 height 24
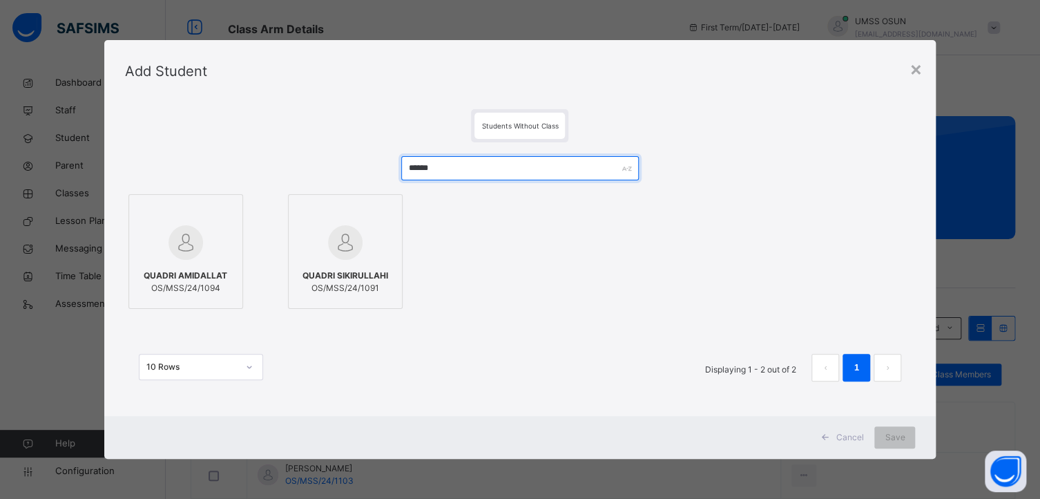
type input "******"
click at [216, 221] on div at bounding box center [185, 212] width 99 height 21
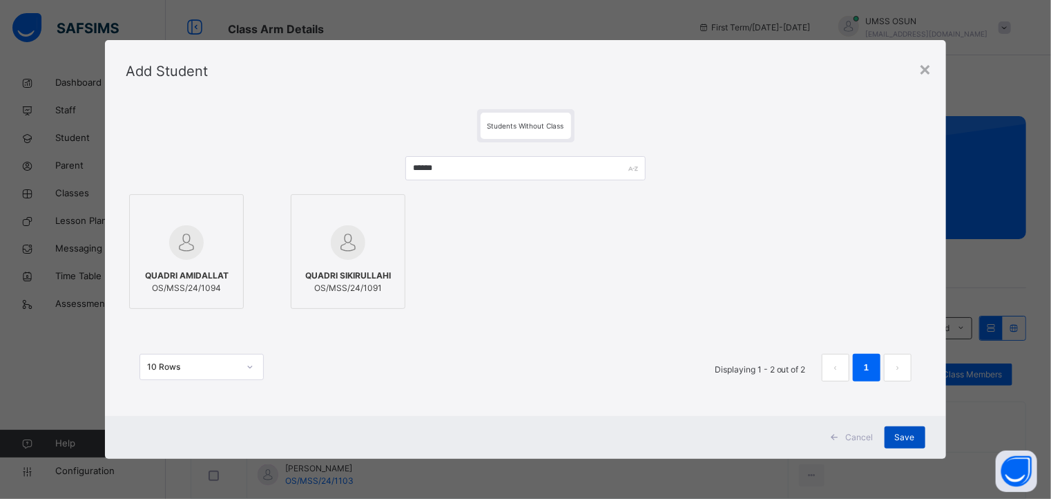
click at [907, 430] on div "Save" at bounding box center [905, 437] width 41 height 22
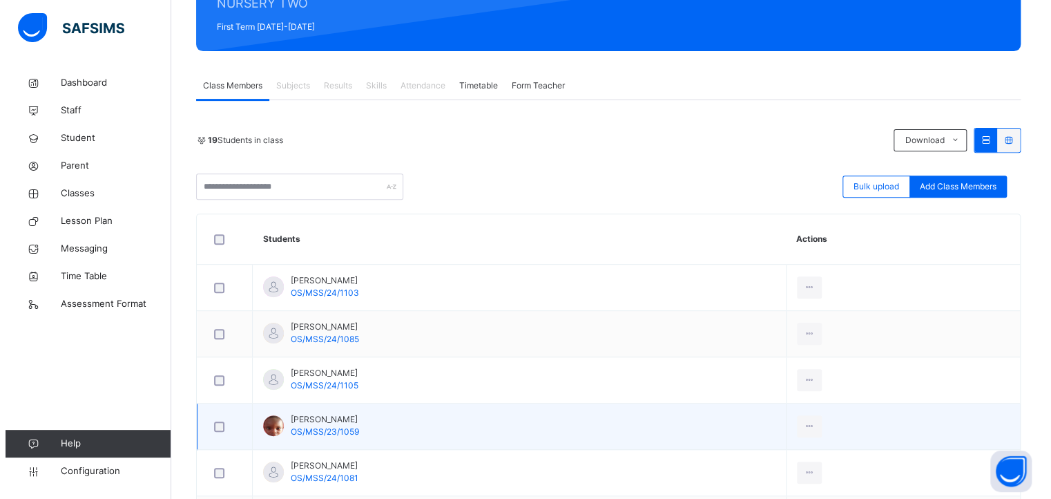
scroll to position [207, 0]
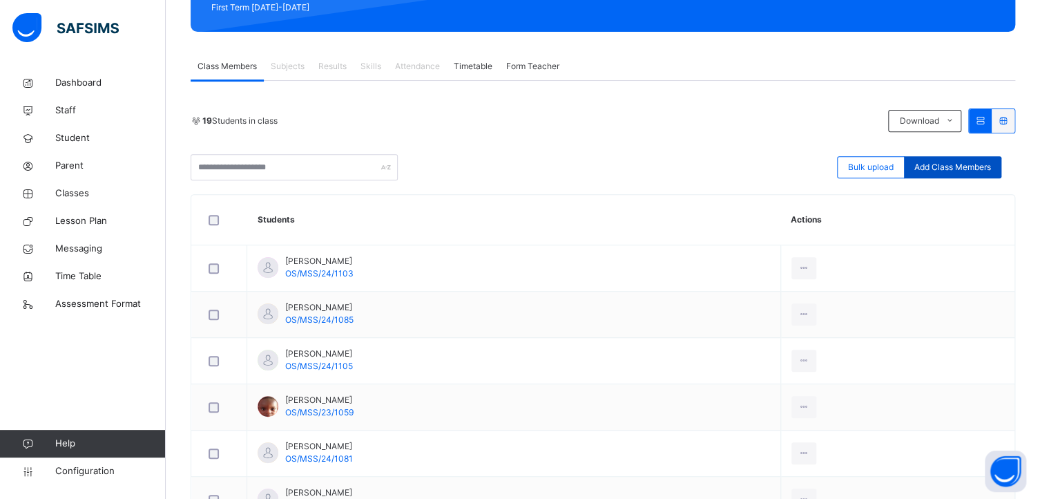
click at [969, 167] on span "Add Class Members" at bounding box center [952, 167] width 77 height 12
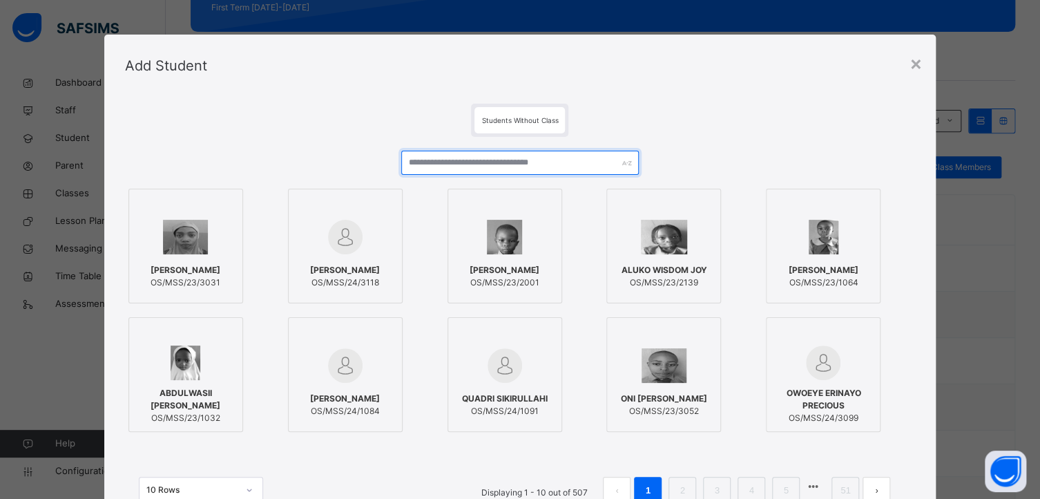
click at [497, 154] on input "text" at bounding box center [519, 163] width 237 height 24
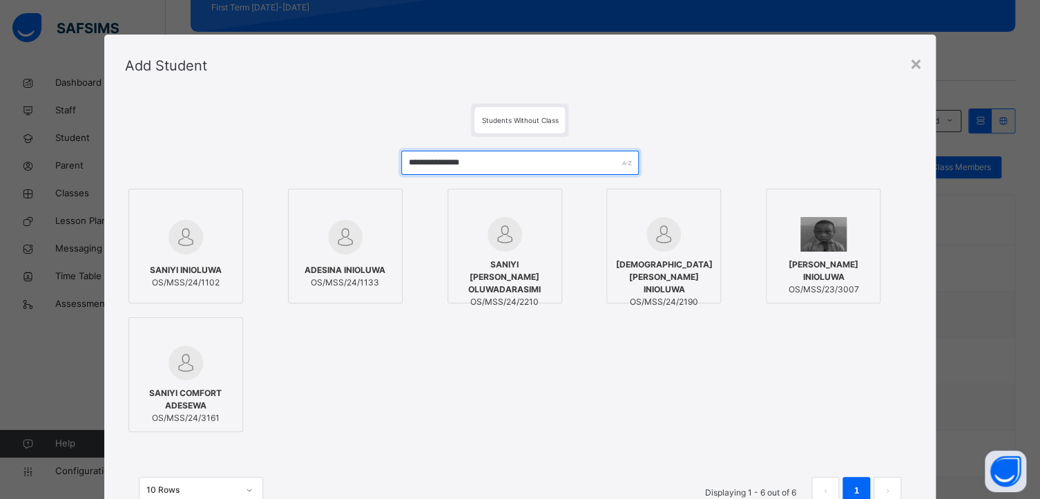
type input "**********"
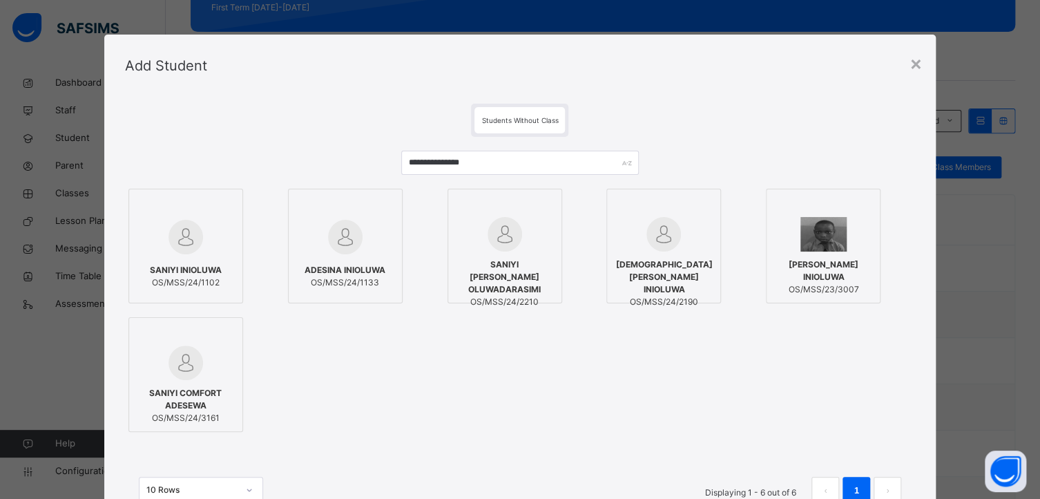
click at [218, 222] on div at bounding box center [185, 237] width 99 height 40
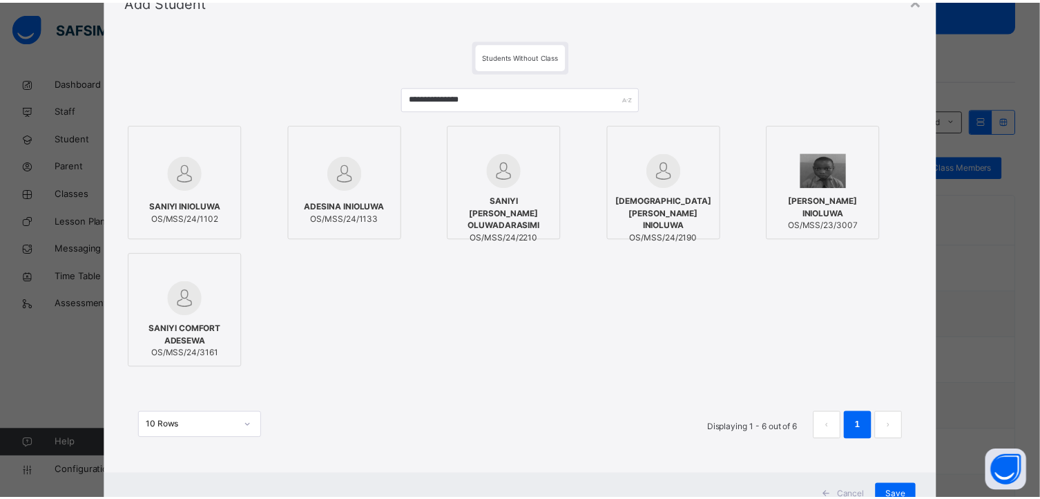
scroll to position [117, 0]
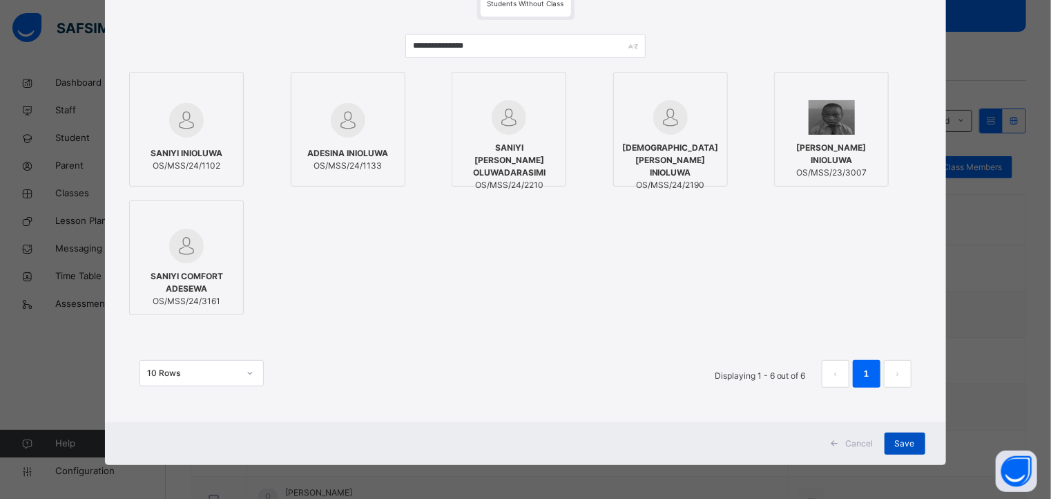
click at [899, 438] on span "Save" at bounding box center [905, 443] width 20 height 12
click at [905, 440] on span "Save" at bounding box center [895, 443] width 20 height 12
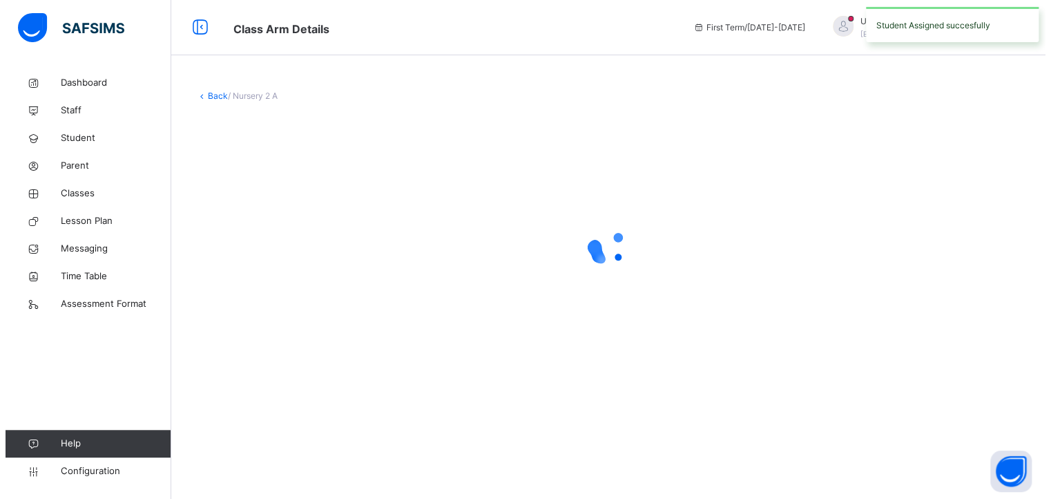
scroll to position [0, 0]
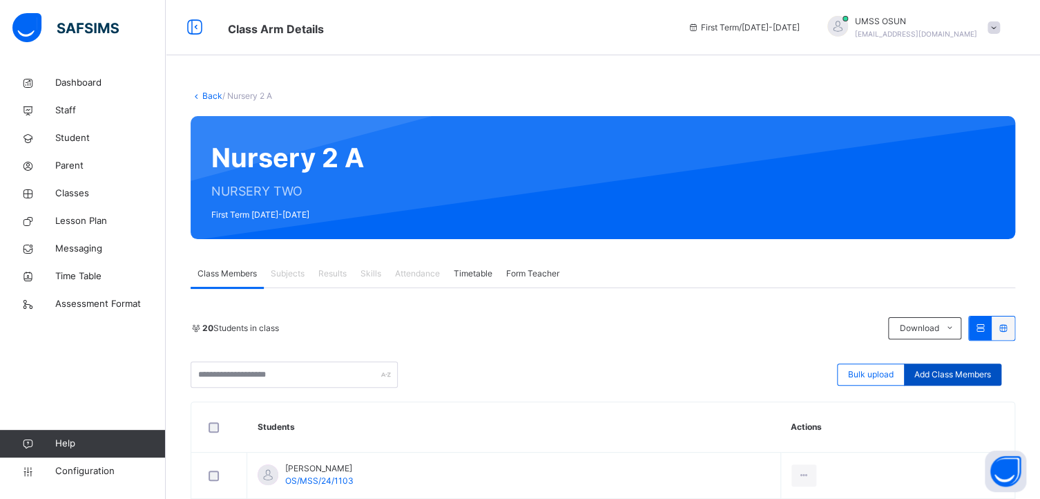
click at [950, 371] on span "Add Class Members" at bounding box center [952, 374] width 77 height 12
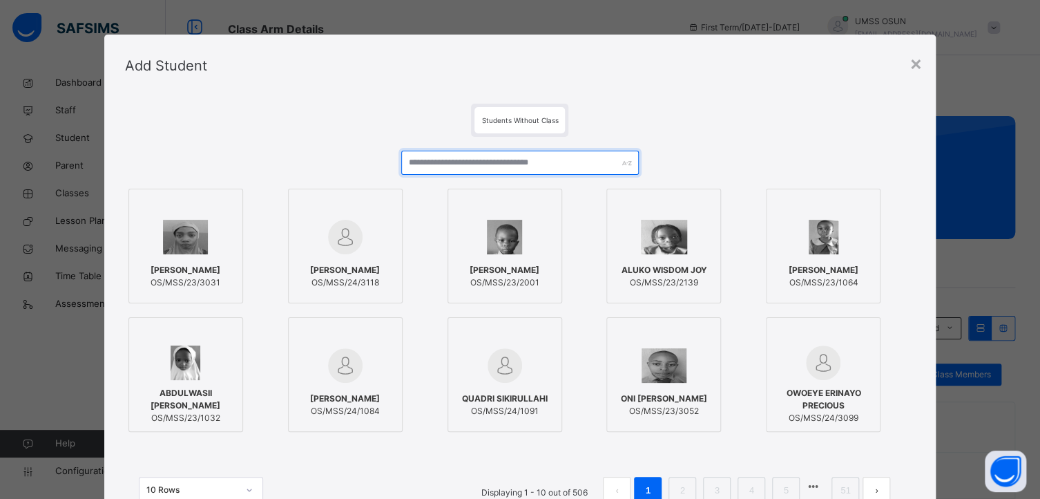
click at [453, 162] on input "text" at bounding box center [519, 163] width 237 height 24
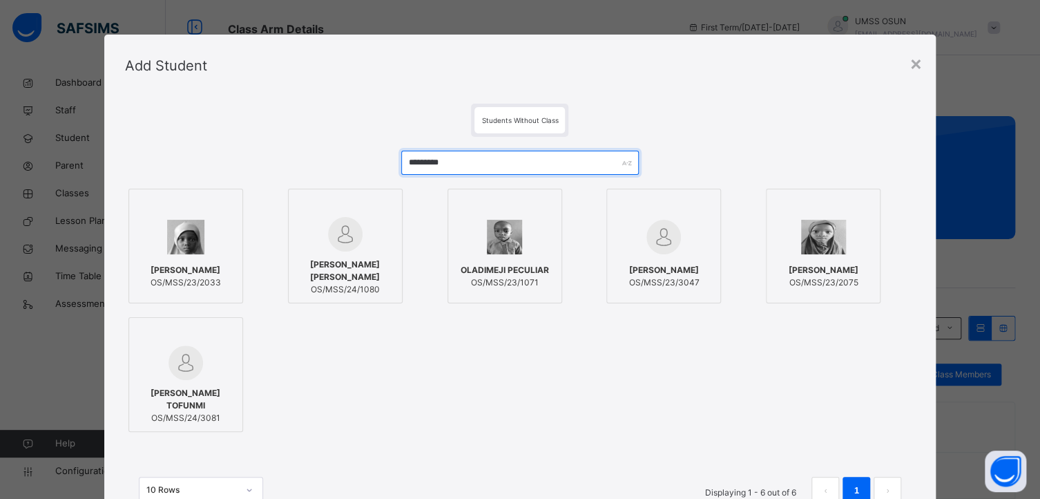
type input "*********"
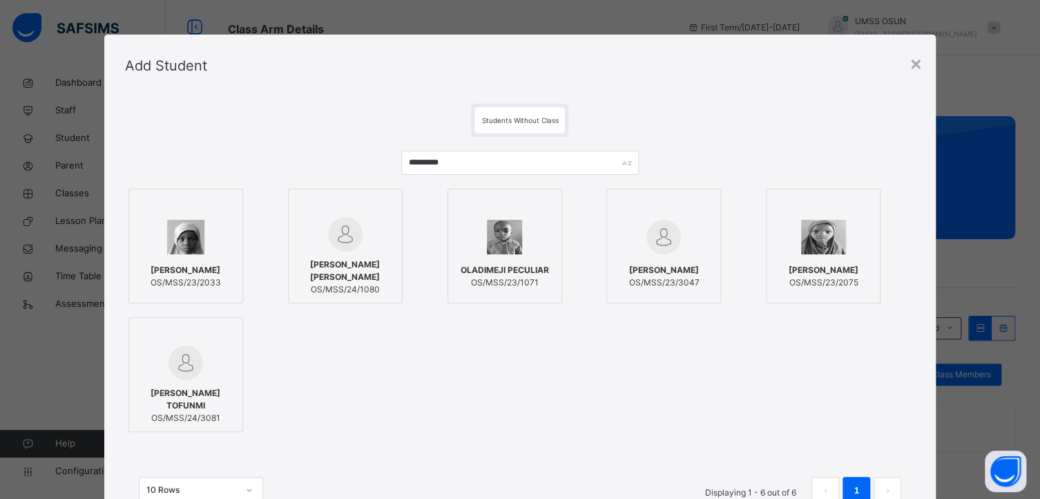
click at [374, 213] on div at bounding box center [345, 206] width 99 height 21
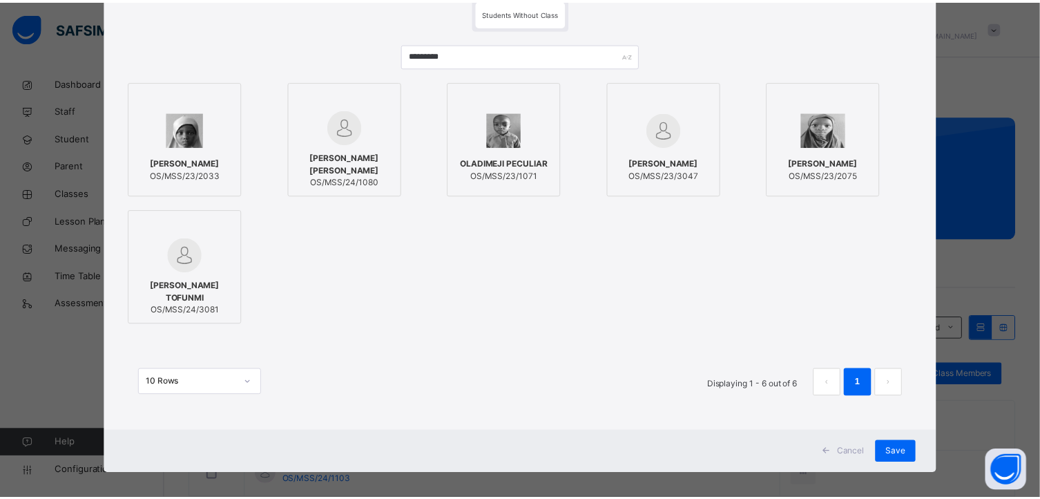
scroll to position [117, 0]
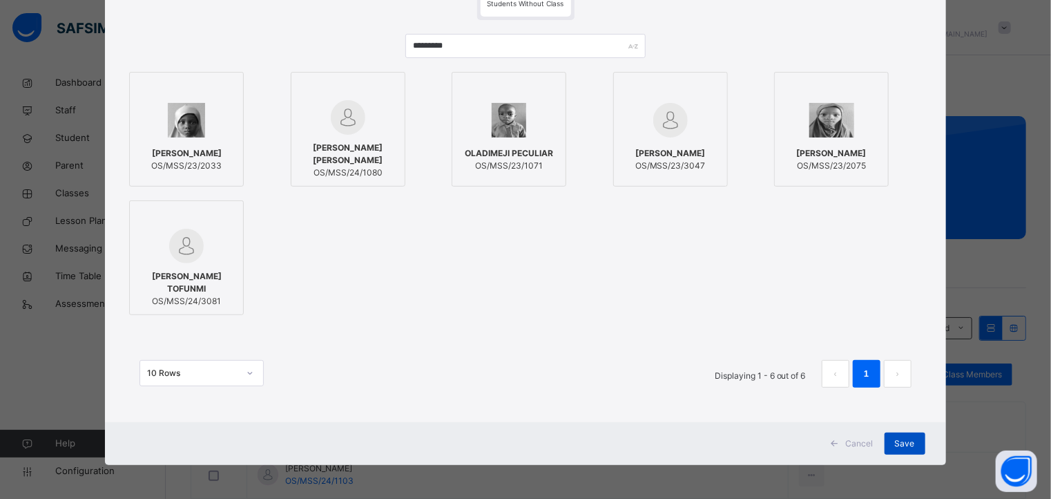
click at [889, 440] on div "Save" at bounding box center [905, 443] width 41 height 22
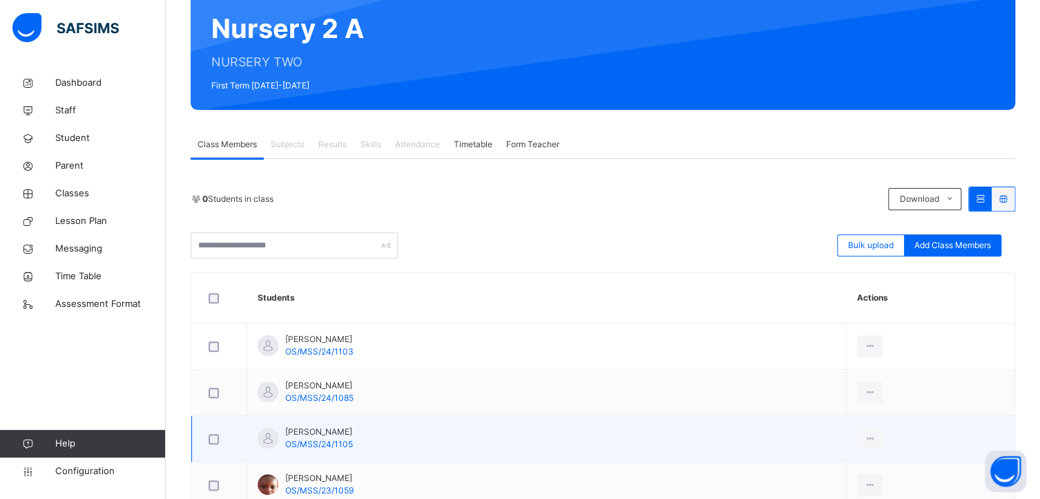
scroll to position [99, 0]
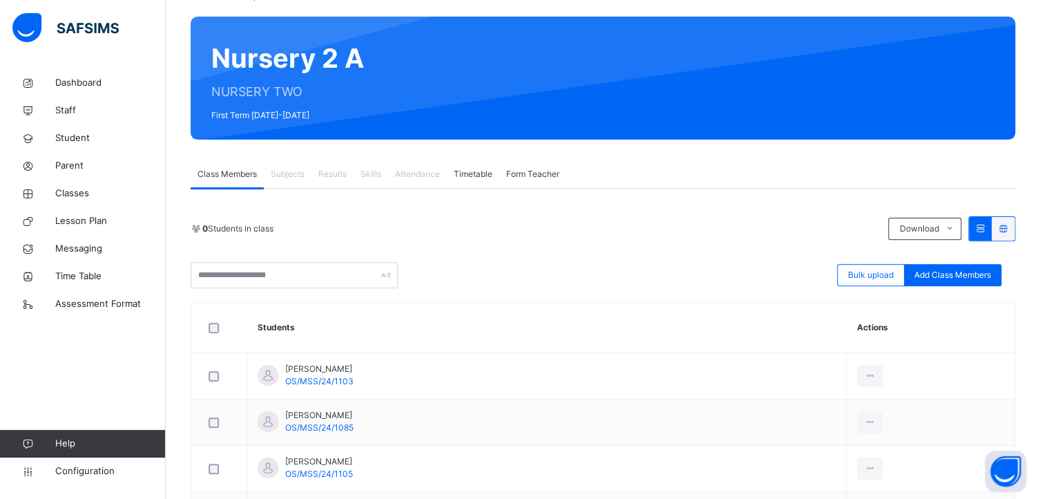
click at [227, 169] on span "Class Members" at bounding box center [226, 174] width 59 height 12
click at [487, 172] on span "Timetable" at bounding box center [473, 174] width 39 height 12
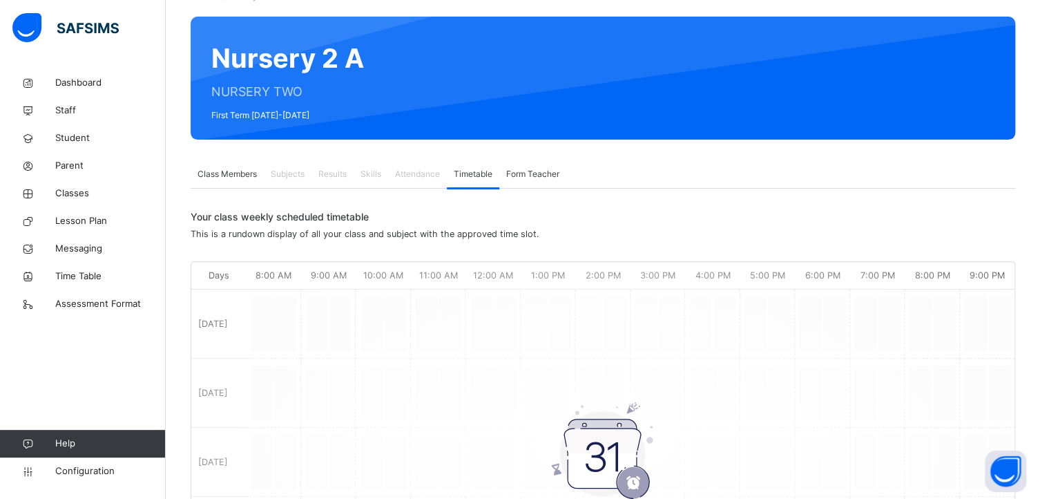
click at [229, 165] on div "Class Members" at bounding box center [227, 174] width 73 height 28
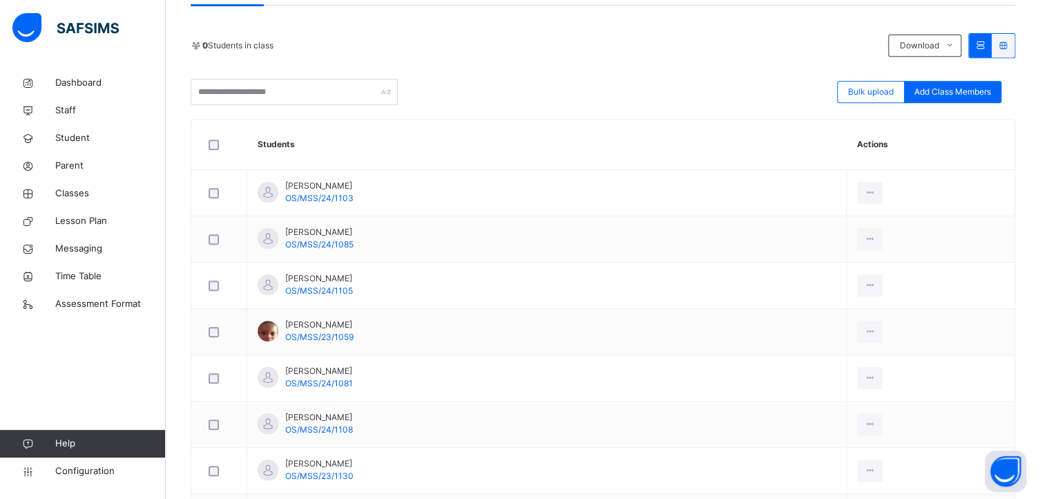
scroll to position [307, 0]
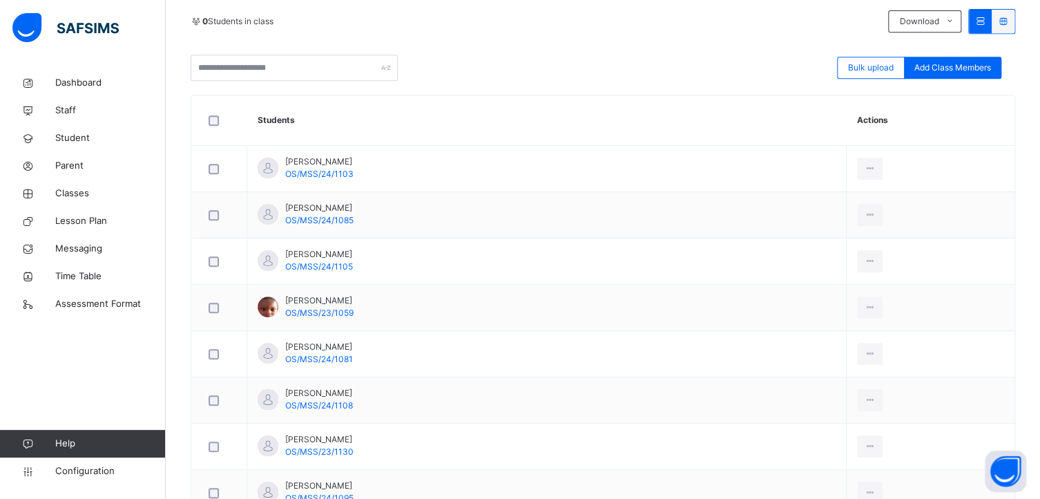
click at [735, 55] on div "Bulk upload Add Class Members" at bounding box center [603, 68] width 825 height 26
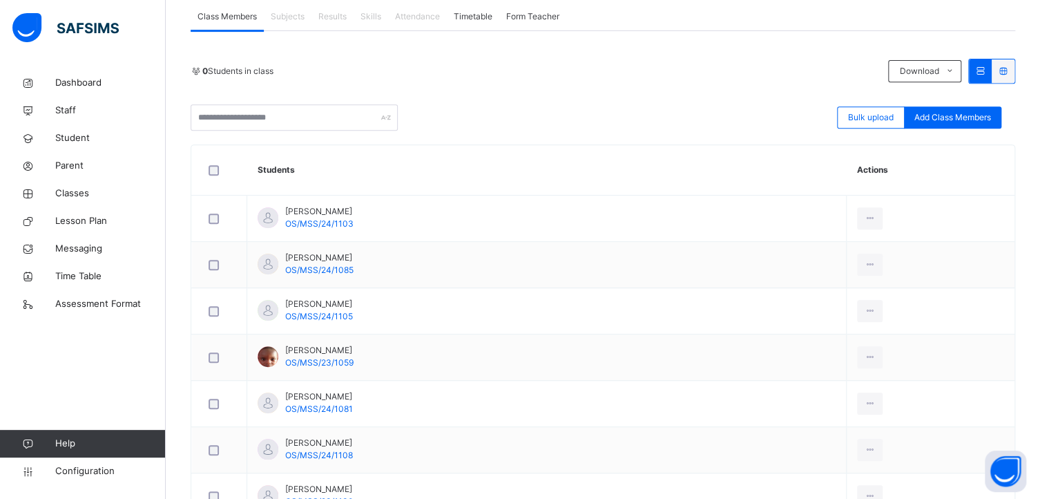
scroll to position [99, 0]
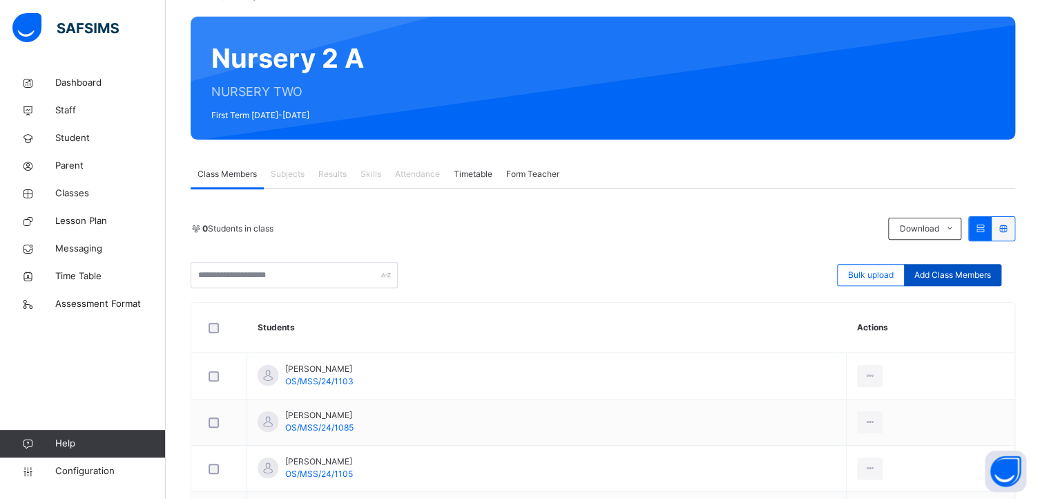
click at [942, 264] on div "Add Class Members" at bounding box center [952, 275] width 97 height 22
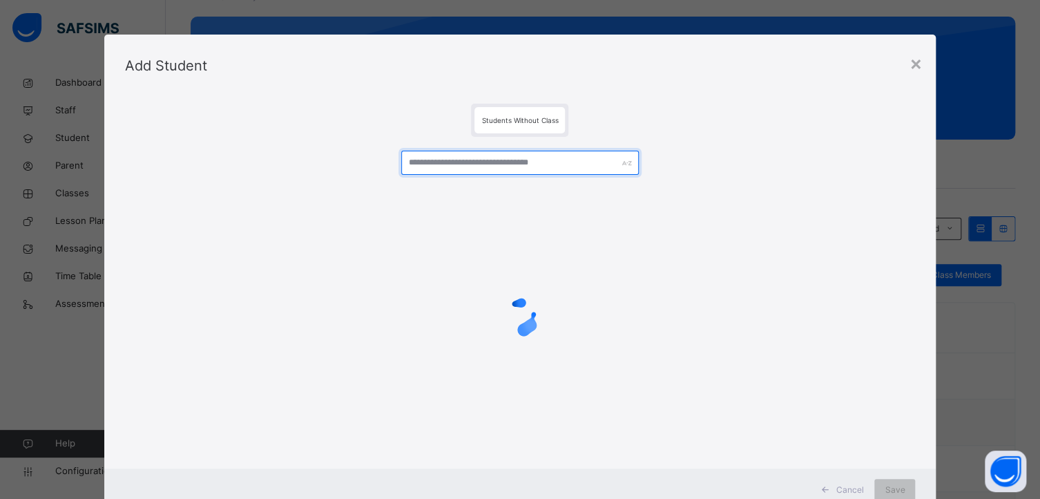
click at [467, 160] on input "text" at bounding box center [519, 163] width 237 height 24
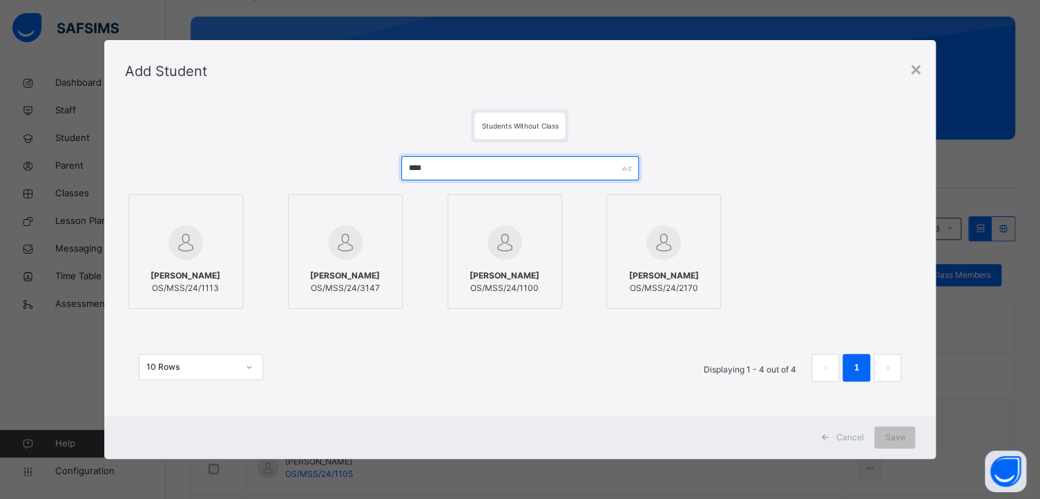
type input "****"
click at [543, 234] on div at bounding box center [504, 242] width 99 height 40
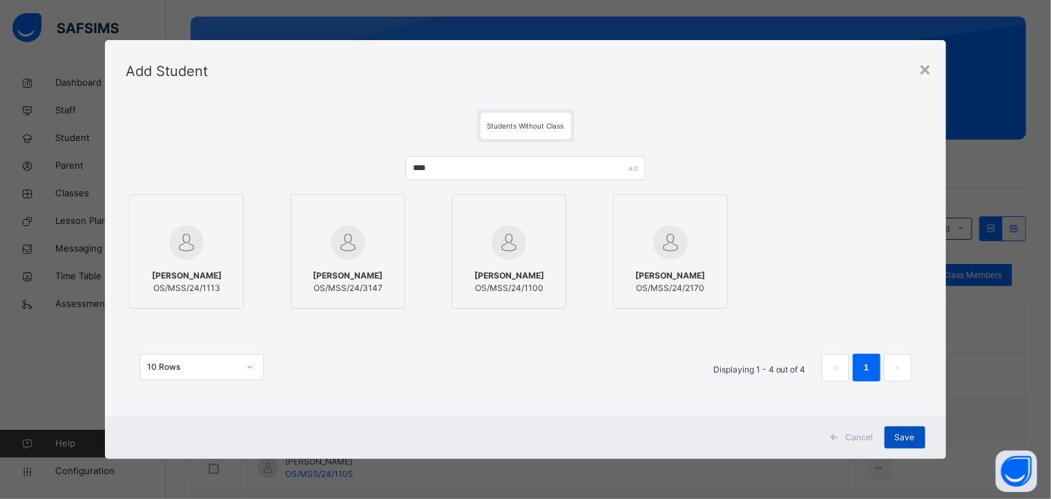
click at [904, 432] on span "Save" at bounding box center [905, 437] width 20 height 12
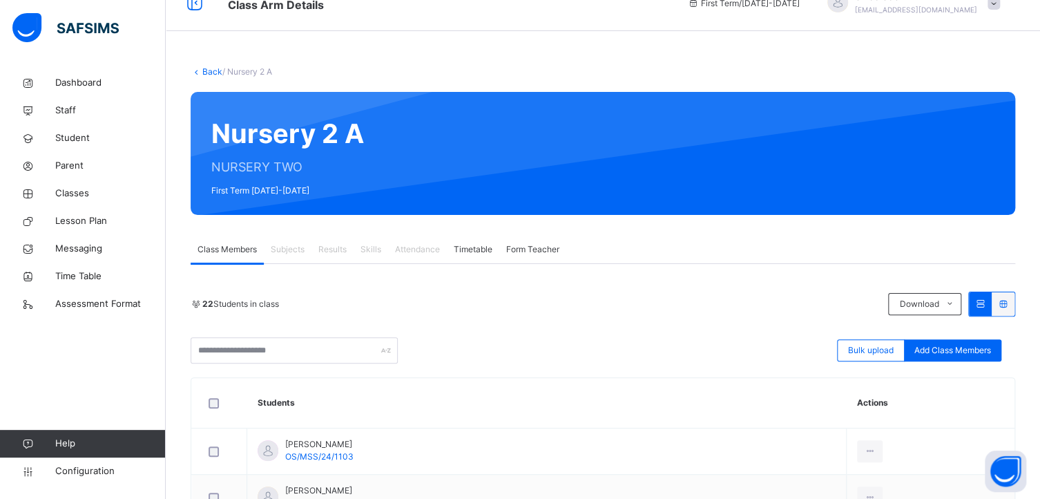
scroll to position [0, 0]
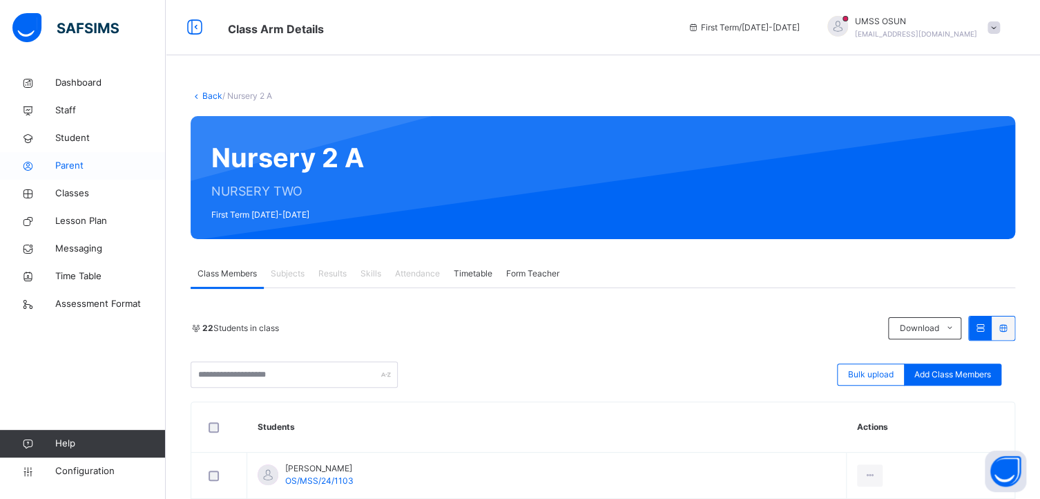
click at [63, 162] on span "Parent" at bounding box center [110, 166] width 110 height 14
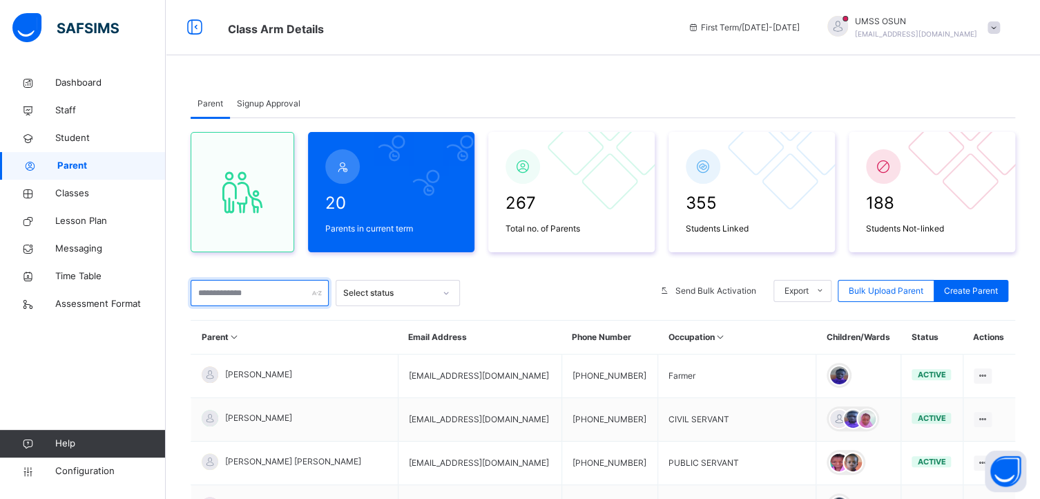
click at [275, 293] on input "text" at bounding box center [260, 293] width 138 height 26
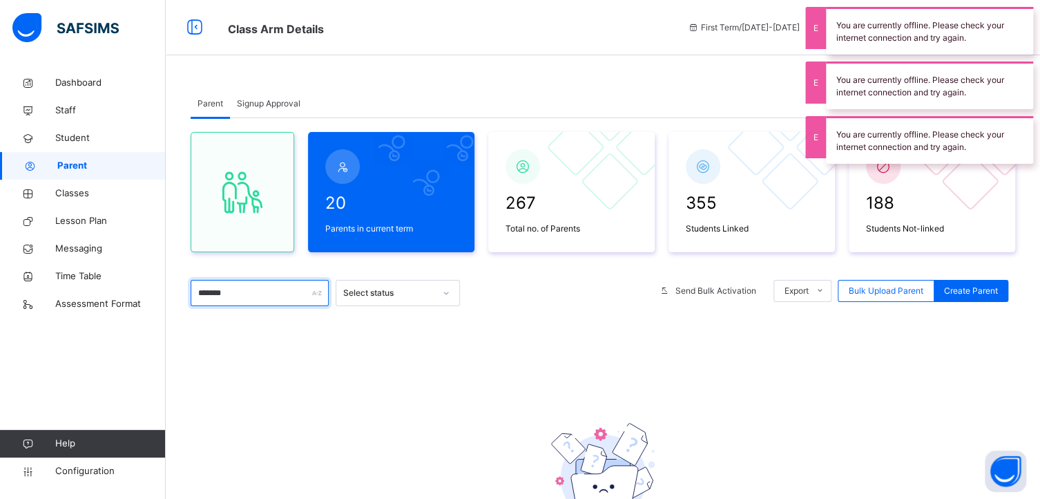
type input "*******"
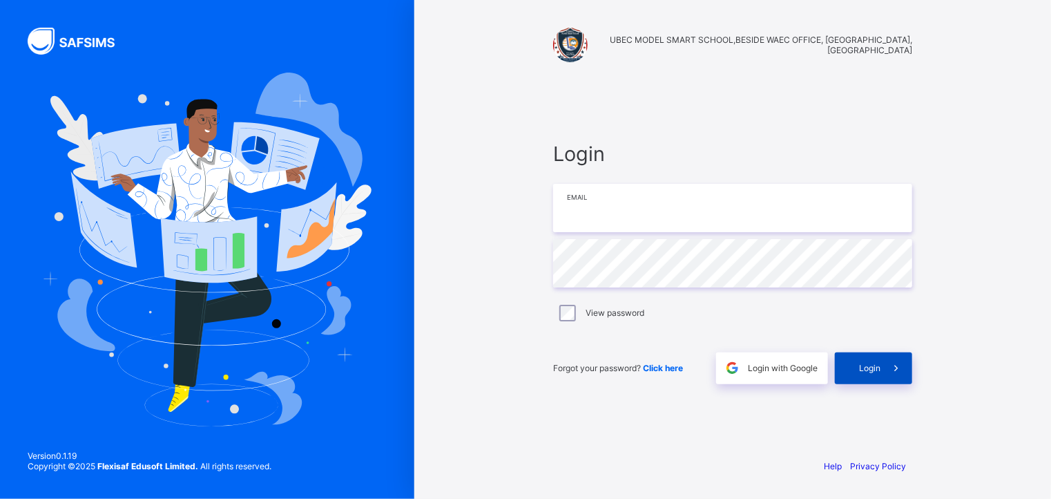
type input "**********"
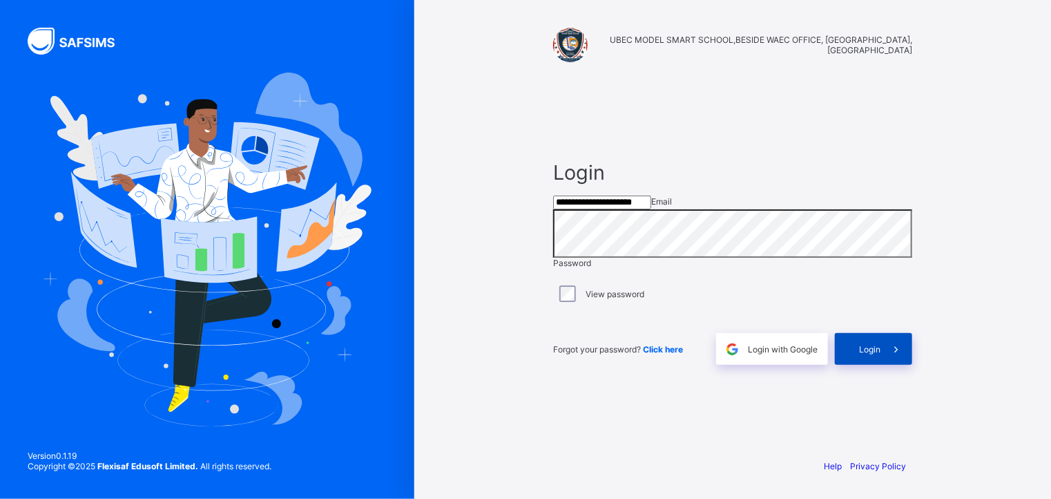
click at [865, 354] on span "Login" at bounding box center [869, 349] width 21 height 10
click at [956, 173] on div "**********" at bounding box center [732, 249] width 637 height 499
click at [864, 354] on span "Login" at bounding box center [869, 349] width 21 height 10
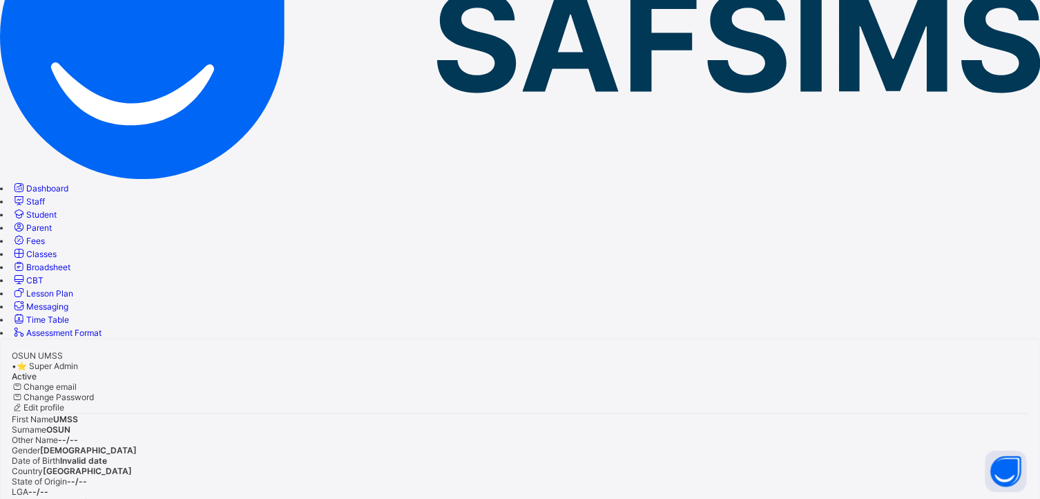
scroll to position [190, 0]
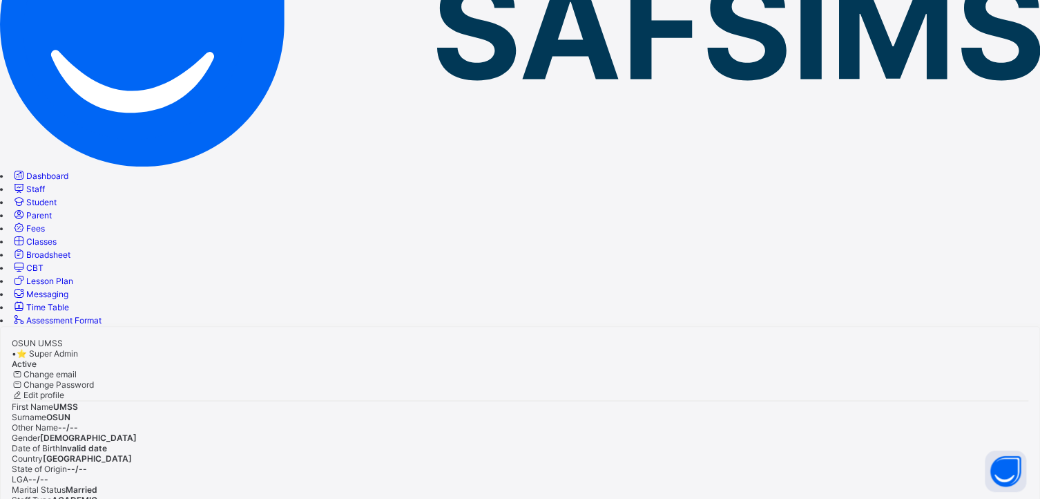
click at [57, 236] on span "Classes" at bounding box center [41, 241] width 30 height 10
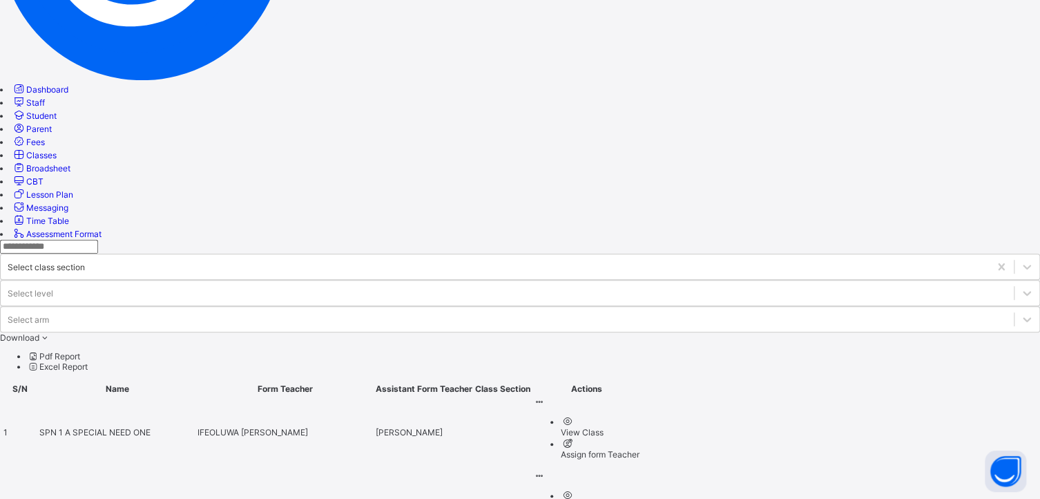
scroll to position [345, 0]
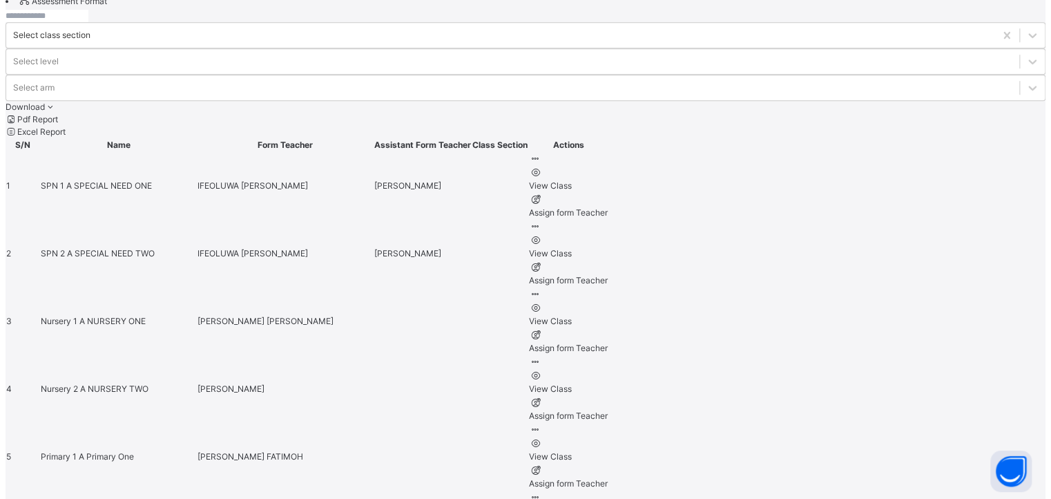
scroll to position [552, 0]
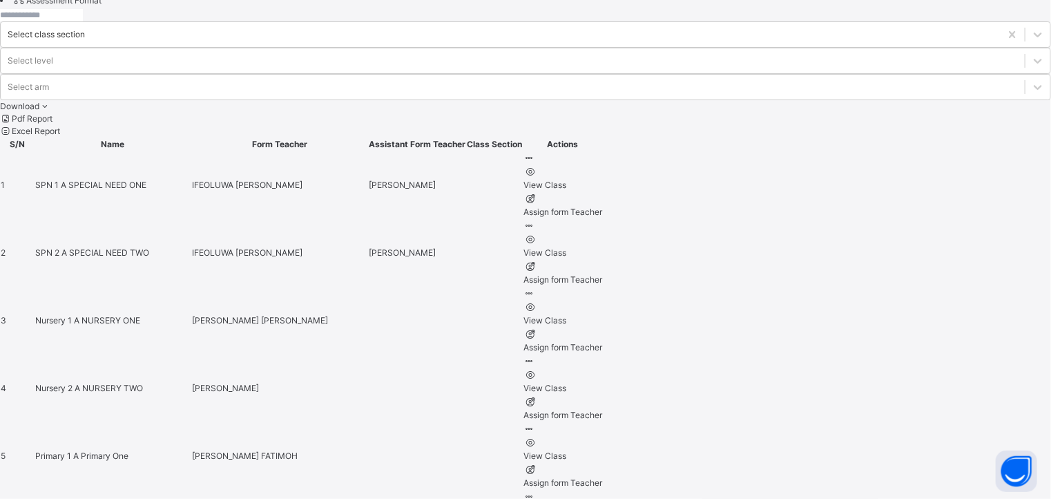
type input "*****"
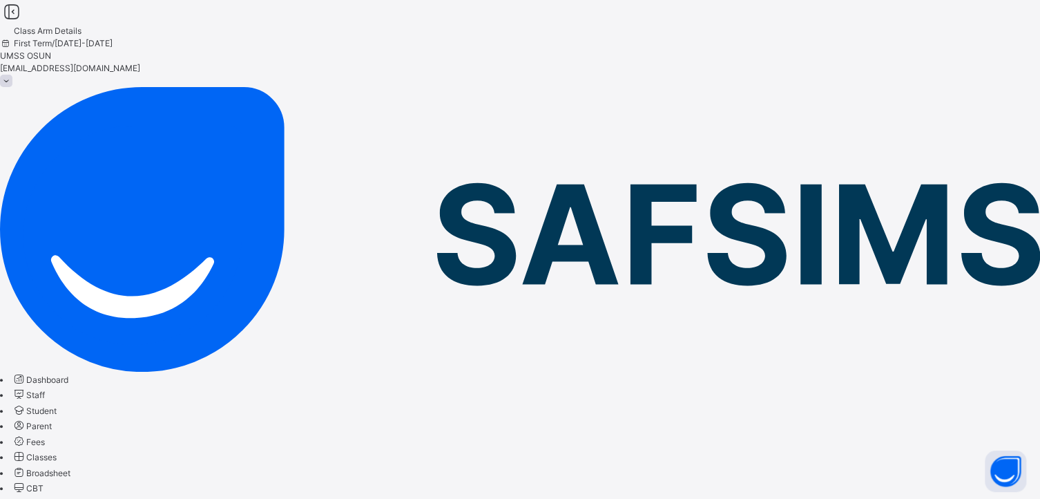
type input "******"
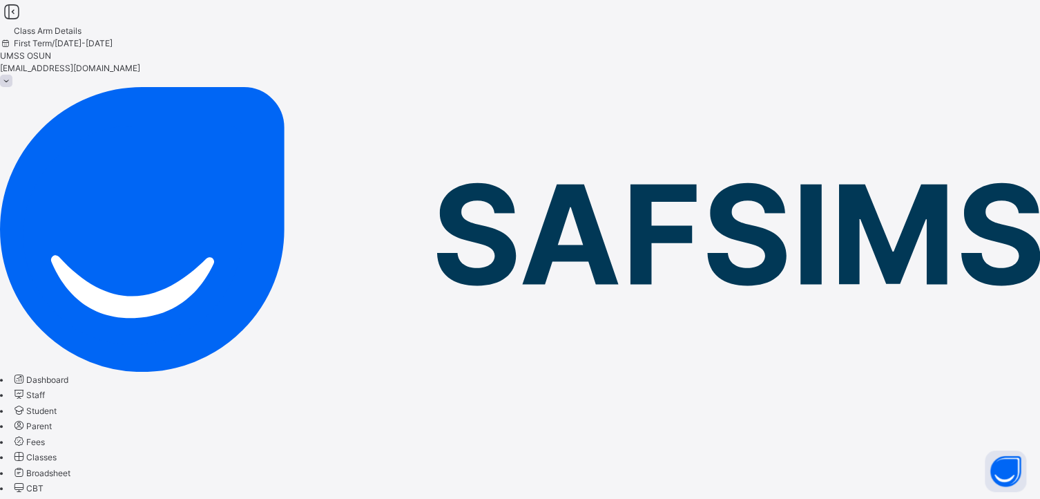
type input "*****"
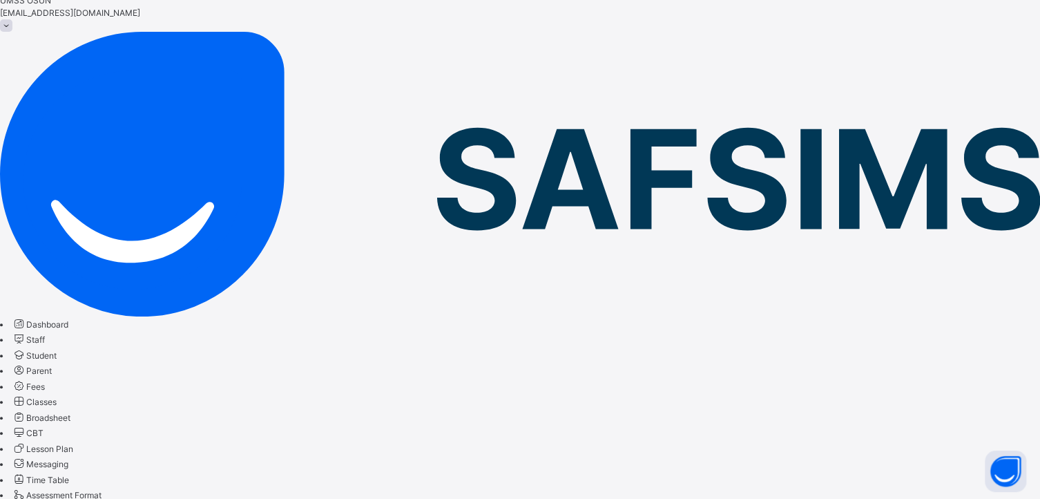
scroll to position [121, 0]
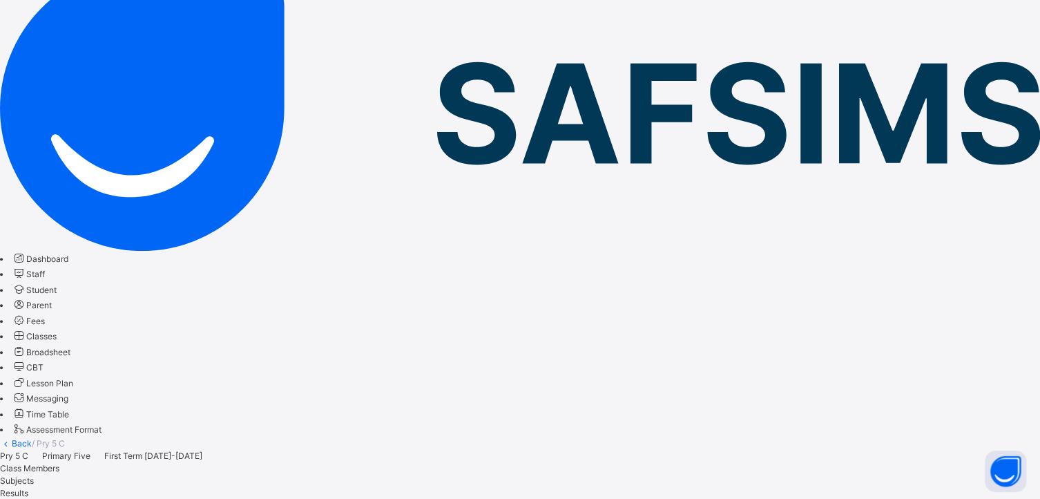
type input "*****"
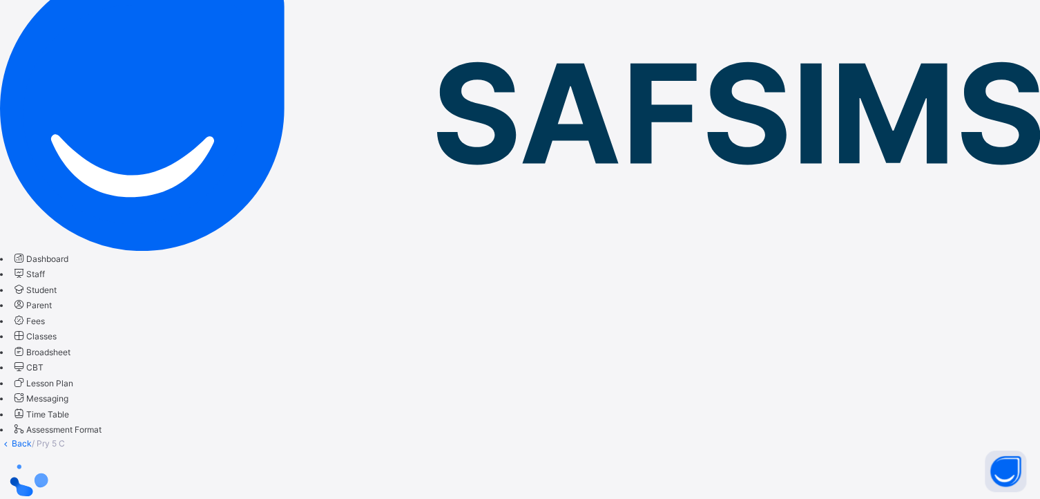
scroll to position [0, 0]
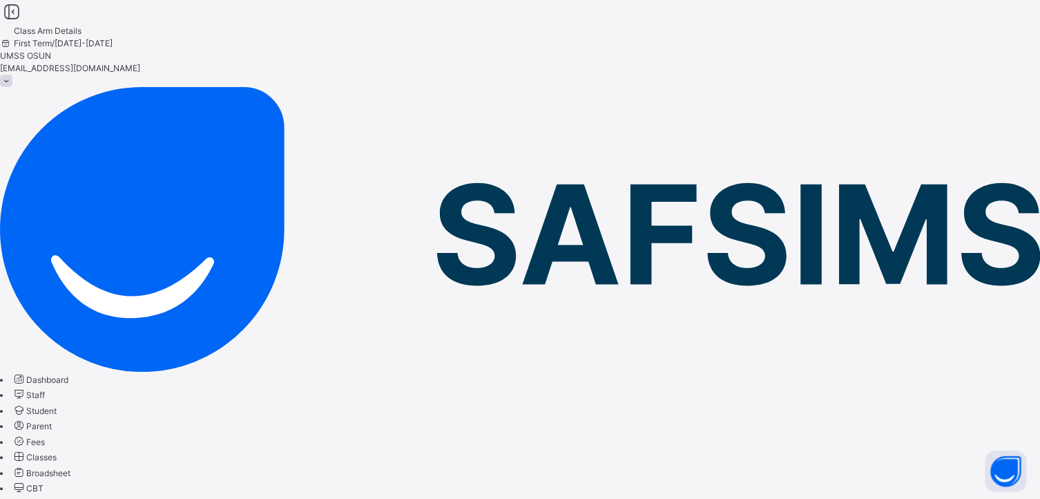
type input "********"
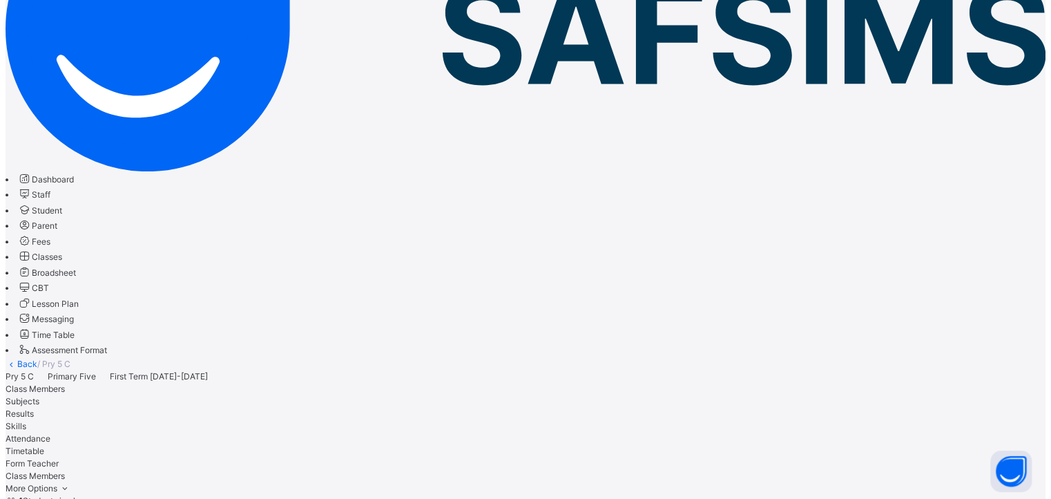
scroll to position [213, 0]
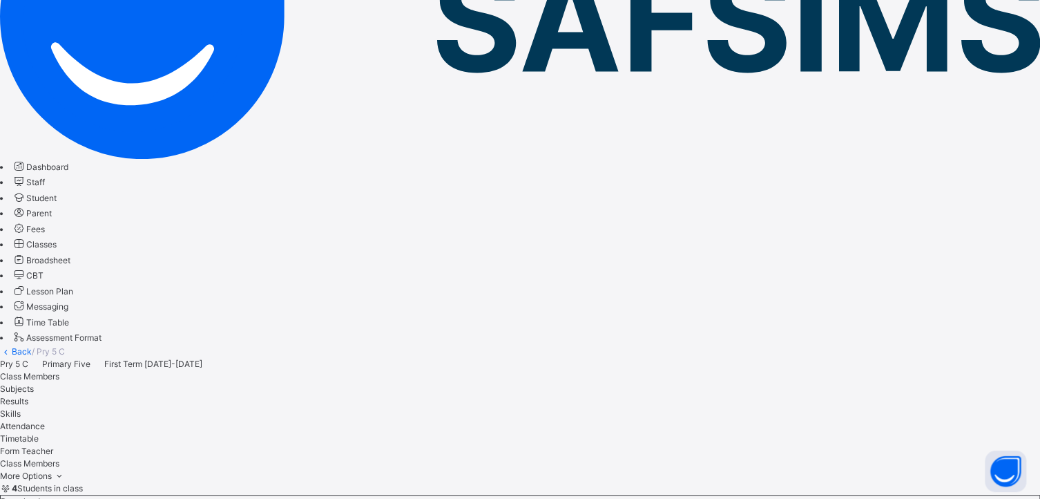
type input "**********"
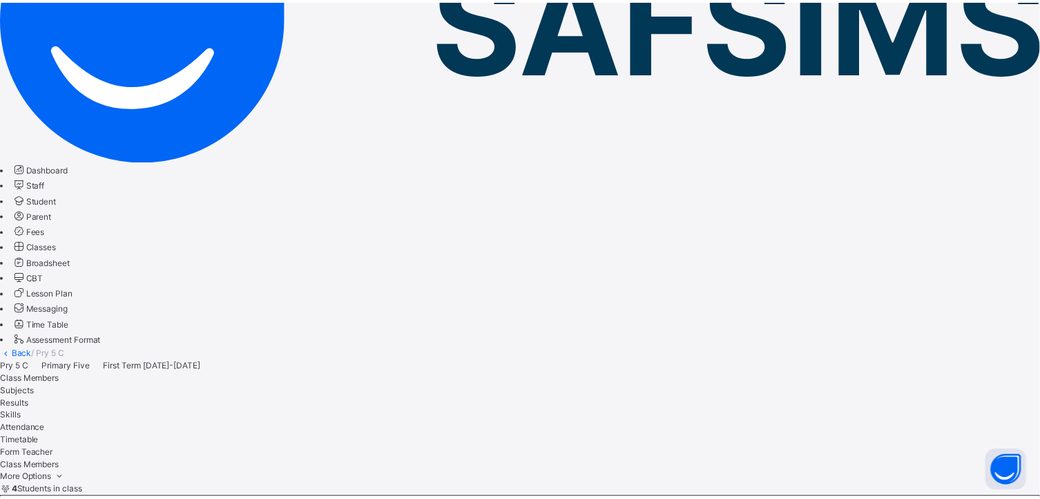
scroll to position [69, 0]
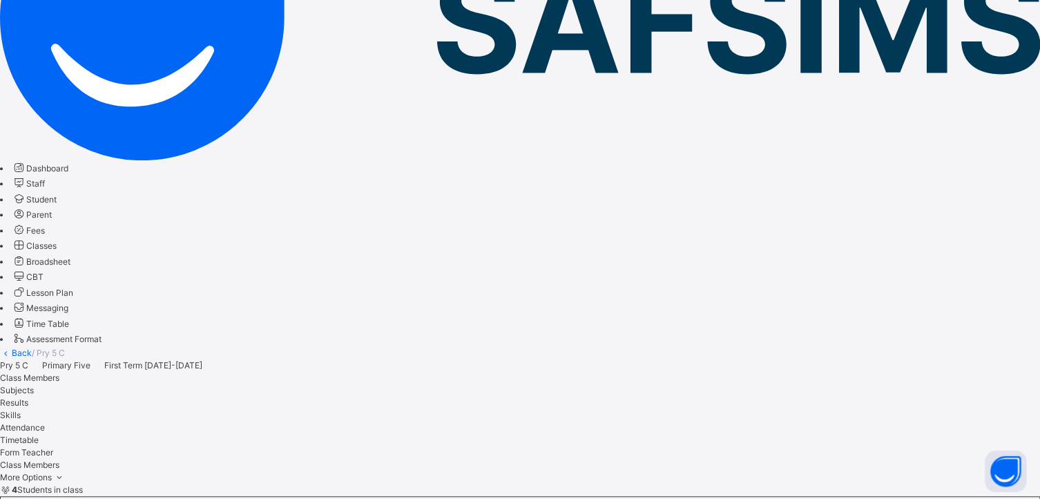
scroll to position [213, 0]
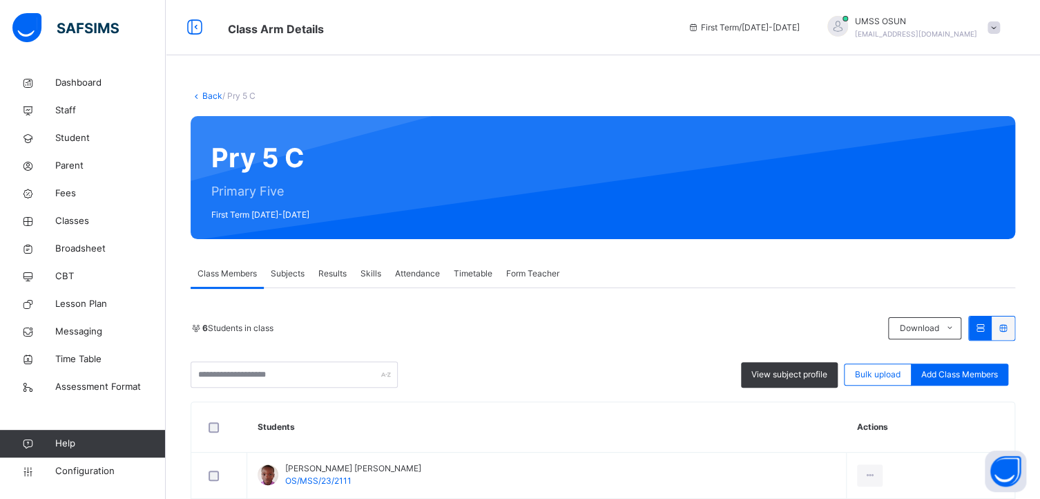
click at [204, 90] on link "Back" at bounding box center [212, 95] width 20 height 10
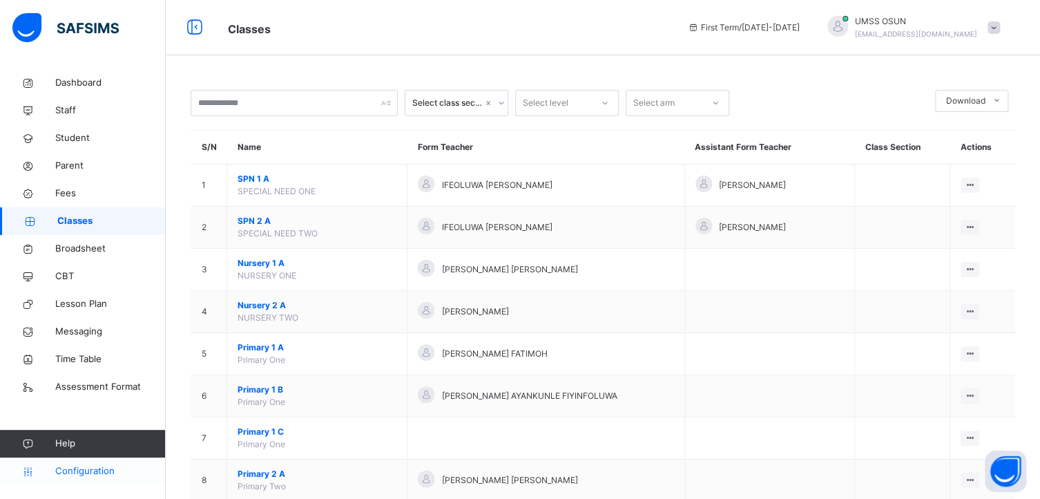
click at [75, 467] on span "Configuration" at bounding box center [110, 471] width 110 height 14
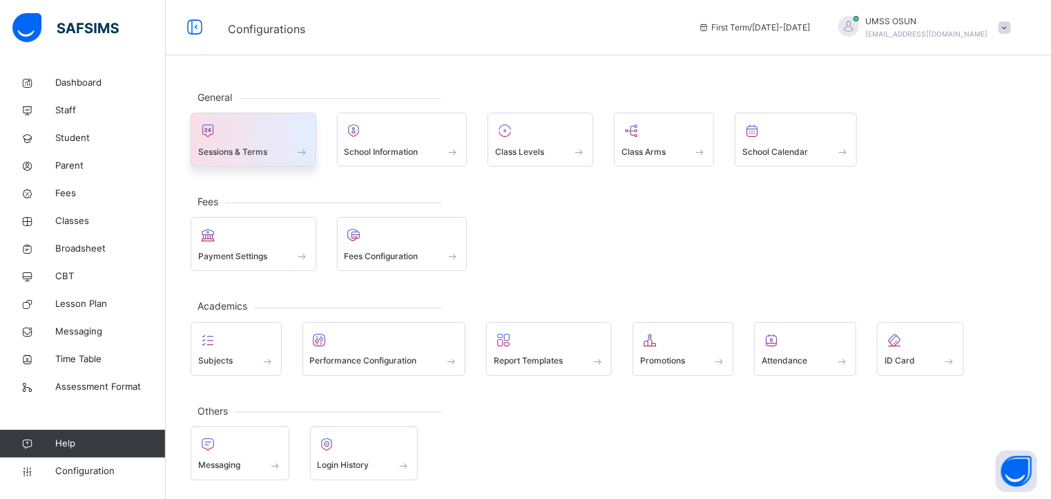
click at [242, 139] on div at bounding box center [253, 130] width 110 height 21
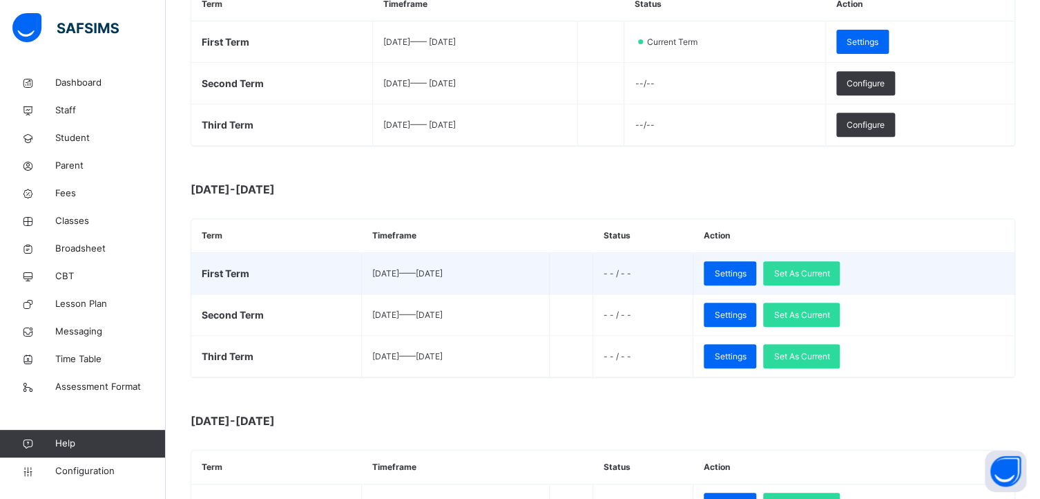
scroll to position [276, 0]
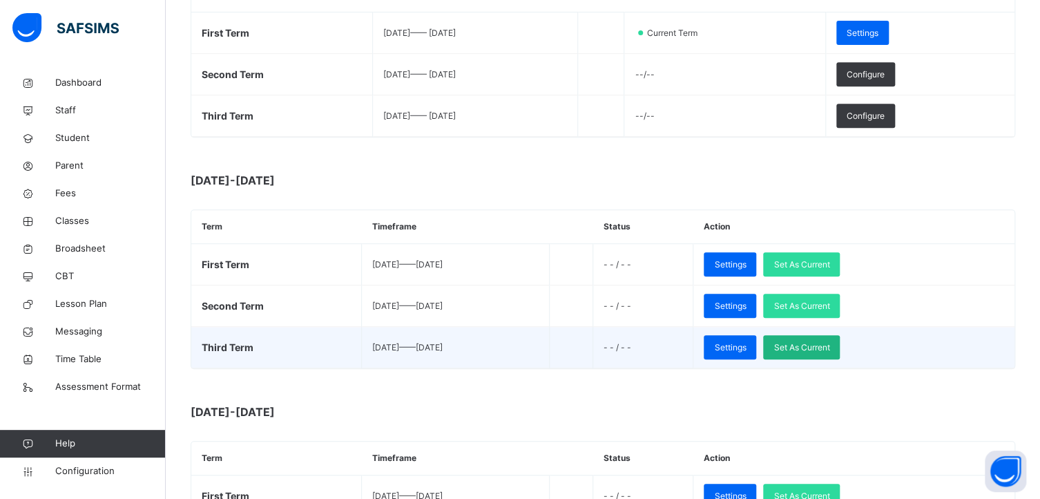
click at [829, 341] on span "Set As Current" at bounding box center [801, 347] width 56 height 12
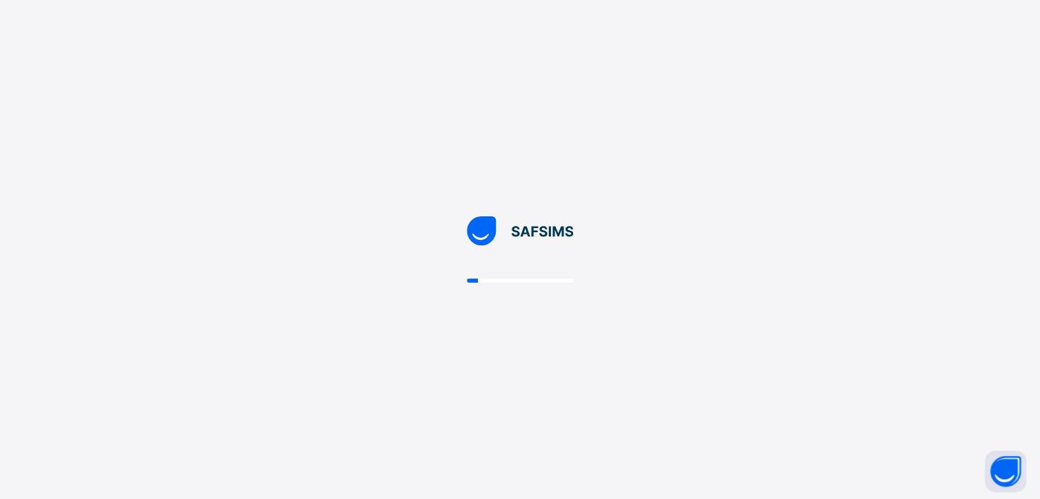
scroll to position [0, 0]
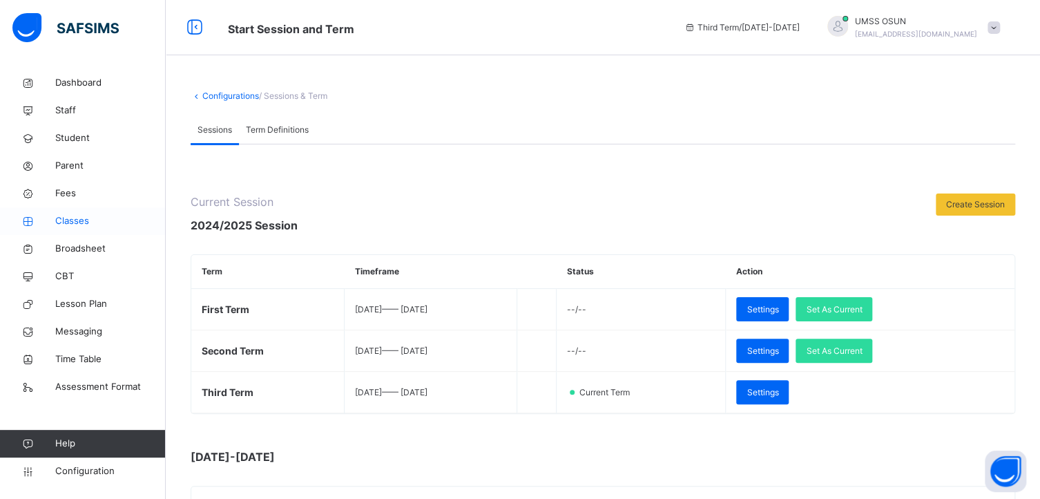
click at [74, 213] on link "Classes" at bounding box center [83, 221] width 166 height 28
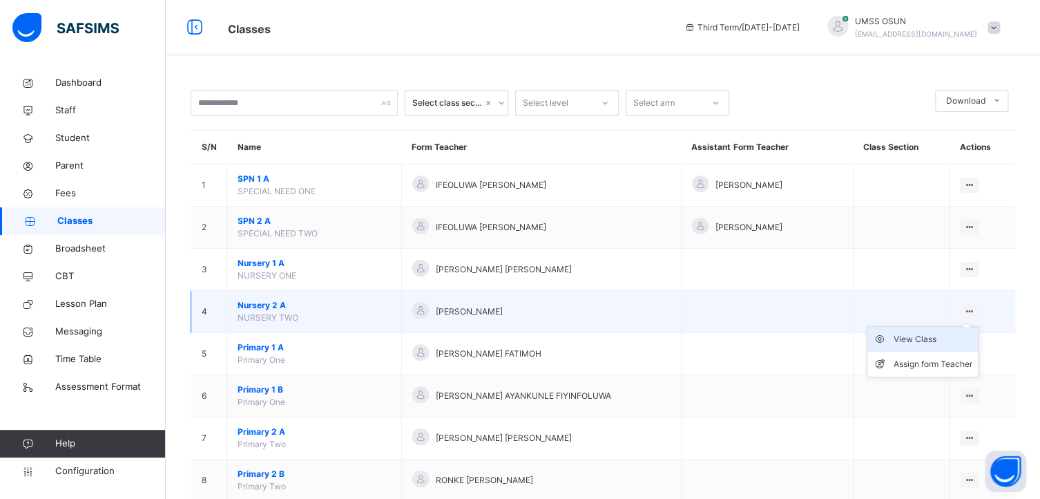
click at [928, 334] on div "View Class" at bounding box center [933, 339] width 79 height 14
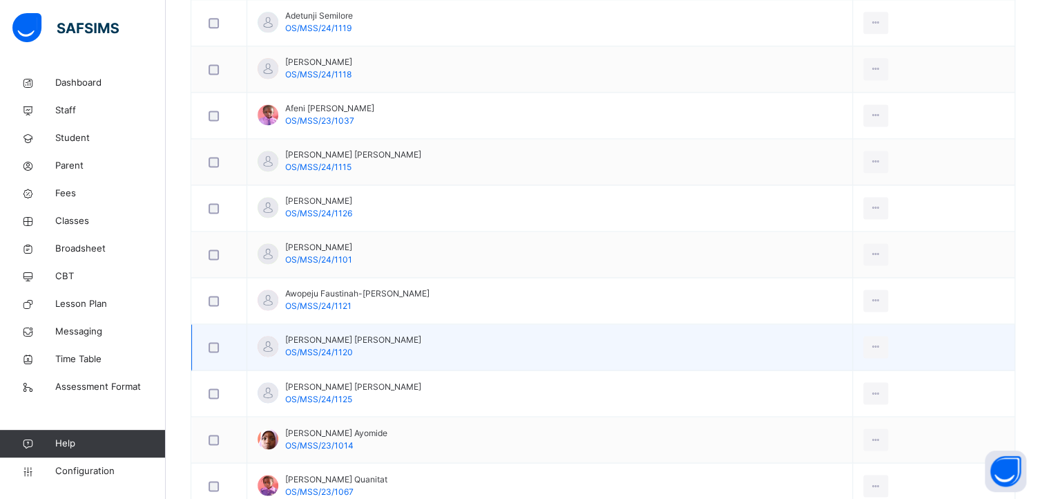
scroll to position [930, 0]
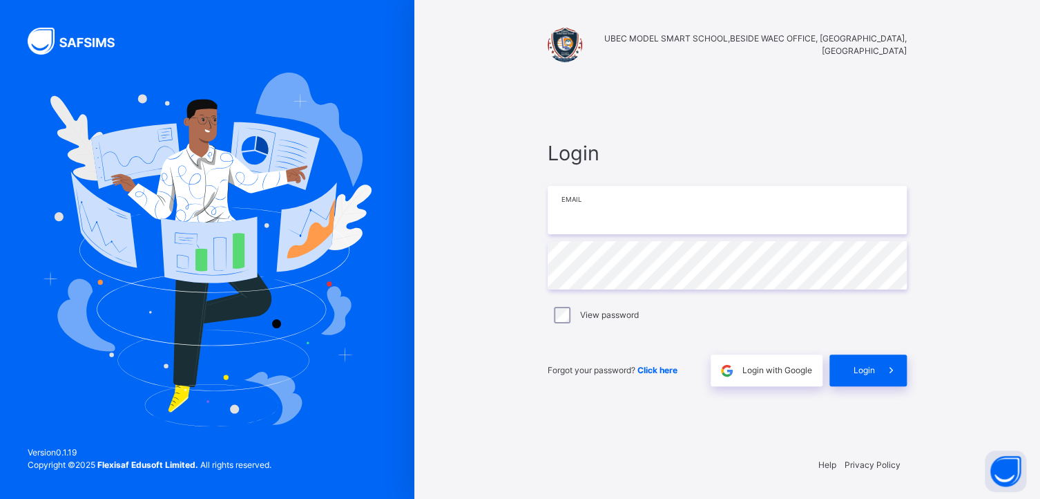
type input "**********"
